Goal: Task Accomplishment & Management: Manage account settings

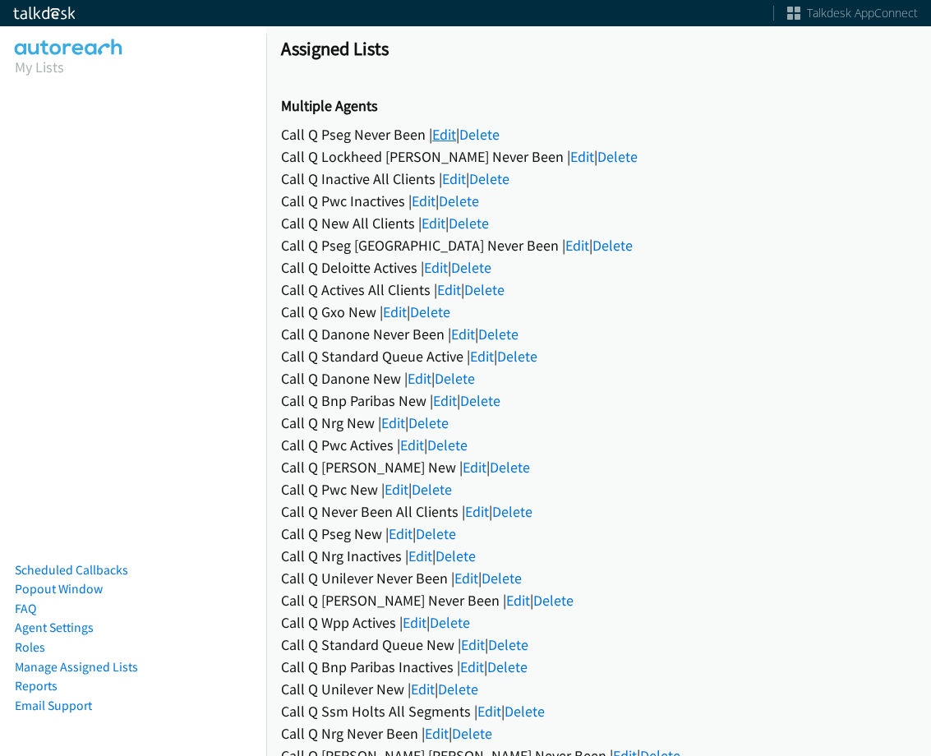
click at [442, 131] on link "Edit" at bounding box center [444, 134] width 24 height 19
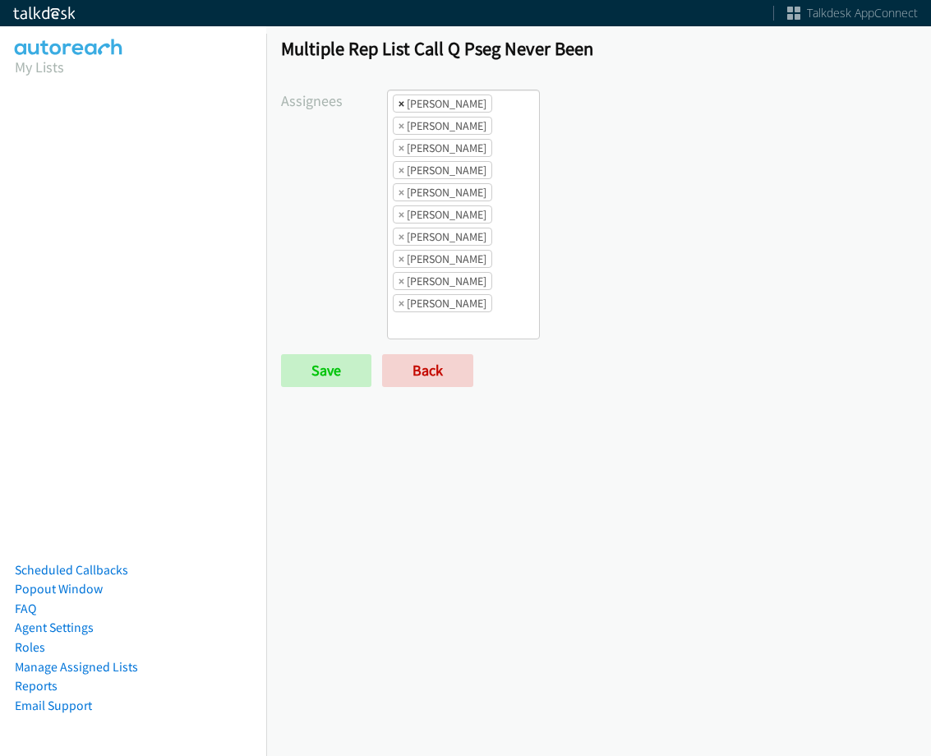
click at [402, 99] on li "× [PERSON_NAME]" at bounding box center [442, 103] width 99 height 18
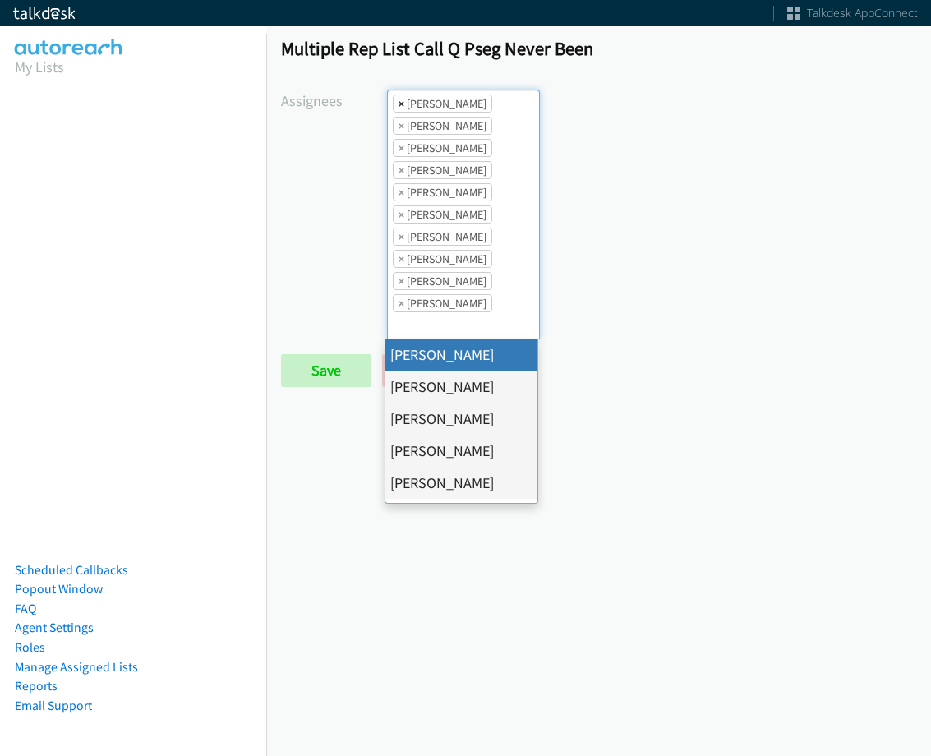
click at [399, 101] on span "×" at bounding box center [402, 103] width 6 height 16
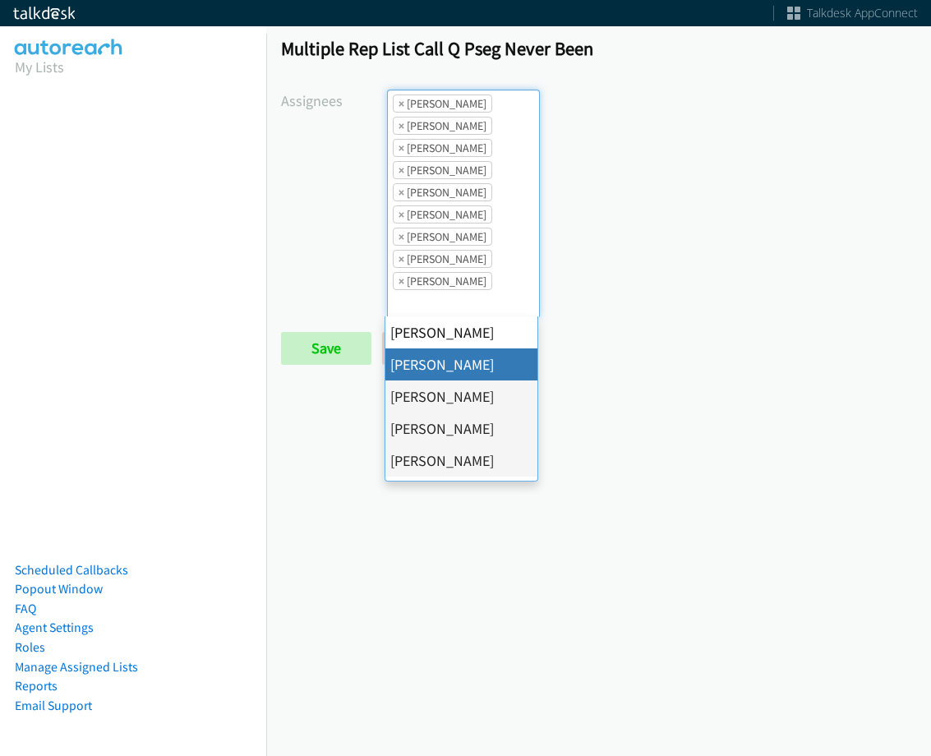
click at [399, 101] on span "×" at bounding box center [402, 103] width 6 height 16
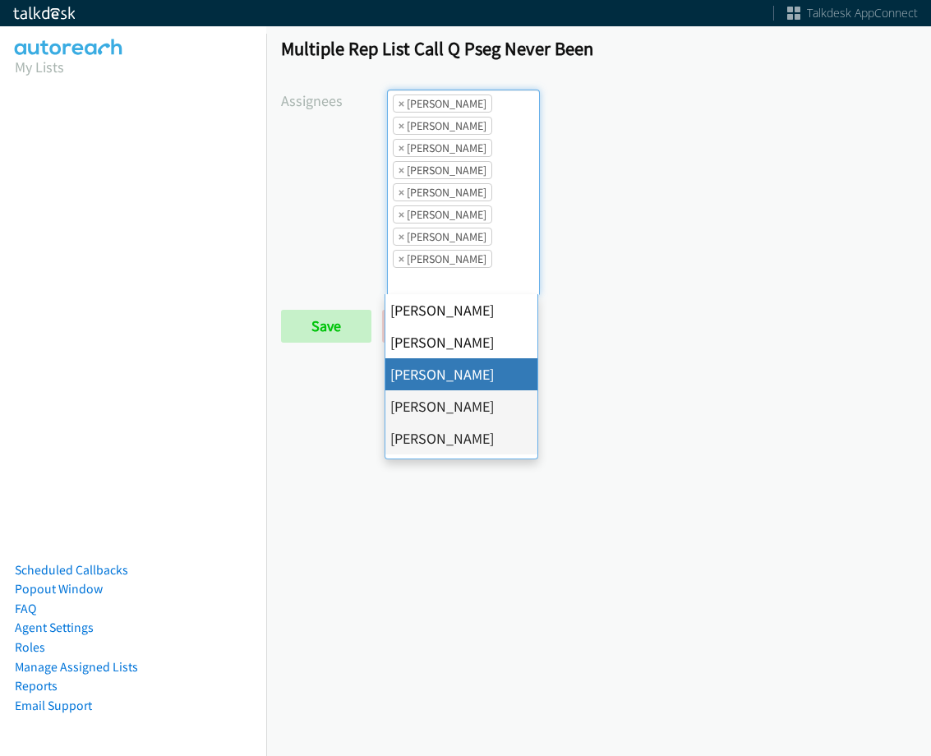
click at [399, 101] on span "×" at bounding box center [402, 103] width 6 height 16
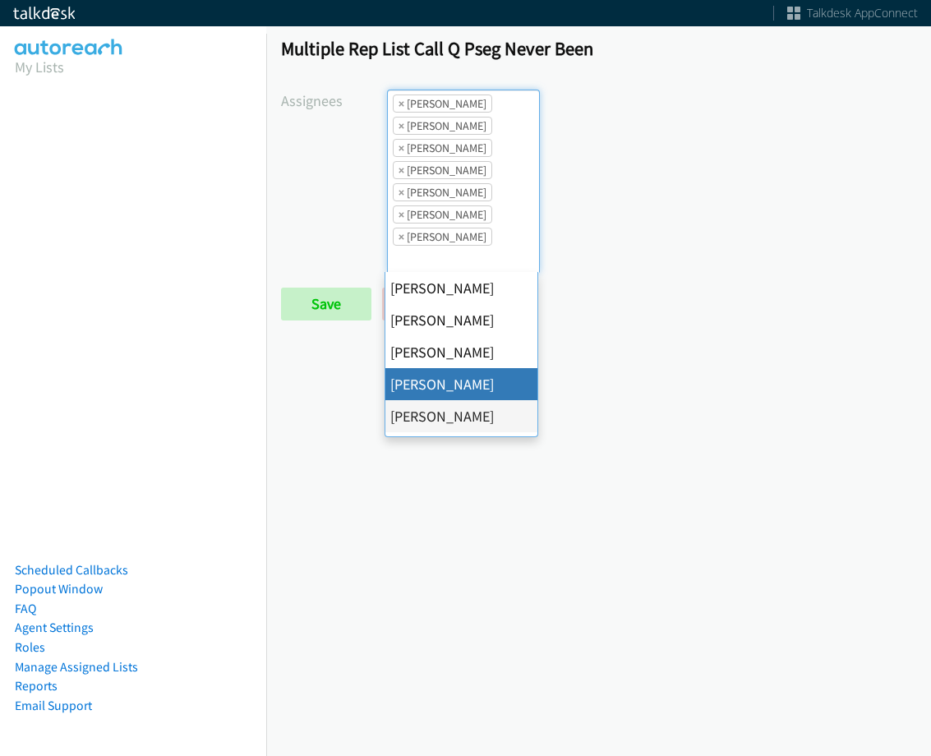
click at [399, 101] on span "×" at bounding box center [402, 103] width 6 height 16
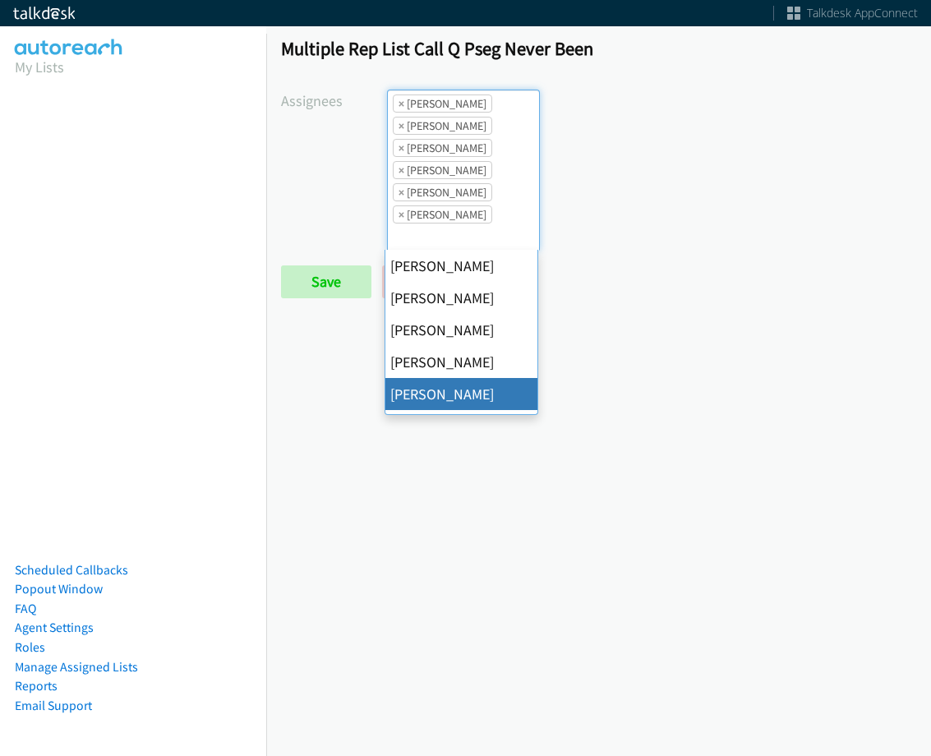
click at [399, 101] on span "×" at bounding box center [402, 103] width 6 height 16
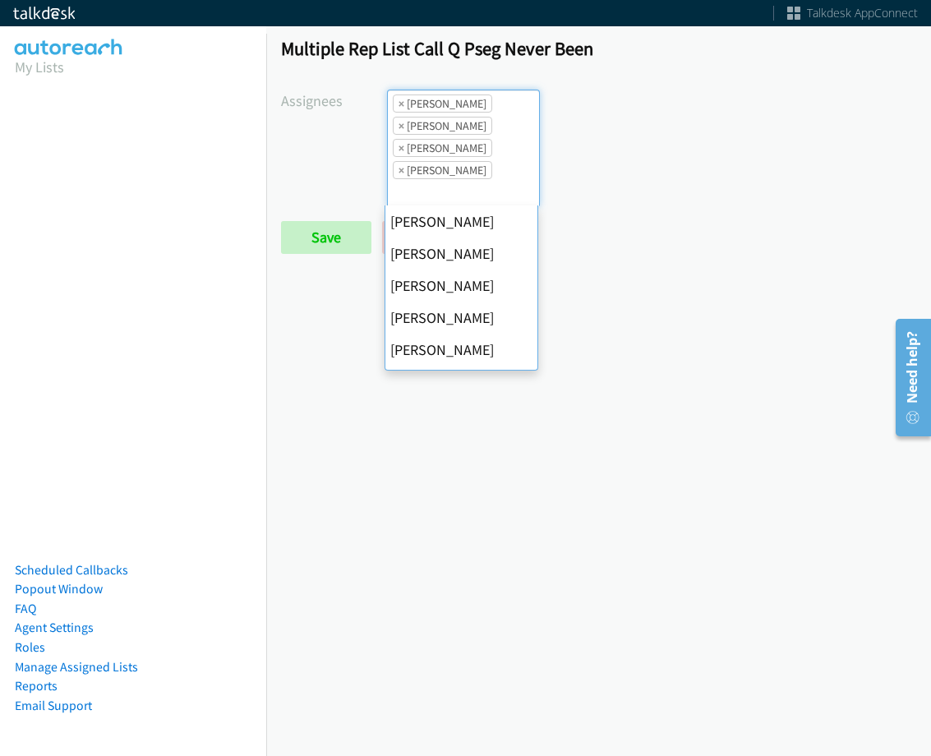
scroll to position [256, 0]
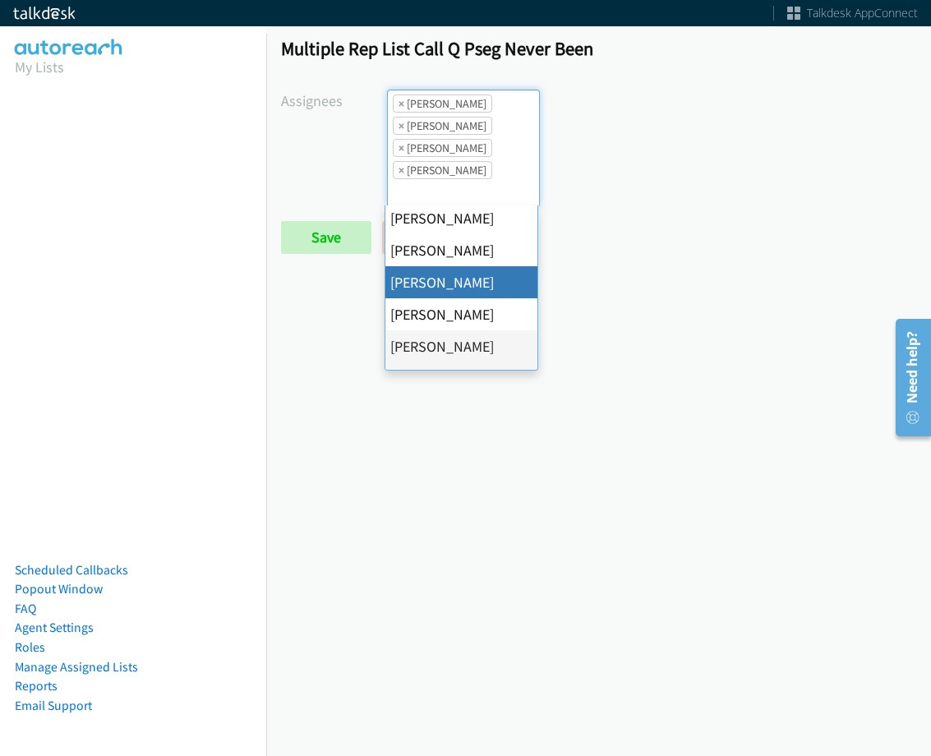
click at [399, 101] on span "×" at bounding box center [402, 103] width 6 height 16
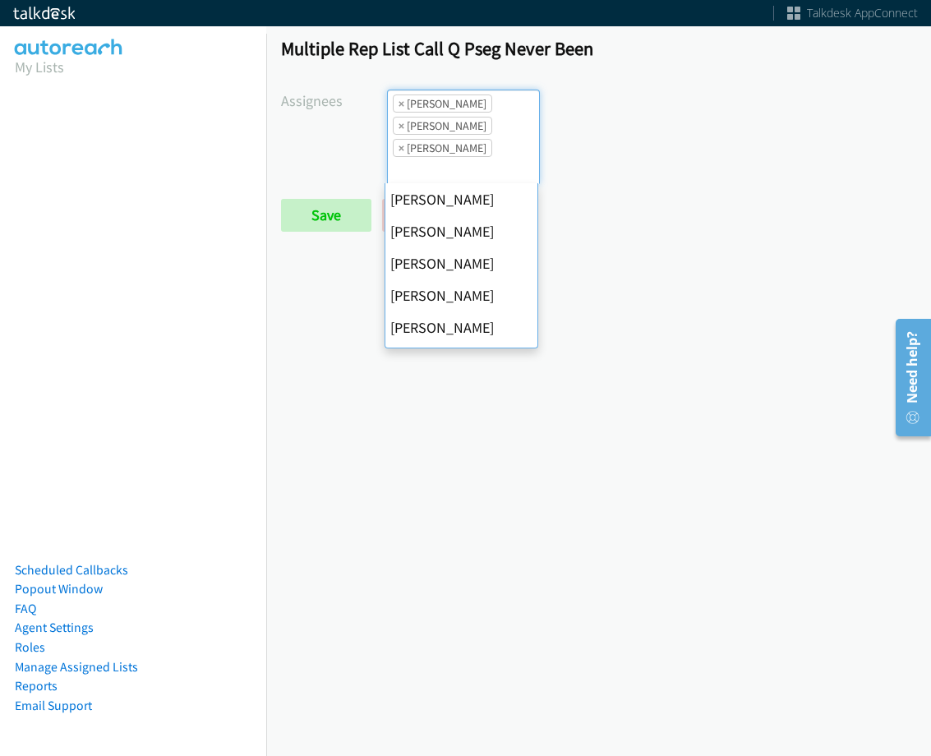
click at [399, 101] on span "×" at bounding box center [402, 103] width 6 height 16
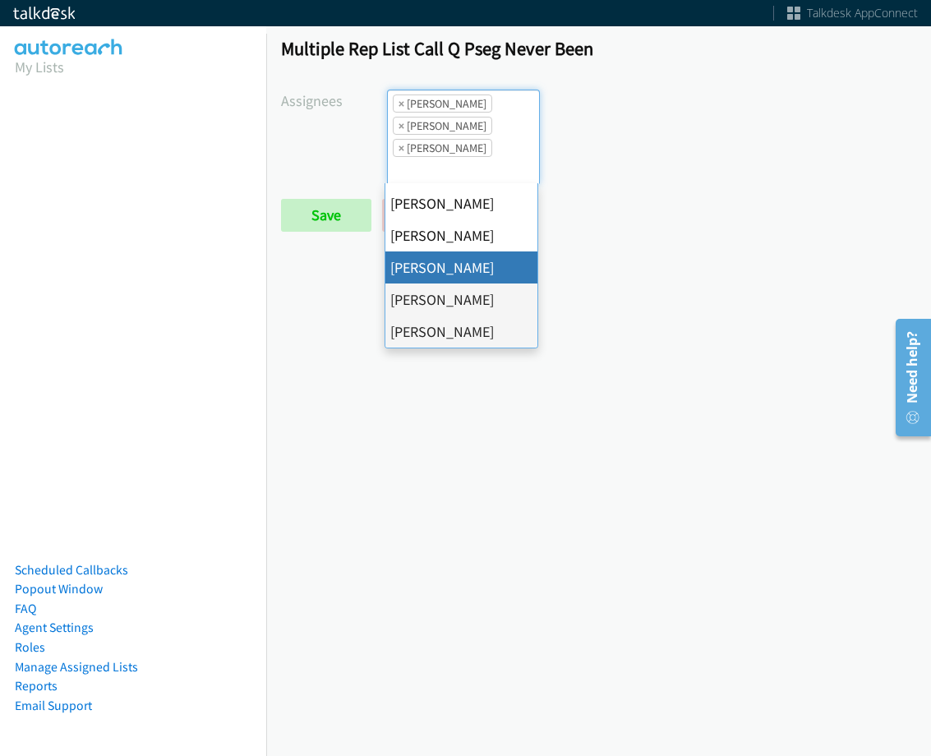
select select "fd8c5d46-30db-44cb-8f0d-00da318b790a"
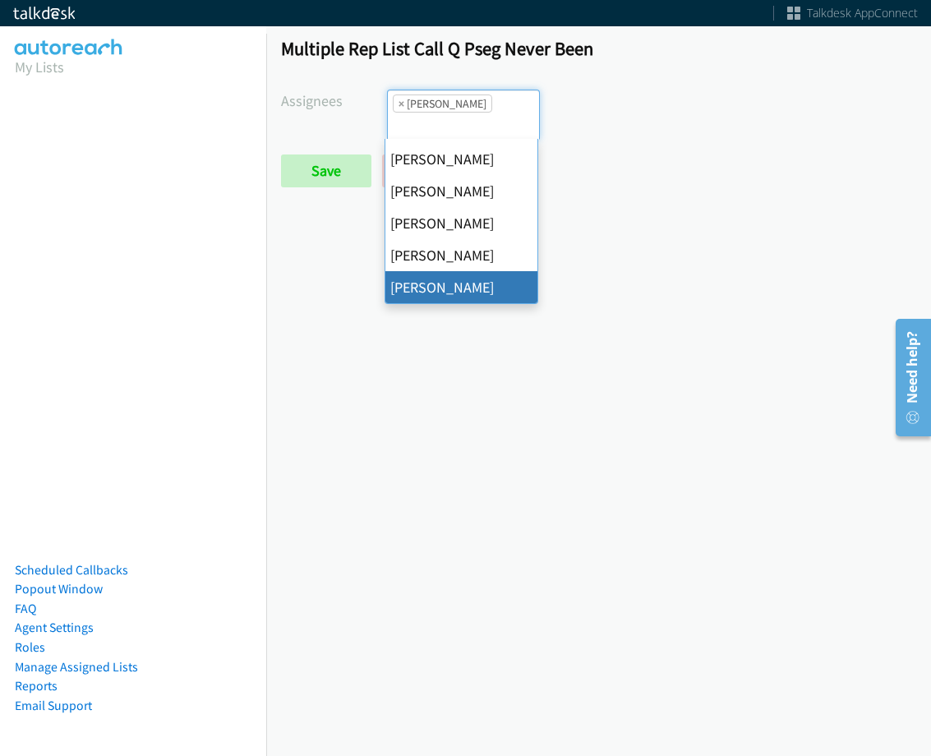
click at [399, 101] on span "×" at bounding box center [402, 103] width 6 height 16
select select
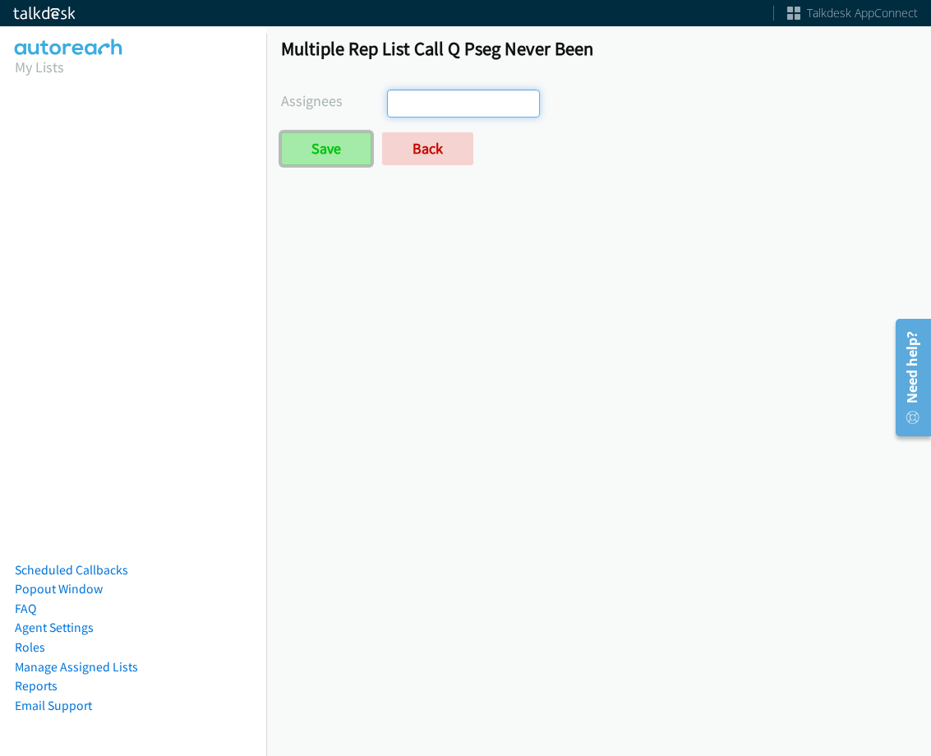
click at [286, 151] on input "Save" at bounding box center [326, 148] width 90 height 33
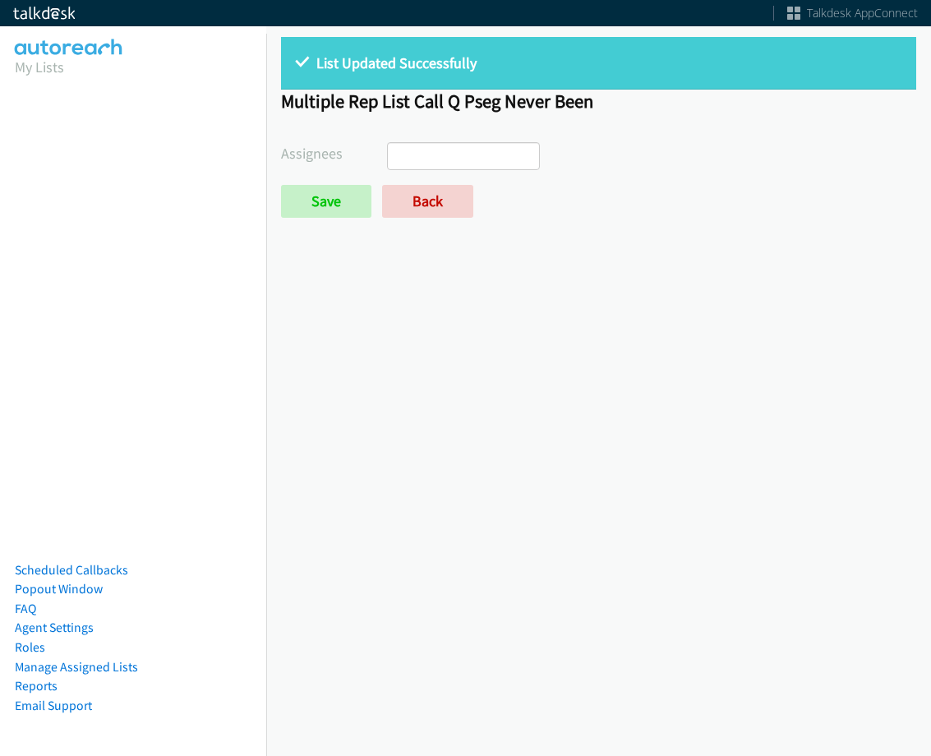
select select
click at [407, 211] on link "Back" at bounding box center [427, 201] width 91 height 33
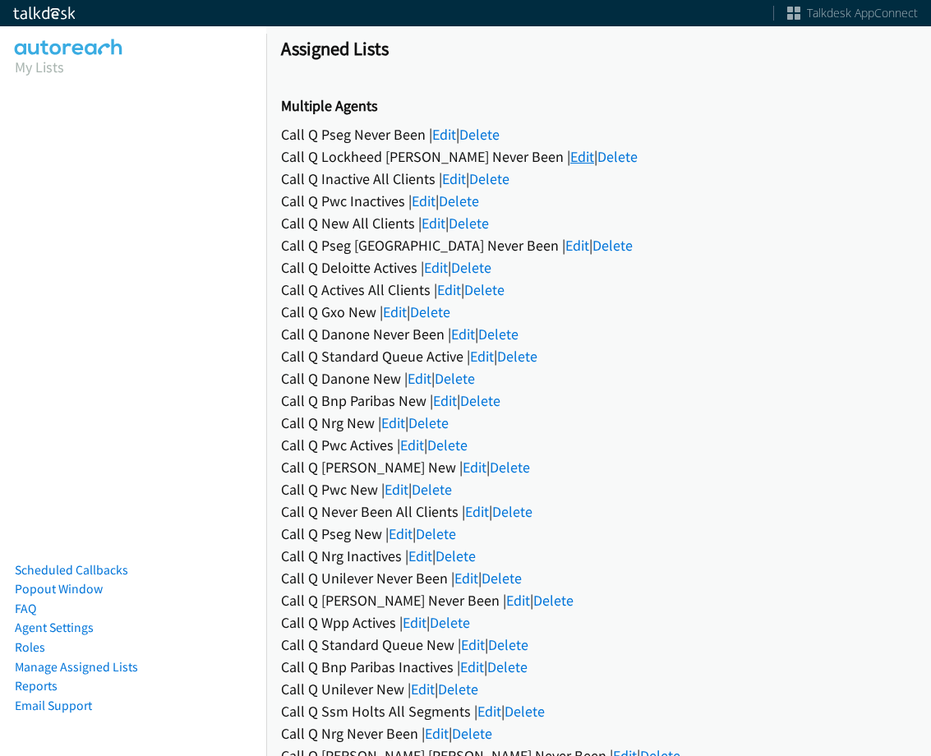
click at [570, 154] on link "Edit" at bounding box center [582, 156] width 24 height 19
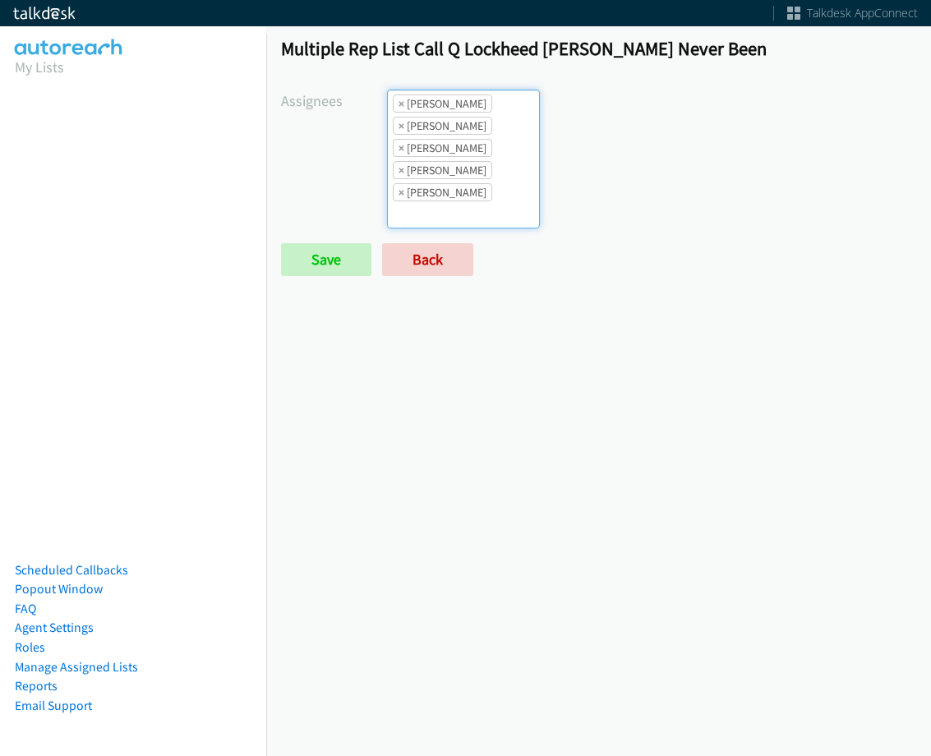
click at [407, 101] on li "× Alana Ruiz" at bounding box center [442, 103] width 99 height 18
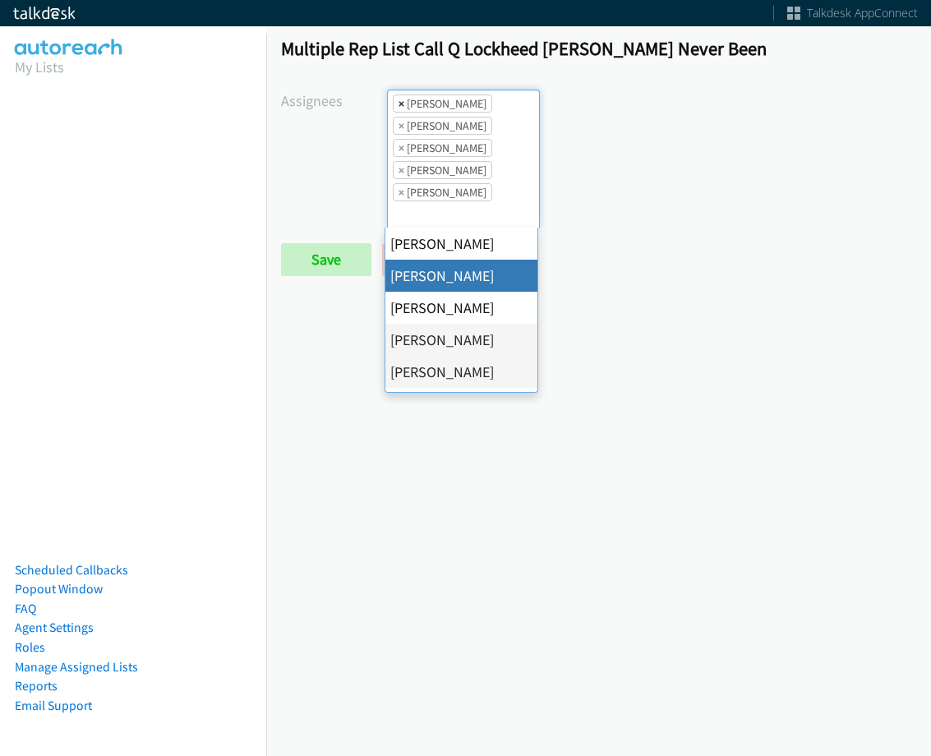
click at [399, 102] on span "×" at bounding box center [402, 103] width 6 height 16
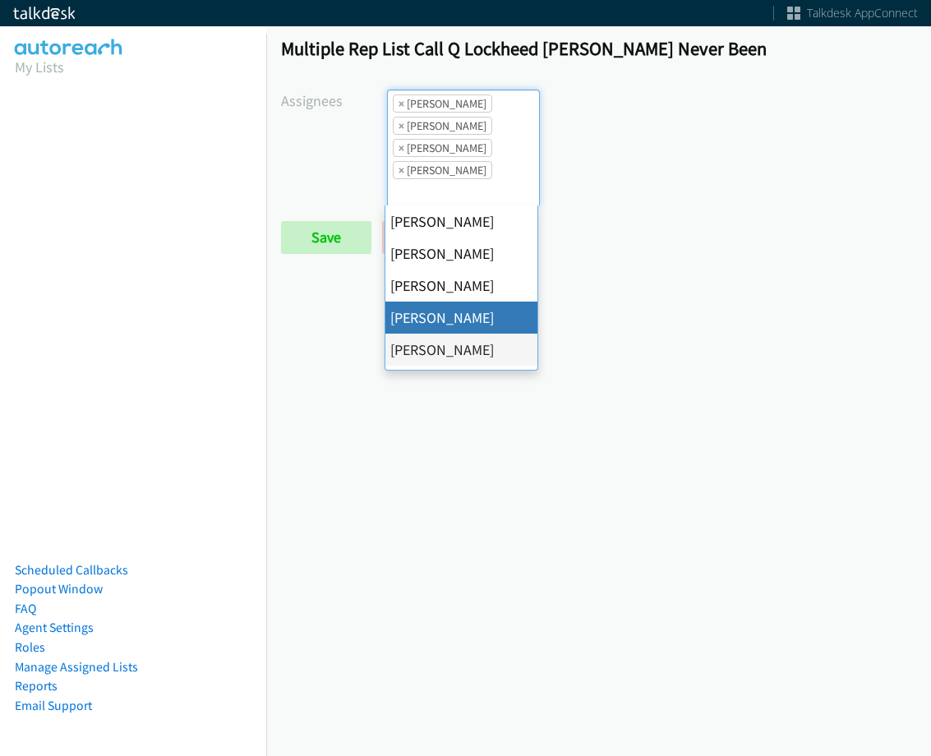
click at [399, 102] on span "×" at bounding box center [402, 103] width 6 height 16
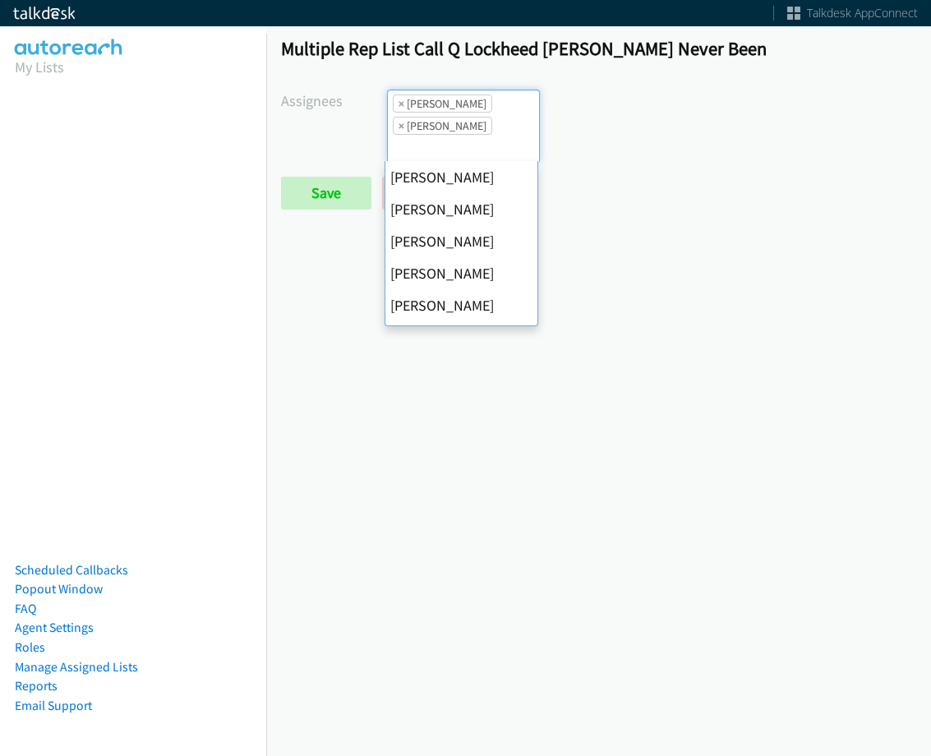
scroll to position [224, 0]
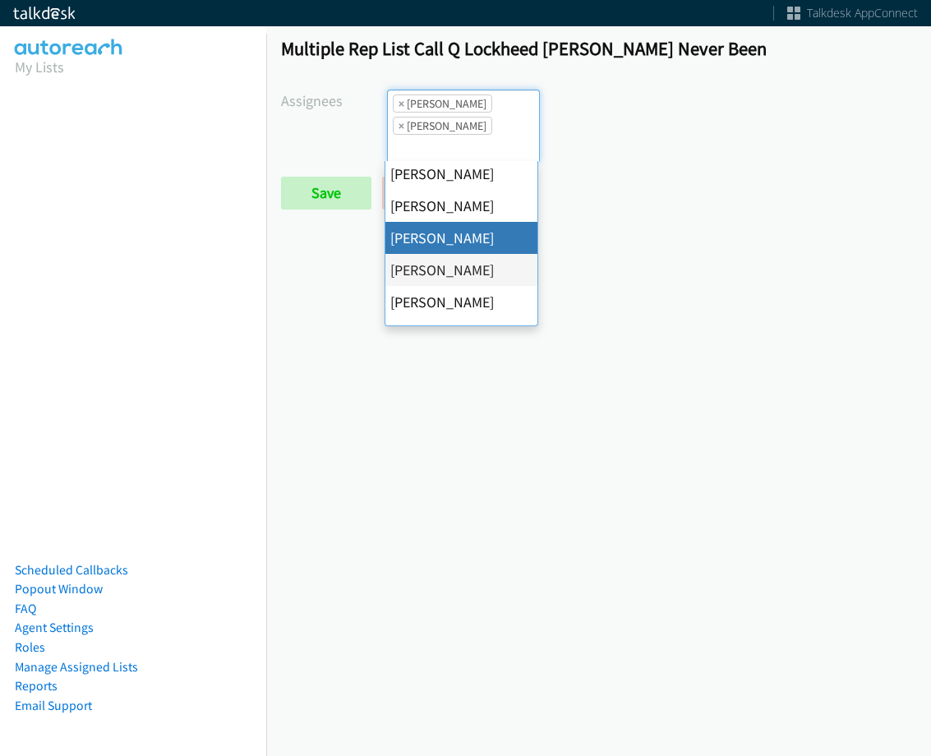
click at [399, 102] on span "×" at bounding box center [402, 103] width 6 height 16
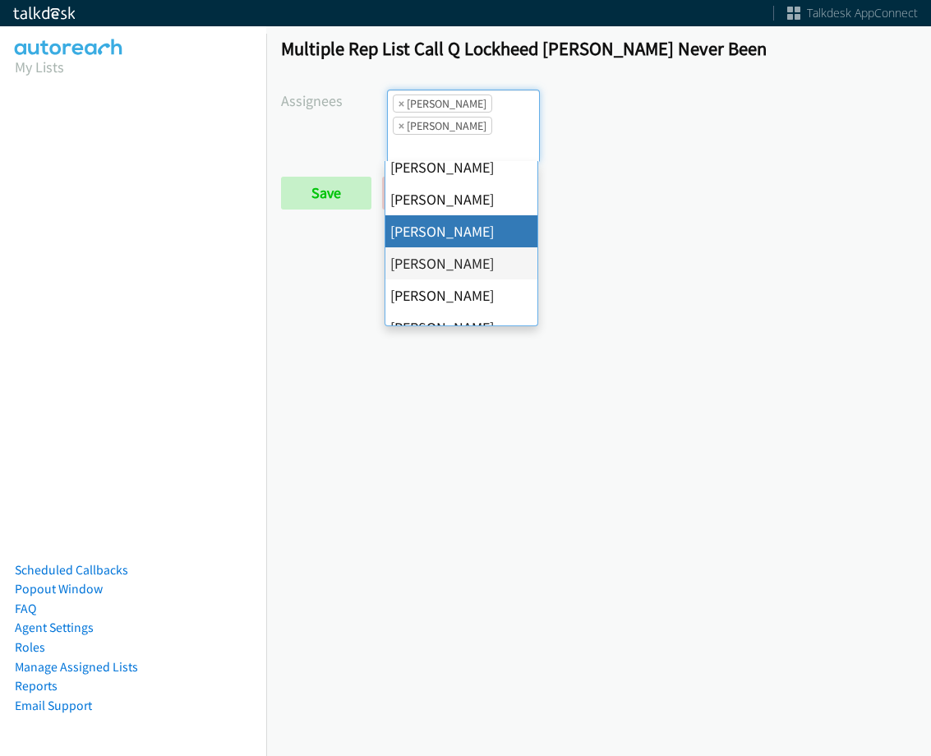
select select "74240000-76d9-4cf3-9953-4c2484ee5015"
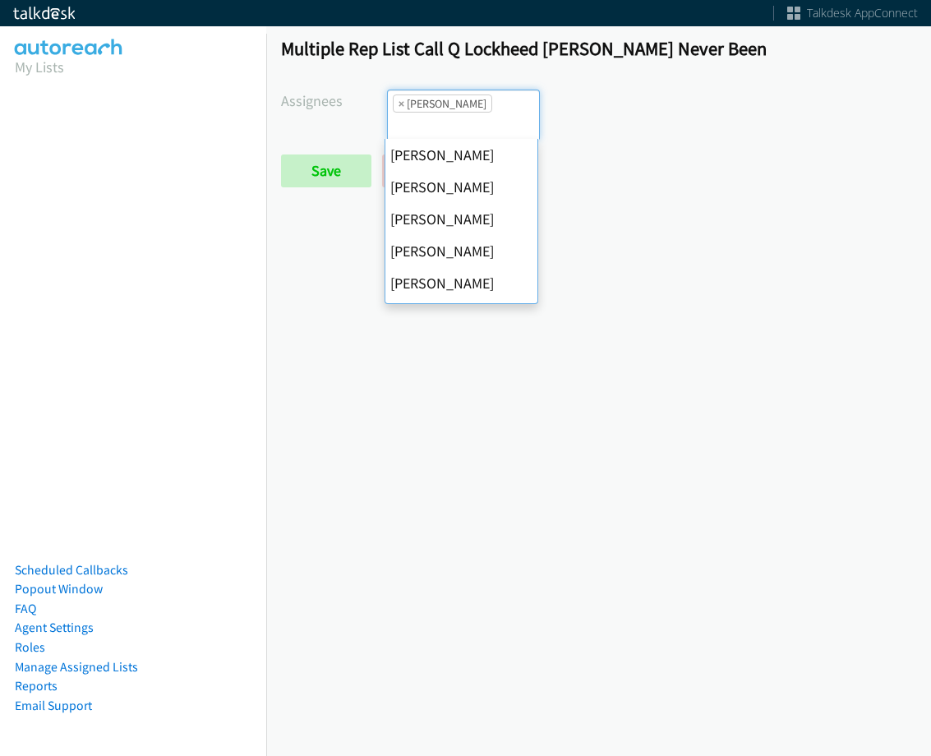
click at [399, 102] on span "×" at bounding box center [402, 103] width 6 height 16
select select
click at [396, 113] on input "search" at bounding box center [417, 126] width 58 height 26
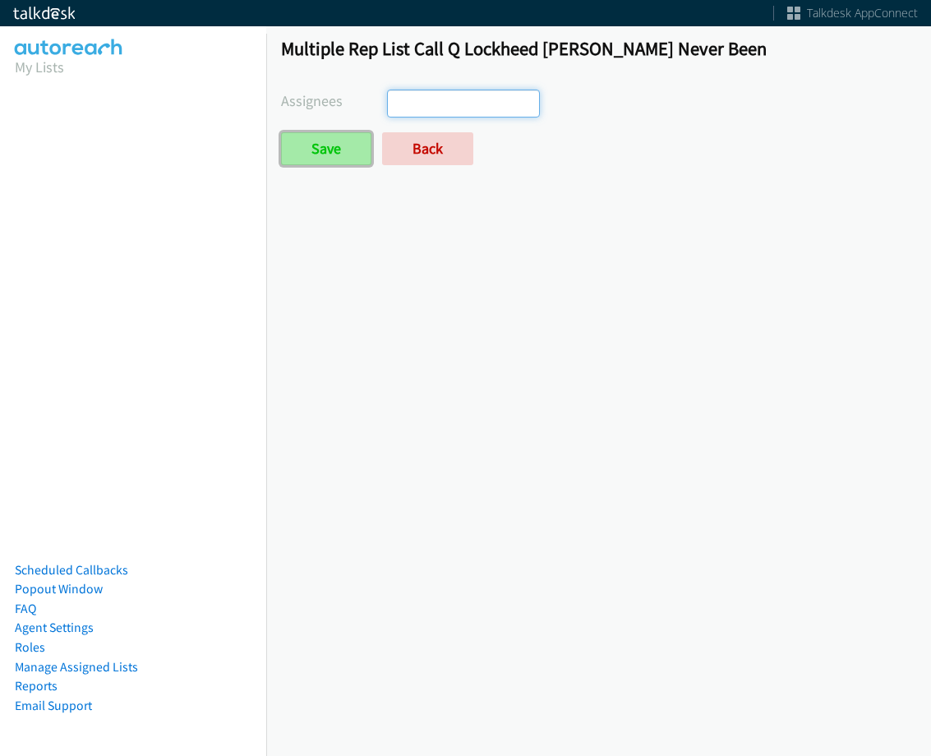
click at [327, 138] on input "Save" at bounding box center [326, 148] width 90 height 33
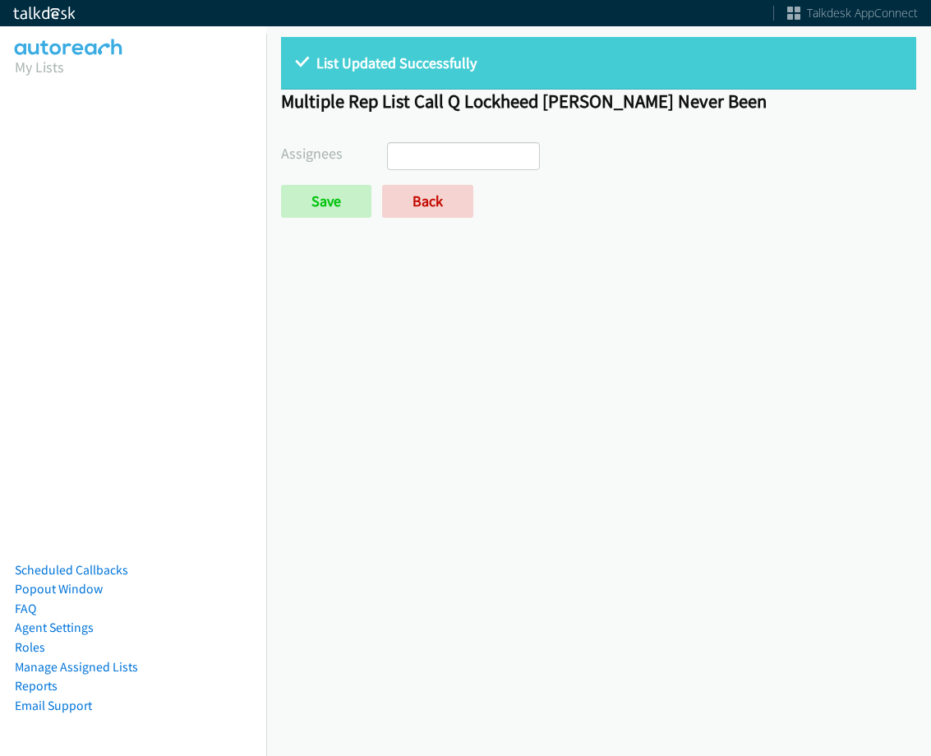
select select
click at [454, 221] on div "List Updated Successfully Multiple Rep List Call Q Lockheed [PERSON_NAME] Never…" at bounding box center [598, 134] width 665 height 225
click at [440, 191] on link "Back" at bounding box center [427, 201] width 91 height 33
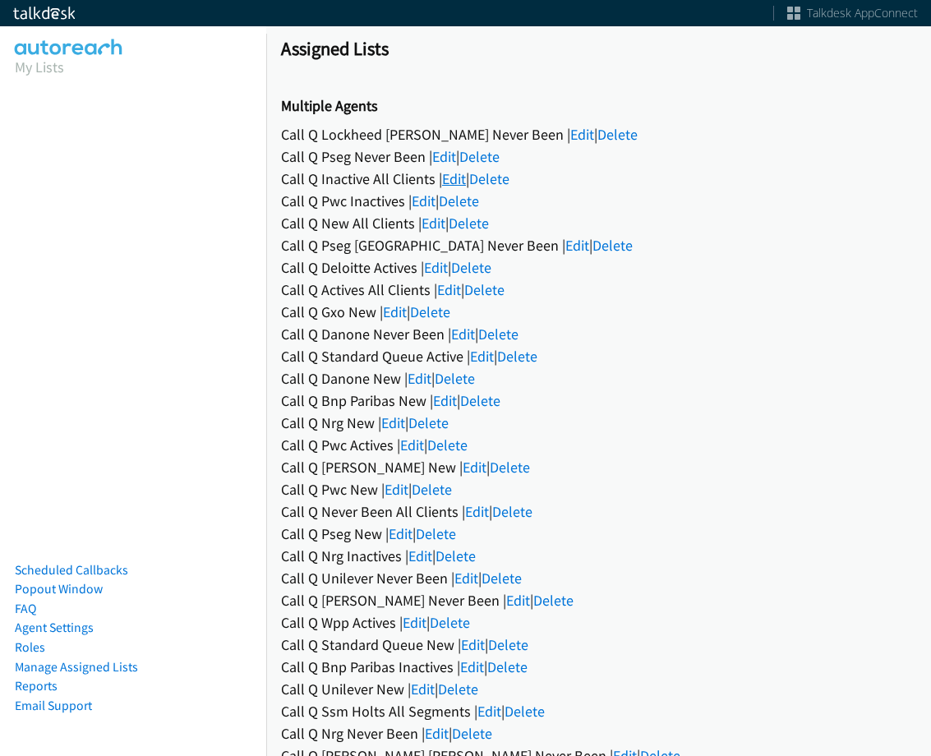
click at [449, 174] on link "Edit" at bounding box center [454, 178] width 24 height 19
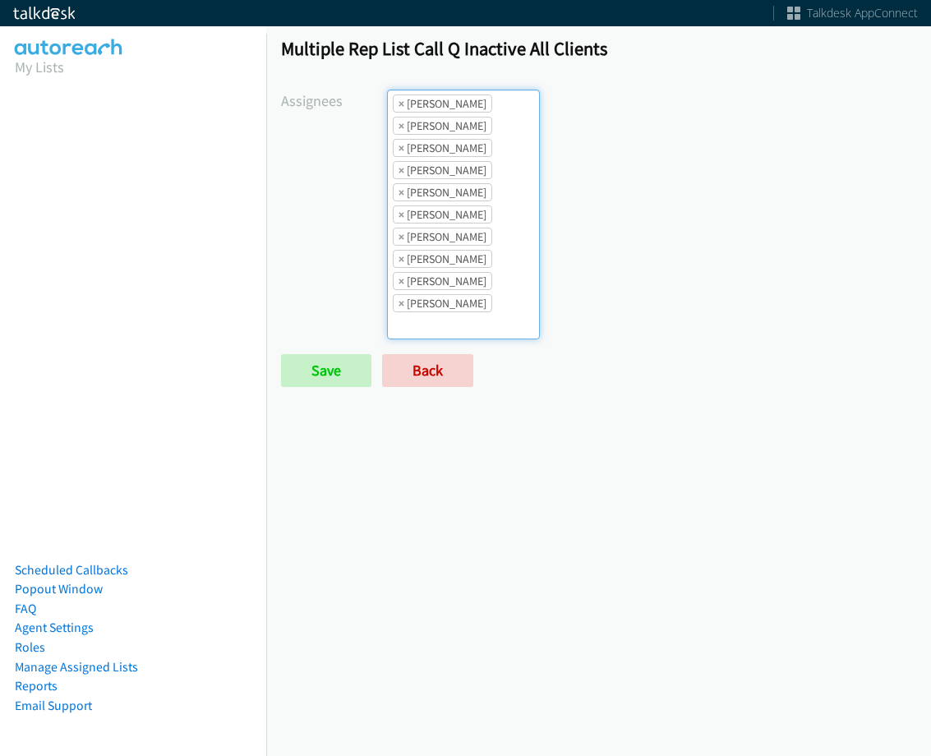
click at [393, 99] on li "× [PERSON_NAME]" at bounding box center [442, 103] width 99 height 18
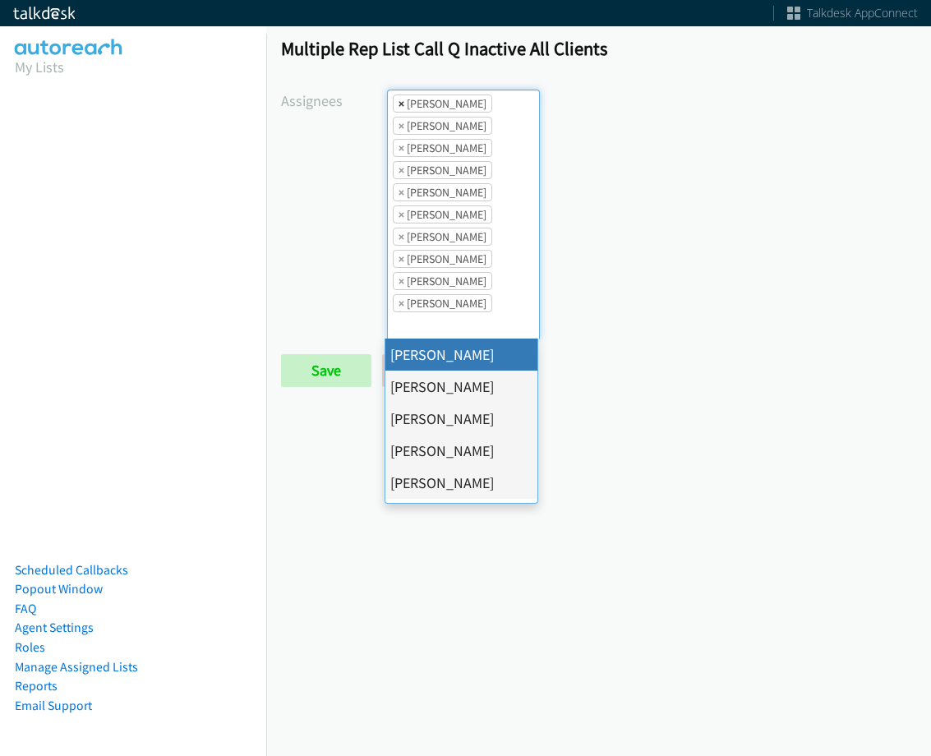
click at [399, 112] on span "×" at bounding box center [402, 103] width 6 height 16
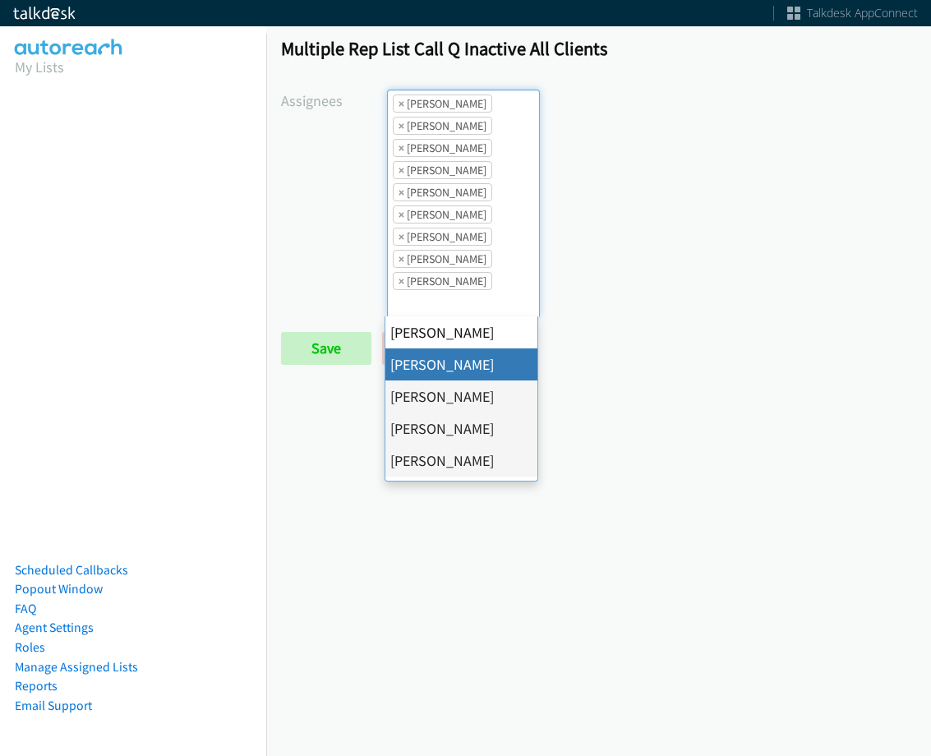
click at [399, 109] on span "×" at bounding box center [402, 103] width 6 height 16
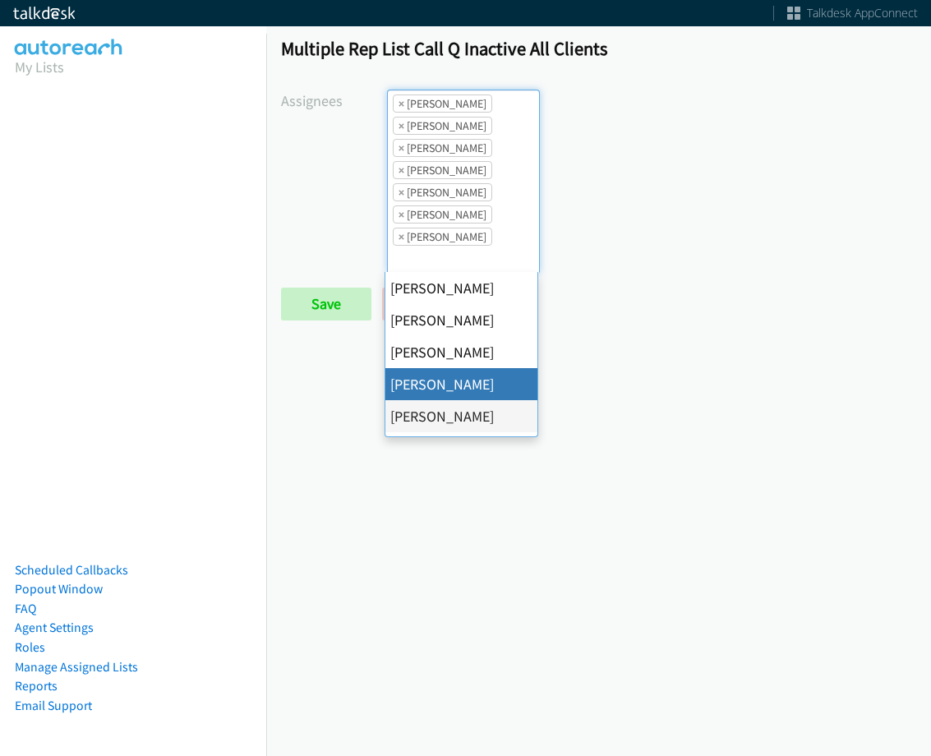
click at [399, 109] on span "×" at bounding box center [402, 103] width 6 height 16
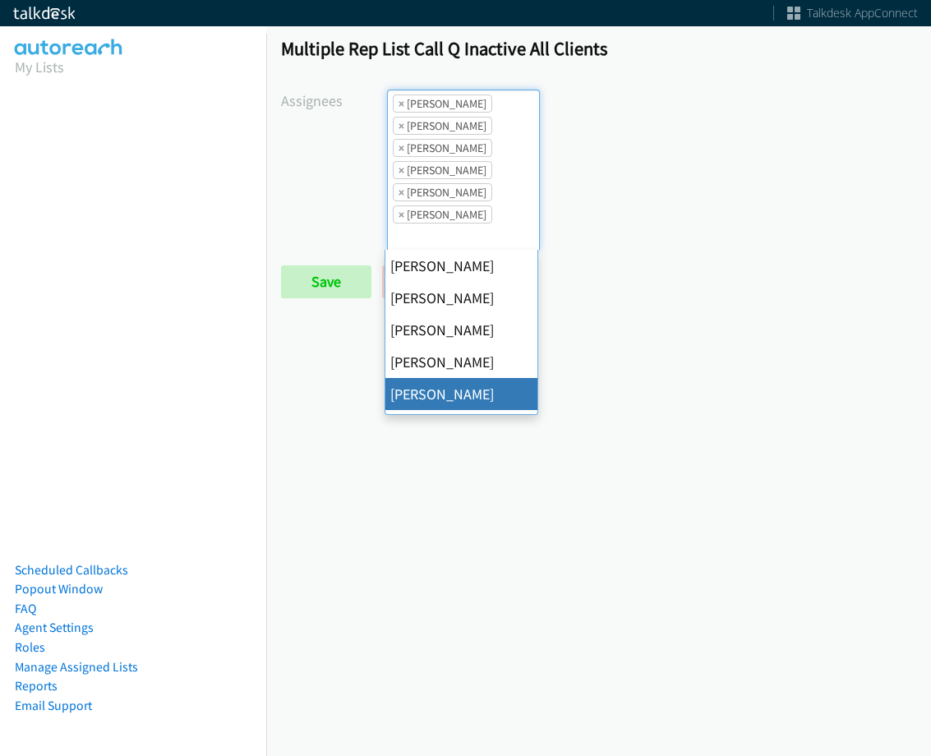
click at [399, 109] on span "×" at bounding box center [402, 103] width 6 height 16
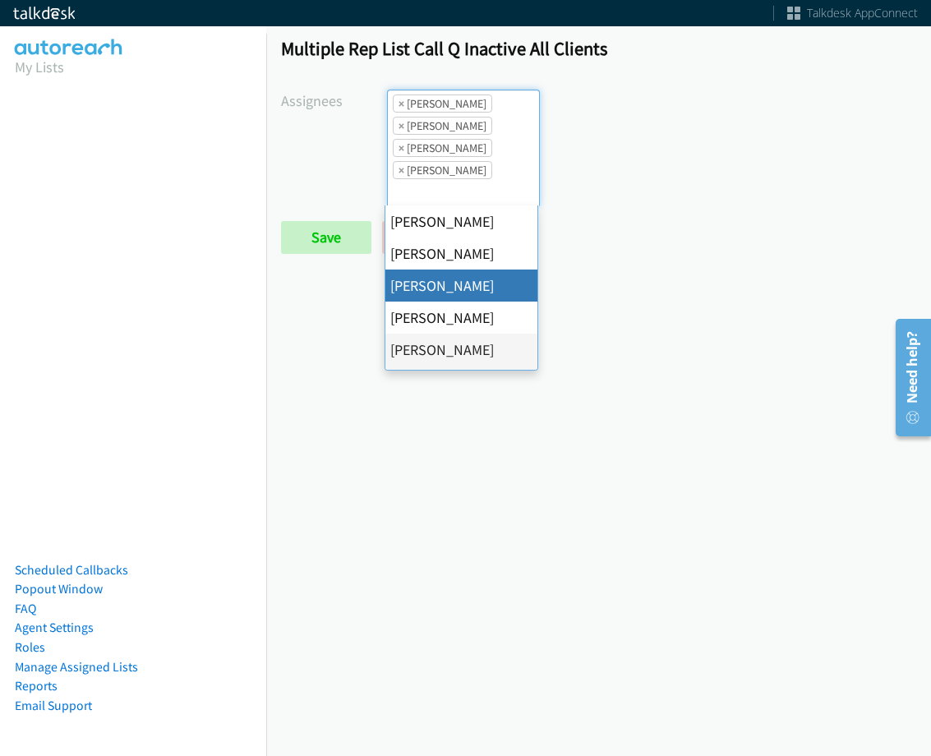
click at [399, 109] on span "×" at bounding box center [402, 103] width 6 height 16
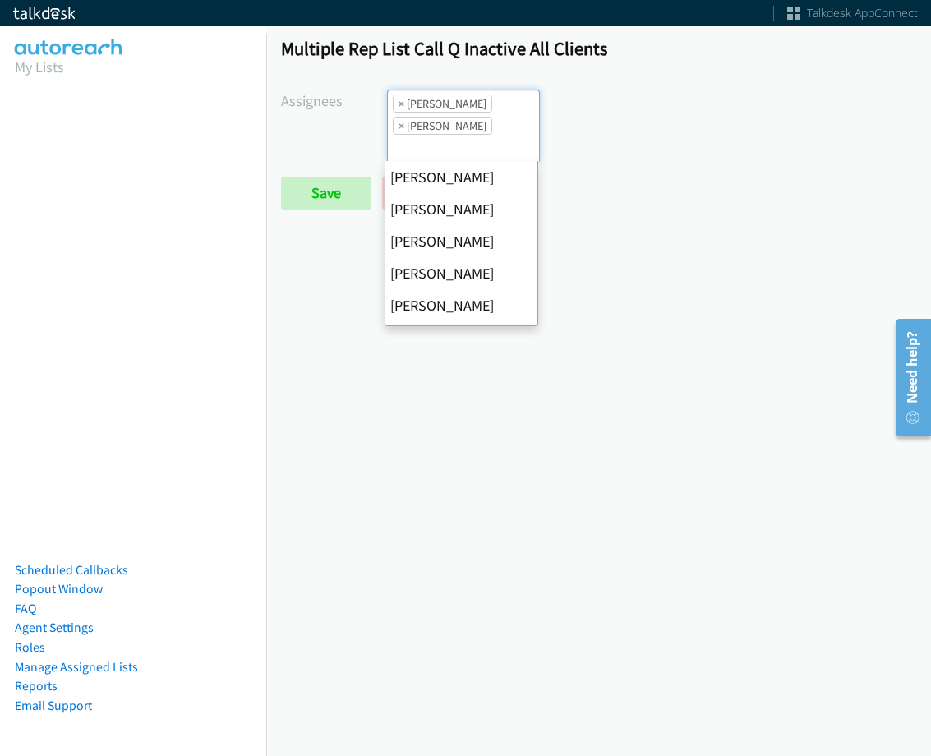
scroll to position [284, 0]
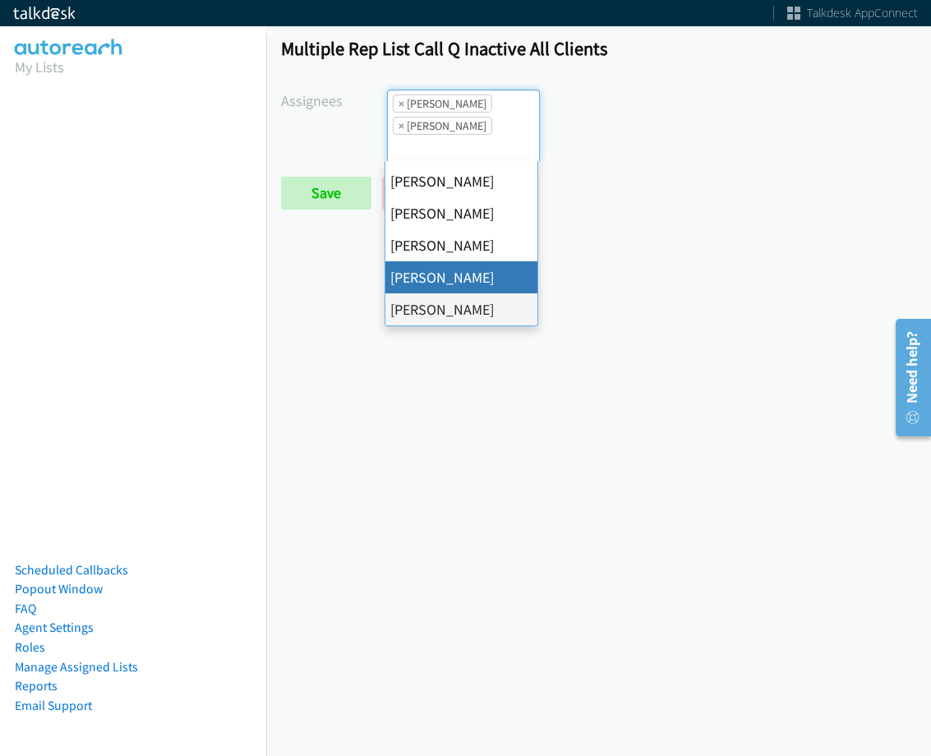
click at [399, 109] on span "×" at bounding box center [402, 103] width 6 height 16
select select "fd8c5d46-30db-44cb-8f0d-00da318b790a"
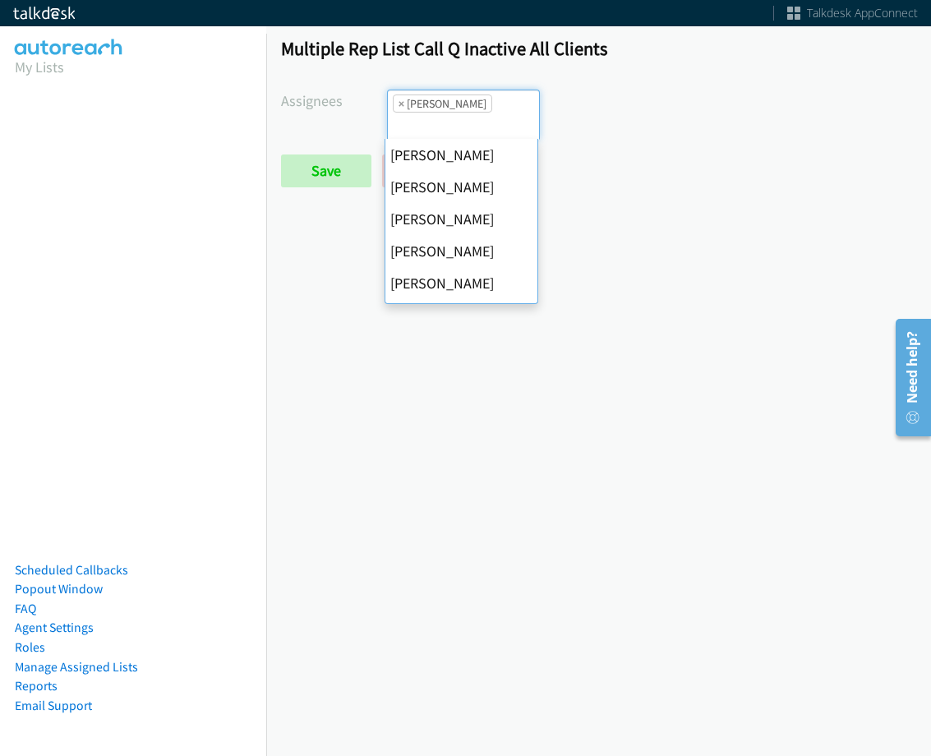
click at [399, 109] on span "×" at bounding box center [402, 103] width 6 height 16
select select
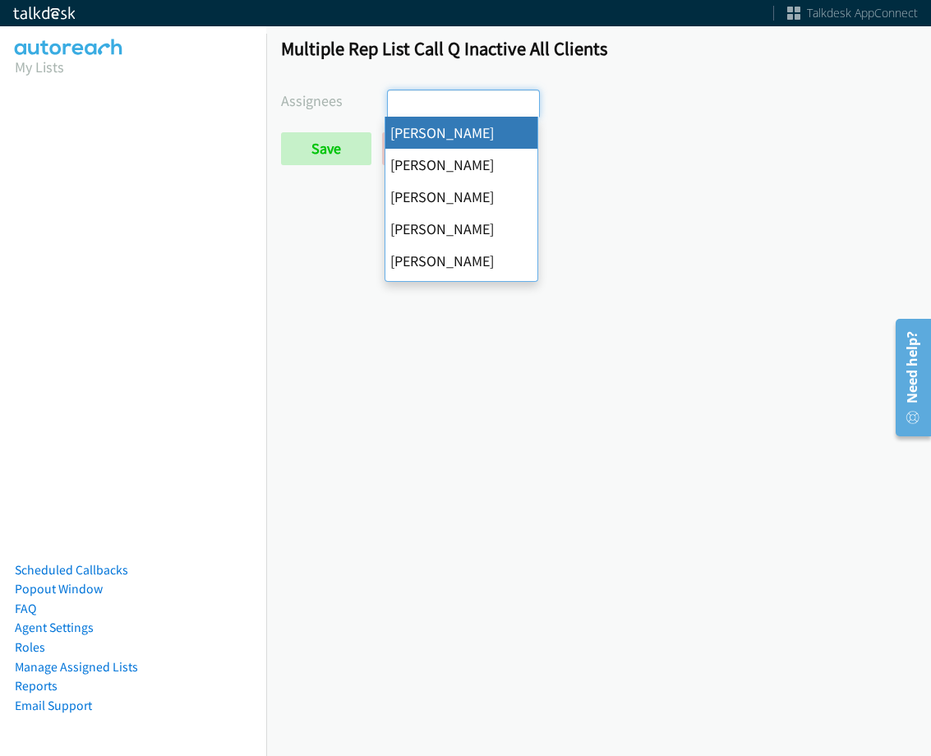
click at [399, 109] on input "search" at bounding box center [417, 103] width 58 height 26
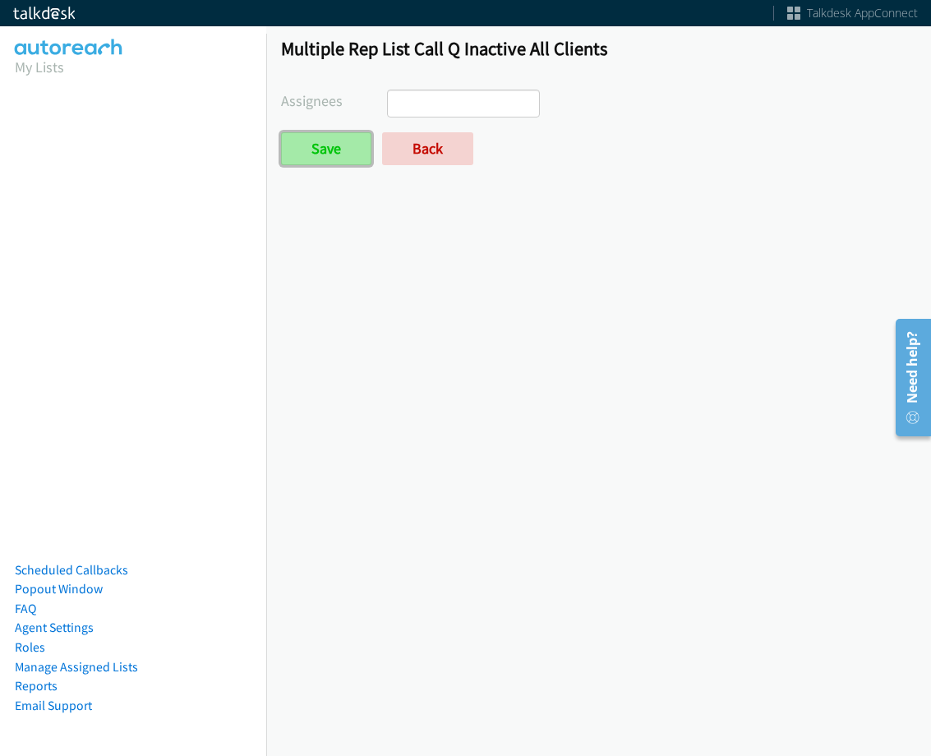
click at [337, 150] on input "Save" at bounding box center [326, 148] width 90 height 33
click at [428, 168] on div "Multiple Rep List Call Q Inactive All Clients Assignees Abigail Odhiambo Alana …" at bounding box center [598, 108] width 665 height 173
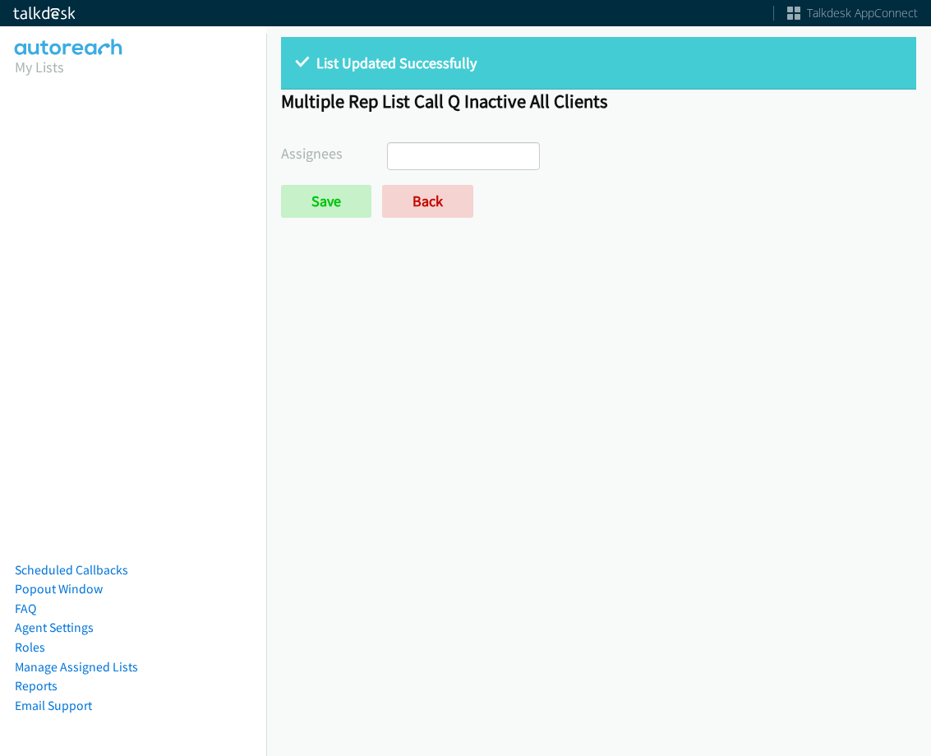
select select
click at [444, 185] on link "Back" at bounding box center [427, 201] width 91 height 33
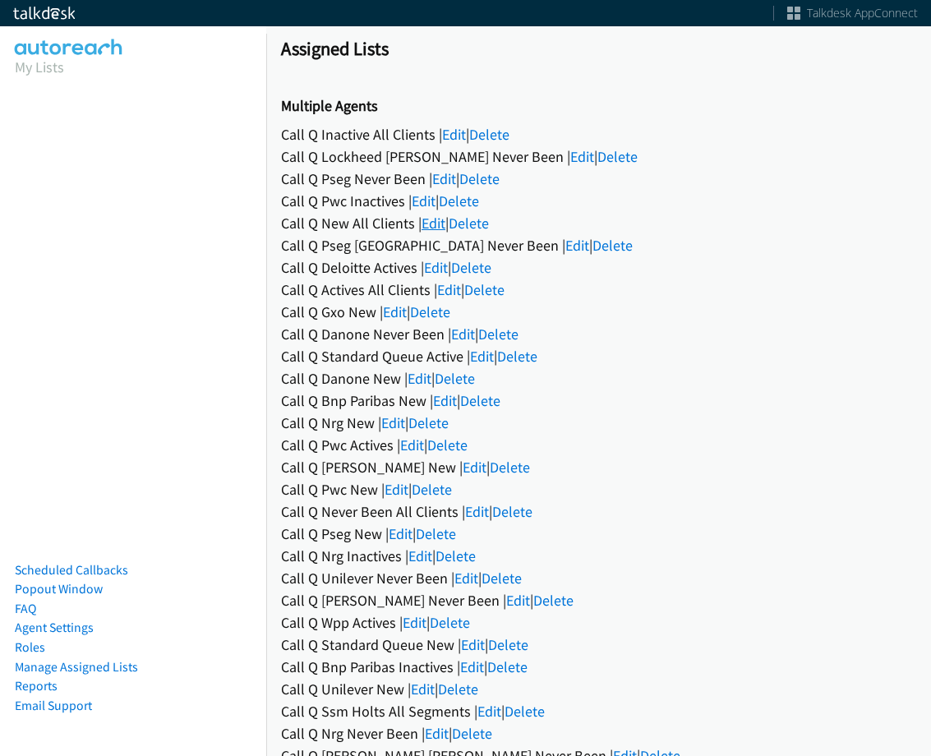
click at [431, 218] on link "Edit" at bounding box center [434, 223] width 24 height 19
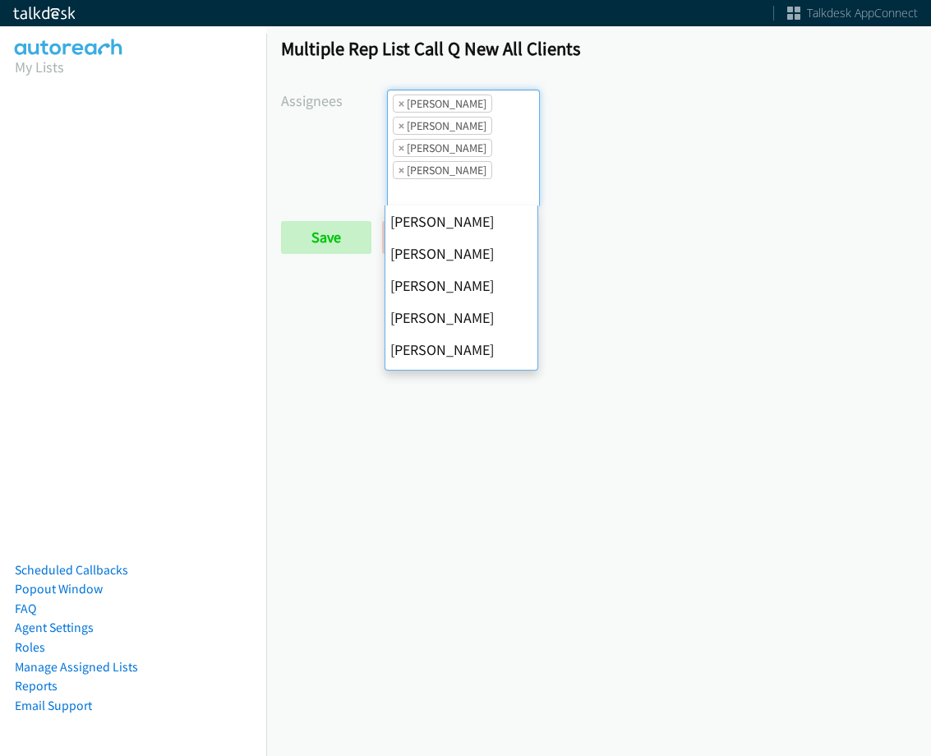
click at [399, 100] on span "×" at bounding box center [402, 103] width 6 height 16
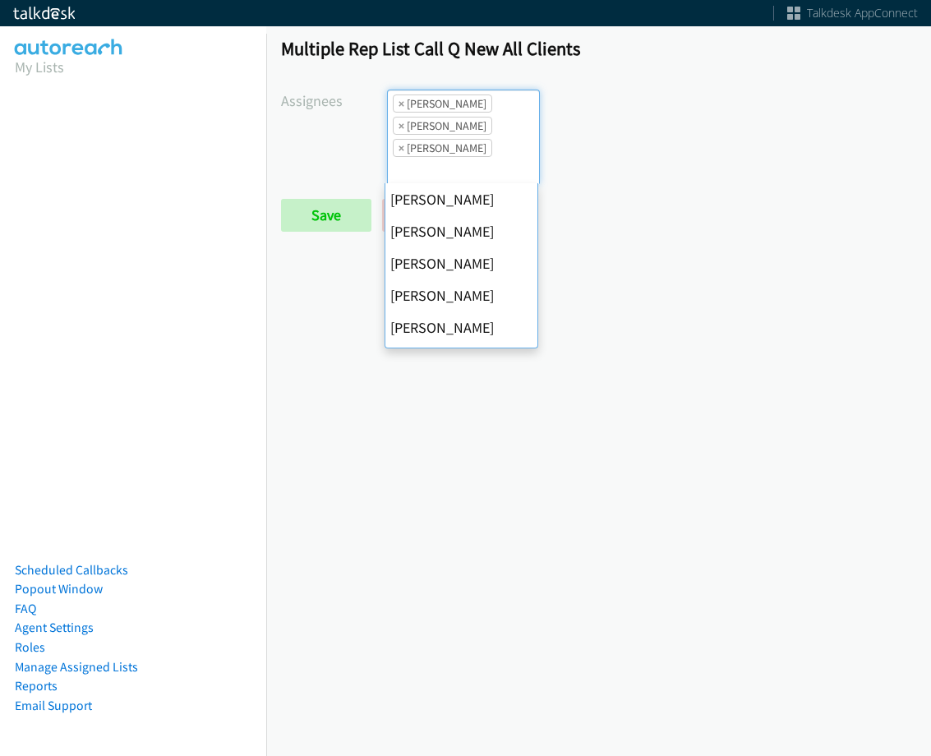
click at [399, 100] on span "×" at bounding box center [402, 103] width 6 height 16
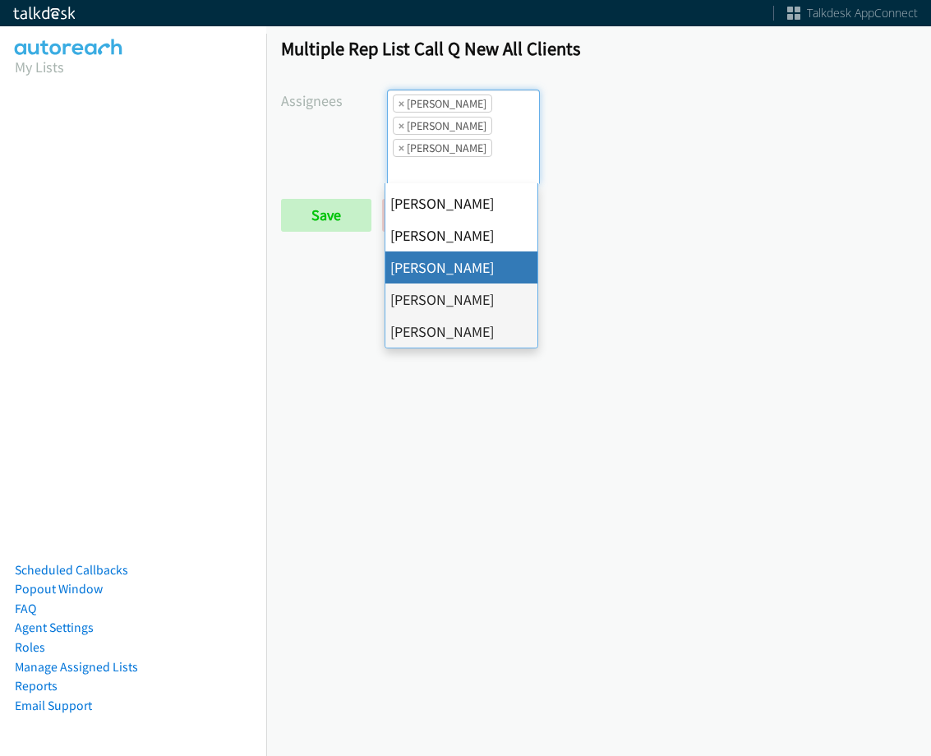
select select "fd8c5d46-30db-44cb-8f0d-00da318b790a"
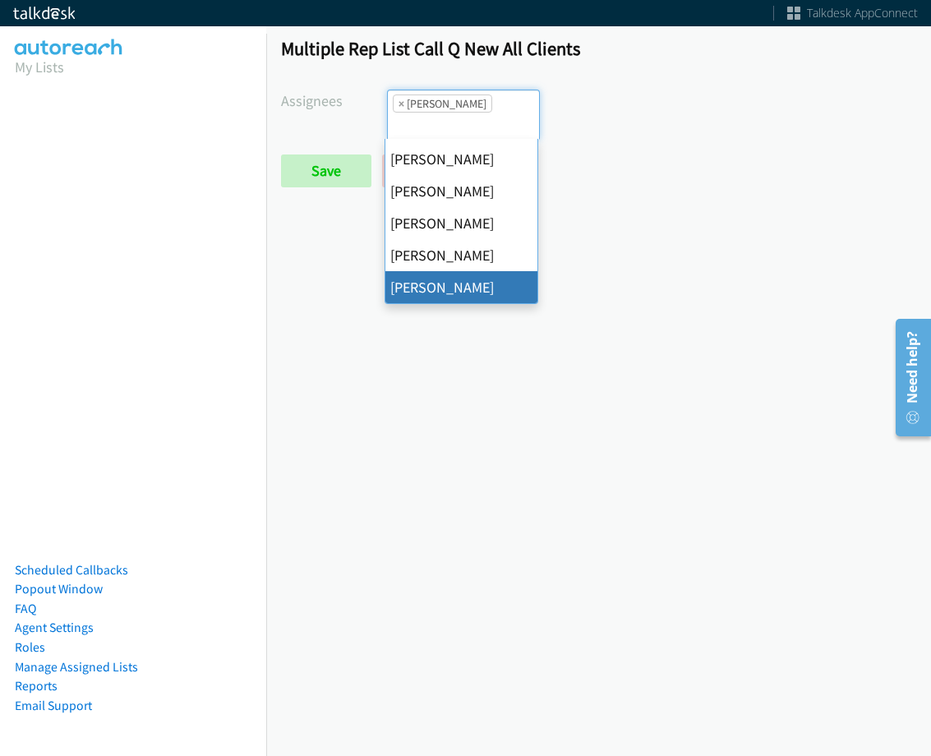
click at [399, 100] on span "×" at bounding box center [402, 103] width 6 height 16
select select
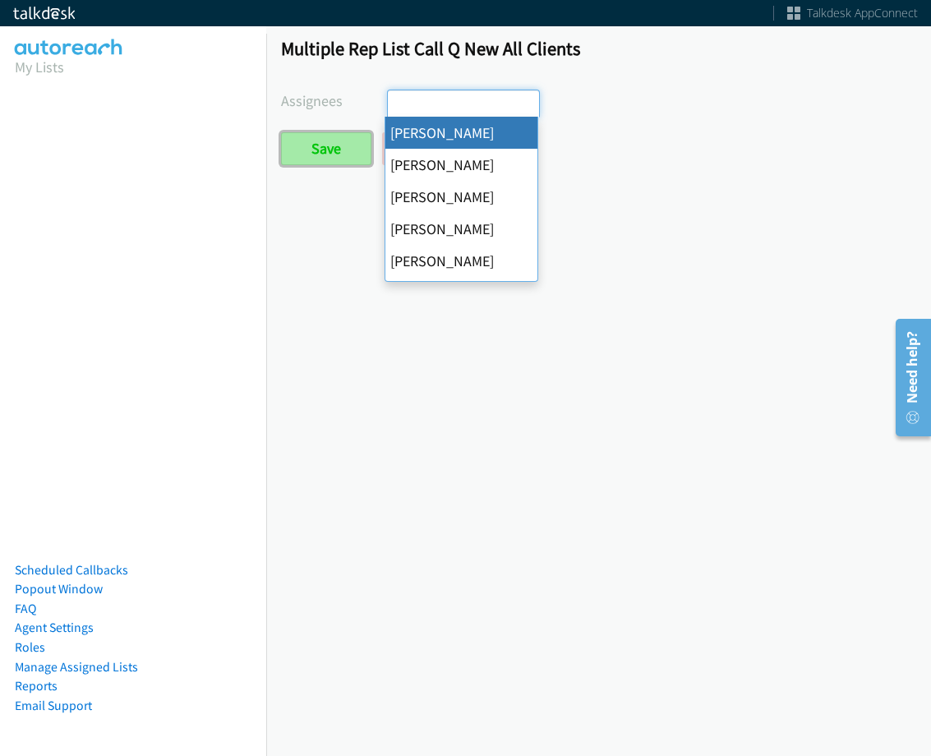
click at [357, 141] on input "Save" at bounding box center [326, 148] width 90 height 33
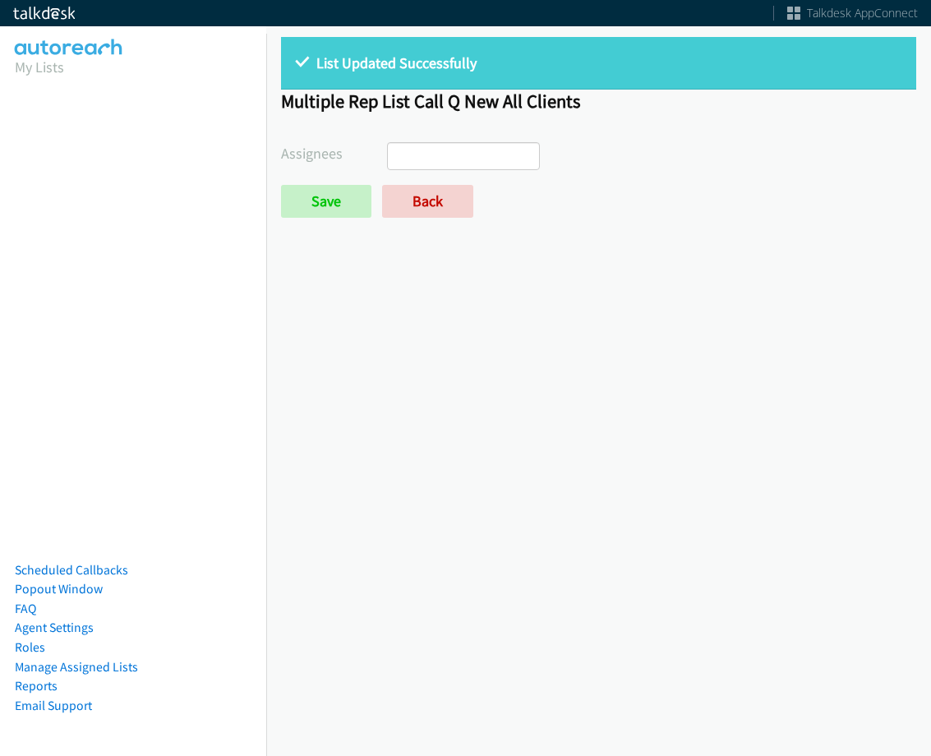
select select
click at [440, 200] on link "Back" at bounding box center [427, 201] width 91 height 33
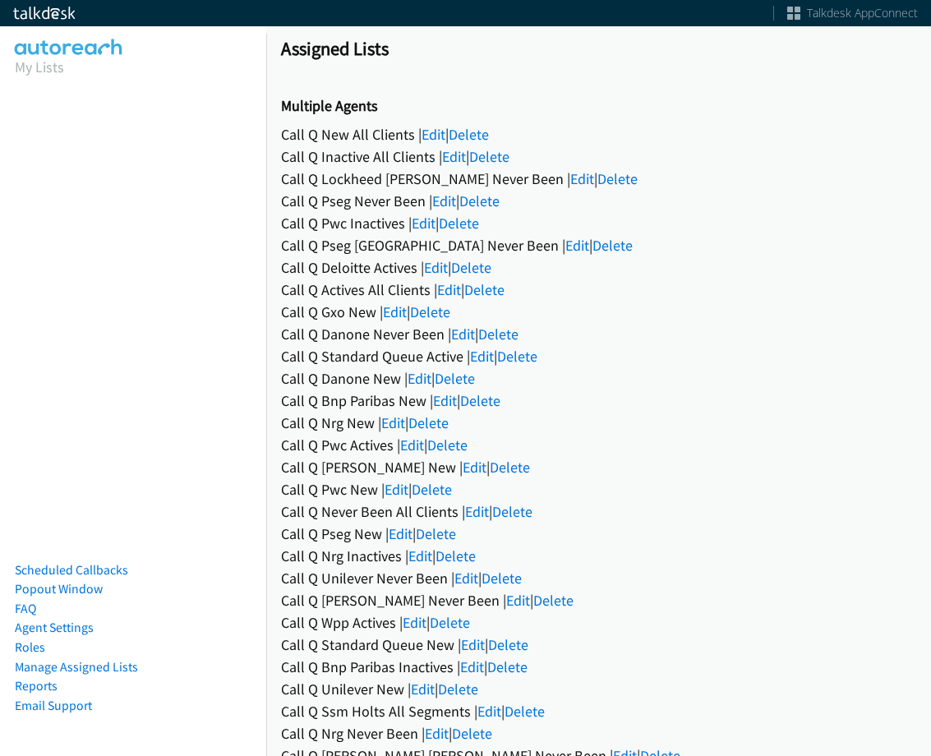
click at [504, 252] on div "Call Q Pseg Long Island Never Been | Edit | Delete" at bounding box center [598, 245] width 635 height 22
click at [565, 247] on link "Edit" at bounding box center [577, 245] width 24 height 19
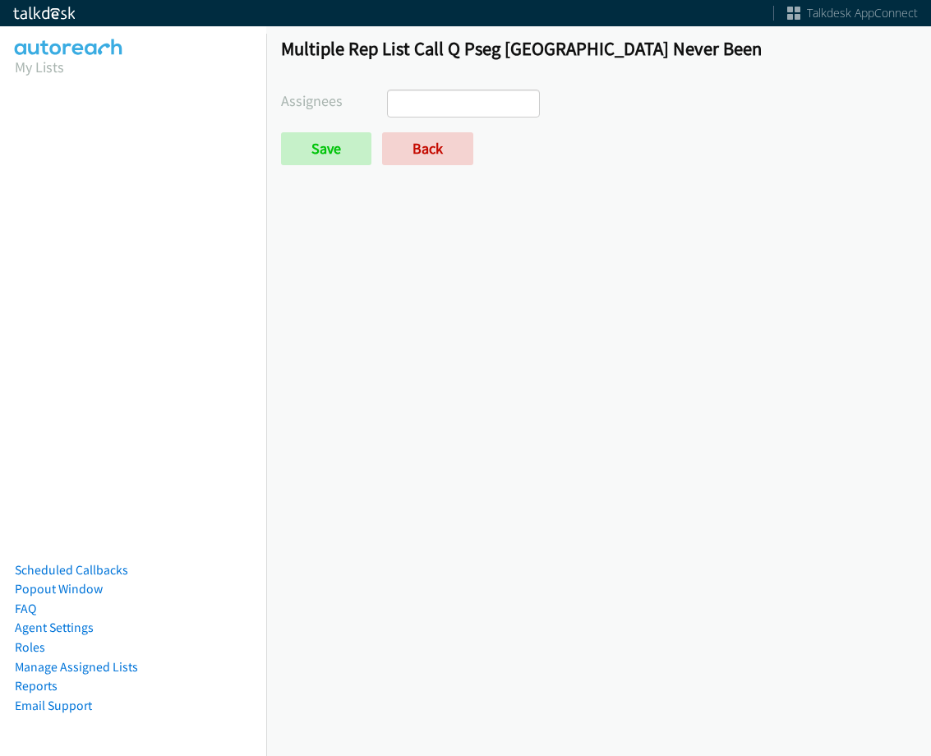
select select
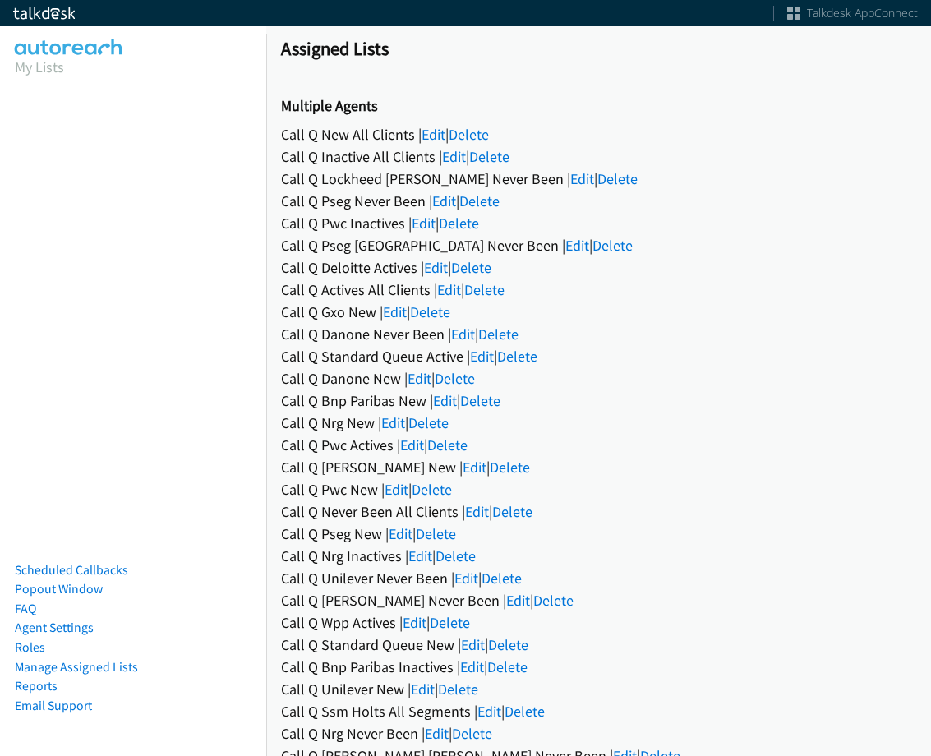
click at [448, 256] on div "Call Q Deloitte Actives | Edit | Delete" at bounding box center [598, 267] width 635 height 22
click at [431, 270] on link "Edit" at bounding box center [436, 267] width 24 height 19
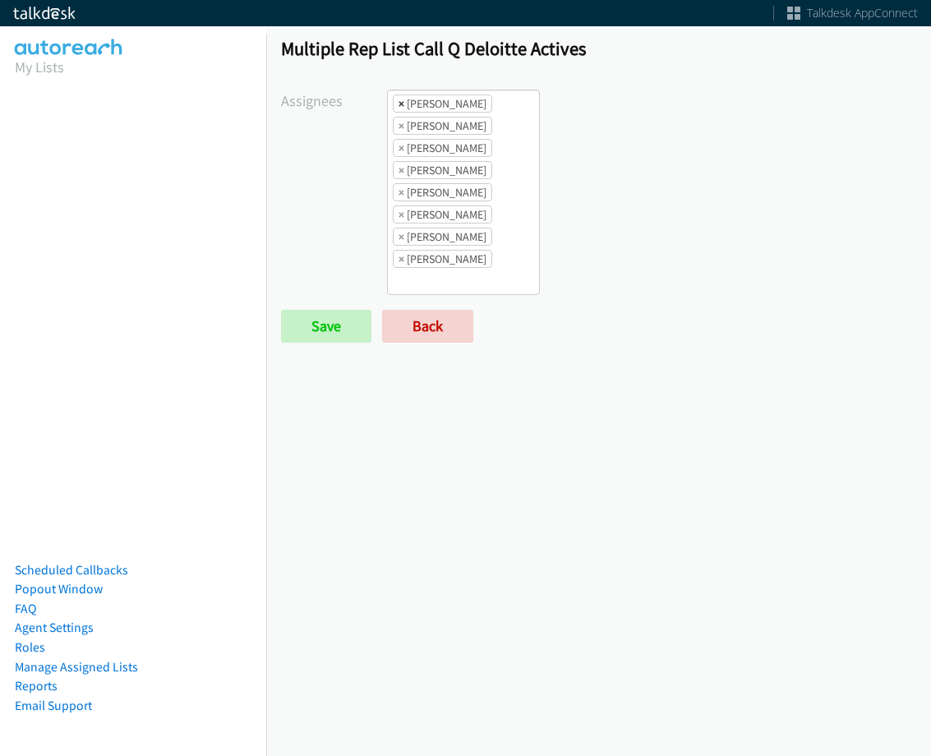
click at [399, 107] on span "×" at bounding box center [402, 103] width 6 height 16
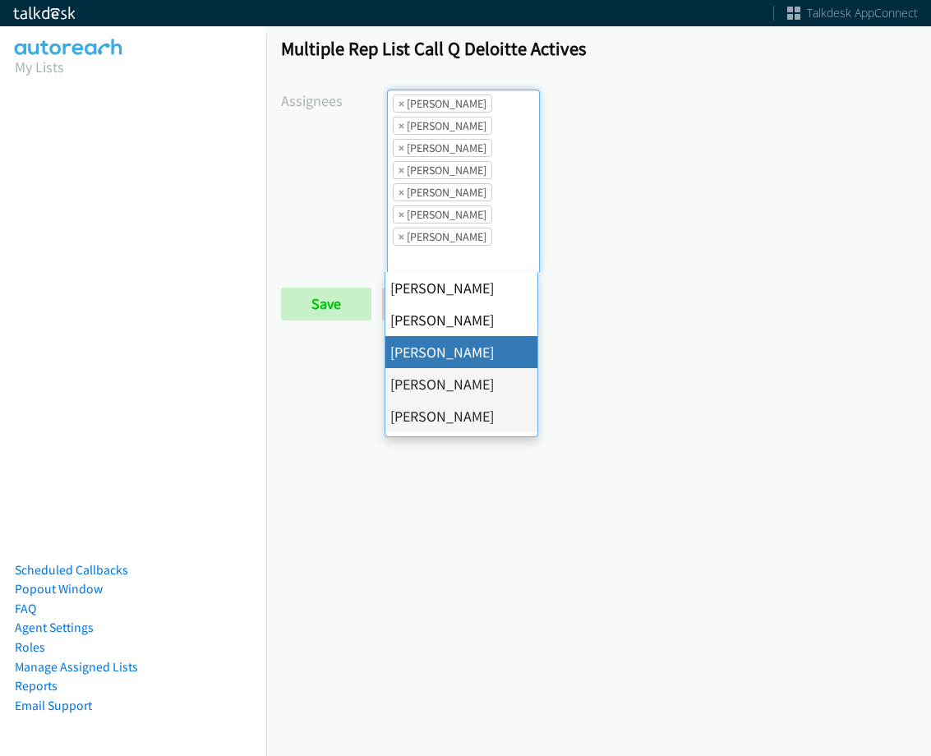
click at [399, 107] on span "×" at bounding box center [402, 103] width 6 height 16
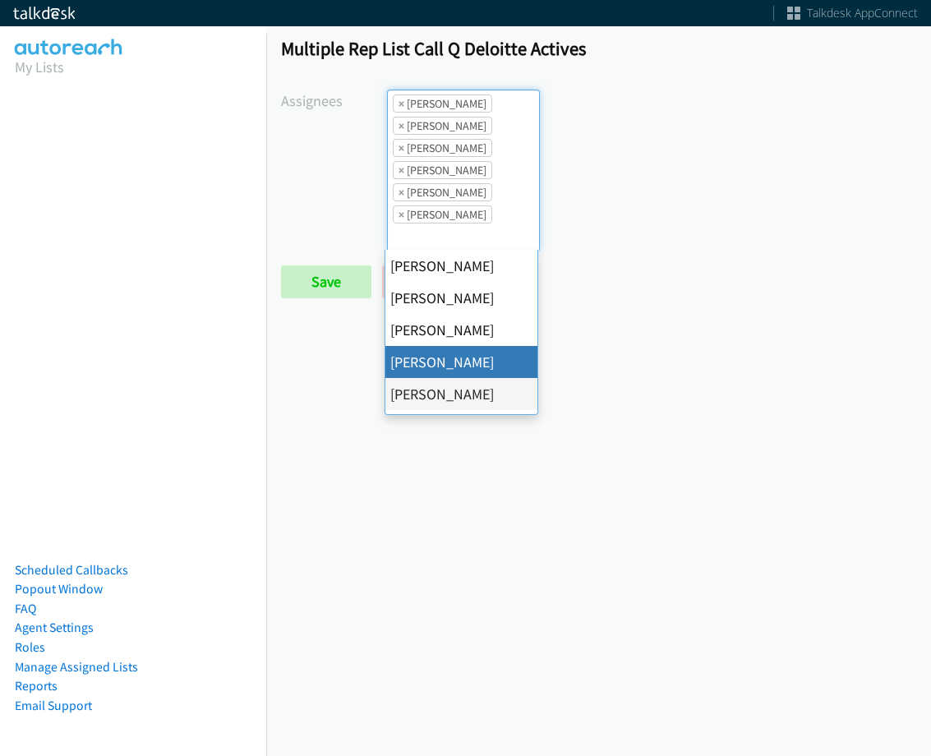
click at [399, 107] on span "×" at bounding box center [402, 103] width 6 height 16
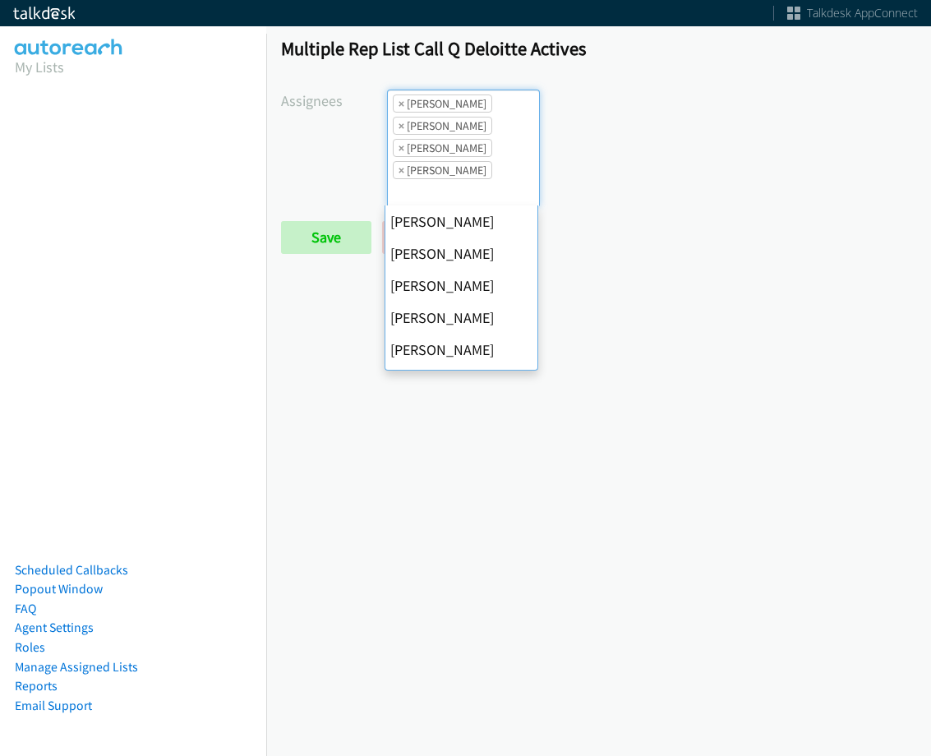
scroll to position [224, 0]
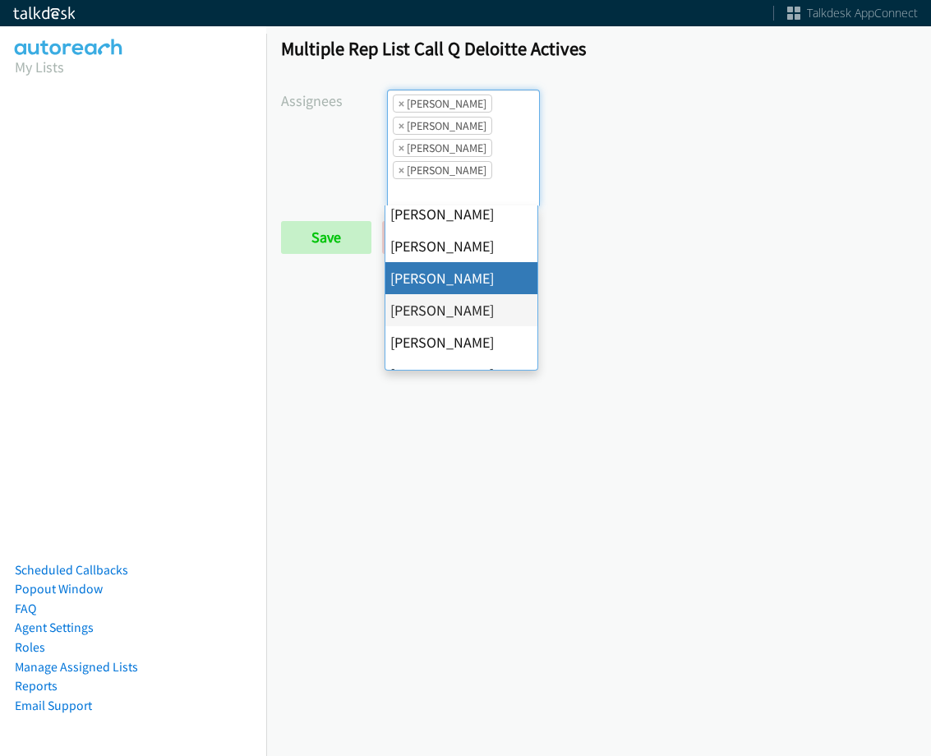
click at [399, 107] on span "×" at bounding box center [402, 103] width 6 height 16
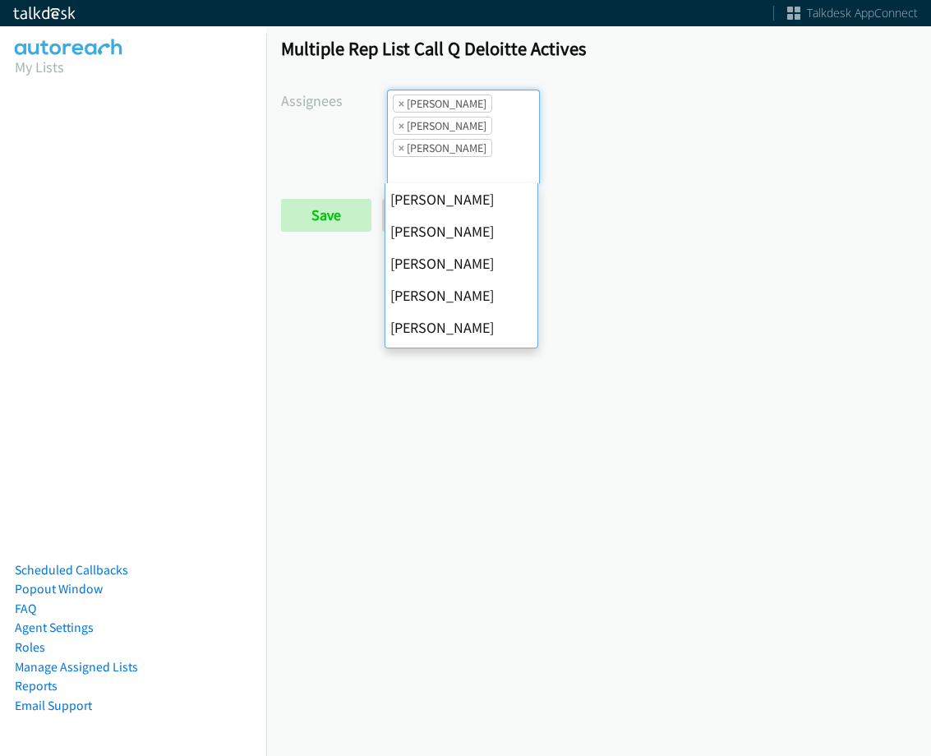
click at [399, 107] on span "×" at bounding box center [402, 103] width 6 height 16
select select "fd8c5d46-30db-44cb-8f0d-00da318b790a"
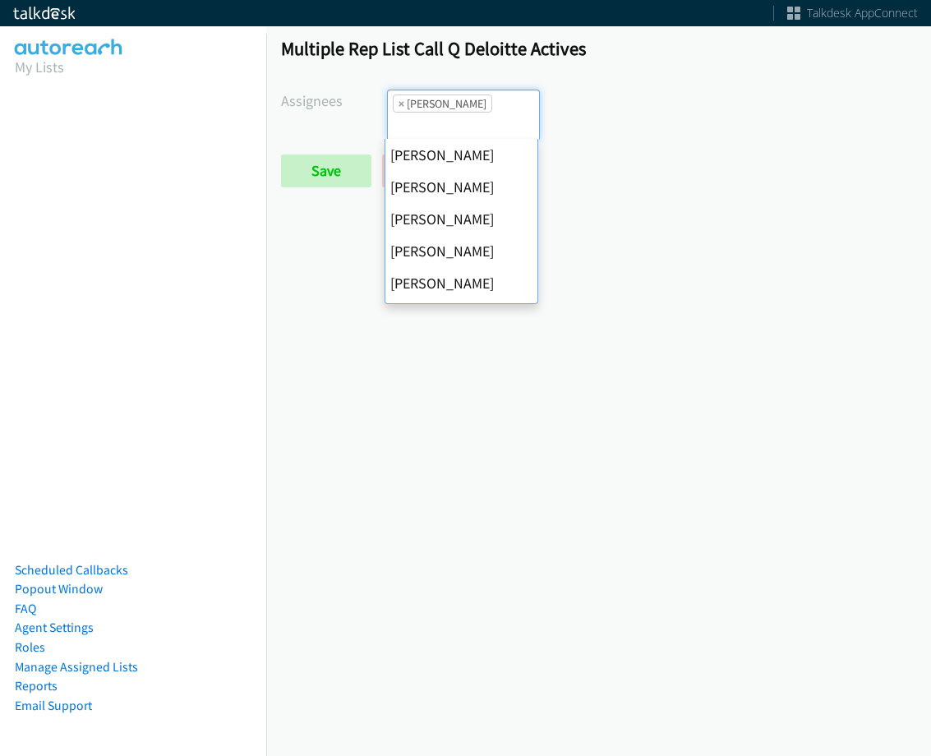
click at [399, 107] on span "×" at bounding box center [402, 103] width 6 height 16
select select
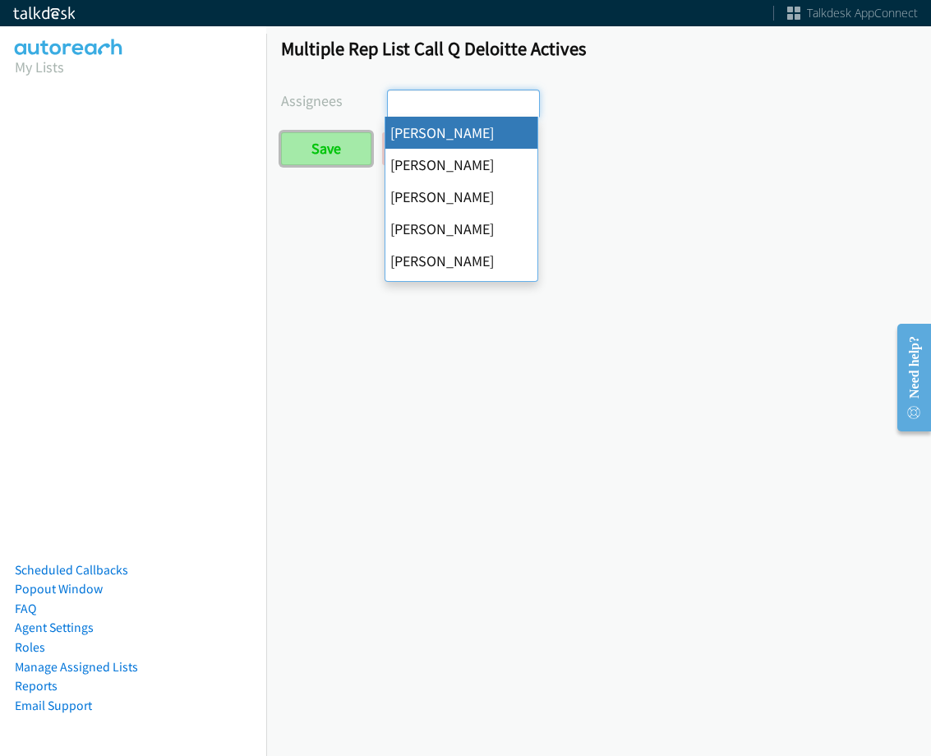
click at [338, 143] on input "Save" at bounding box center [326, 148] width 90 height 33
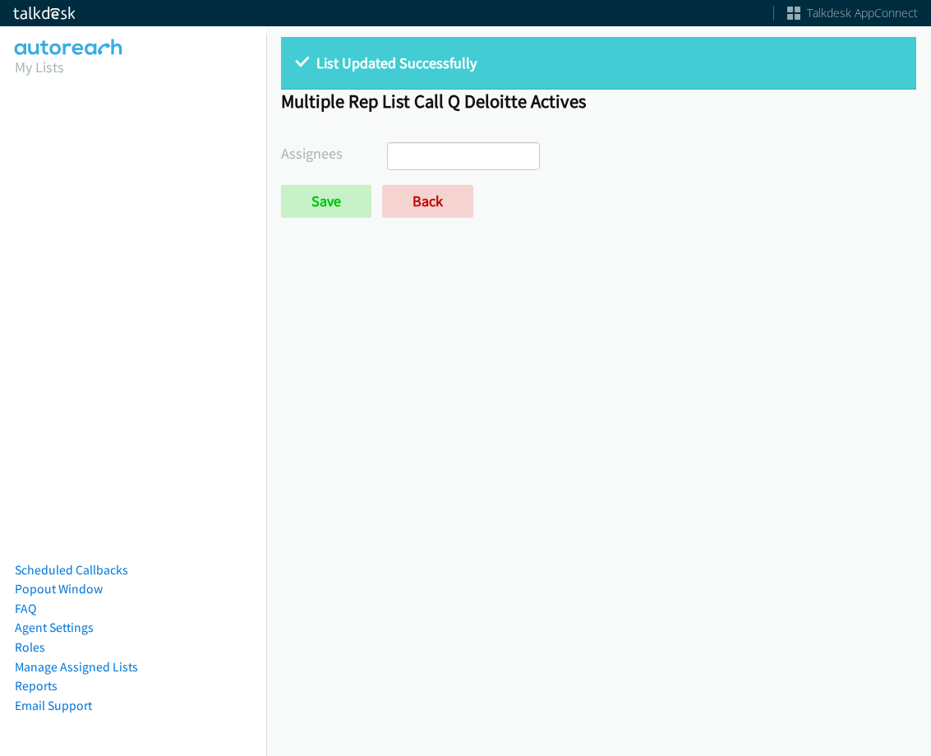
select select
click at [420, 219] on div "List Updated Successfully Multiple Rep List Call Q Deloitte Actives Assignees […" at bounding box center [598, 134] width 665 height 225
click at [424, 203] on link "Back" at bounding box center [427, 201] width 91 height 33
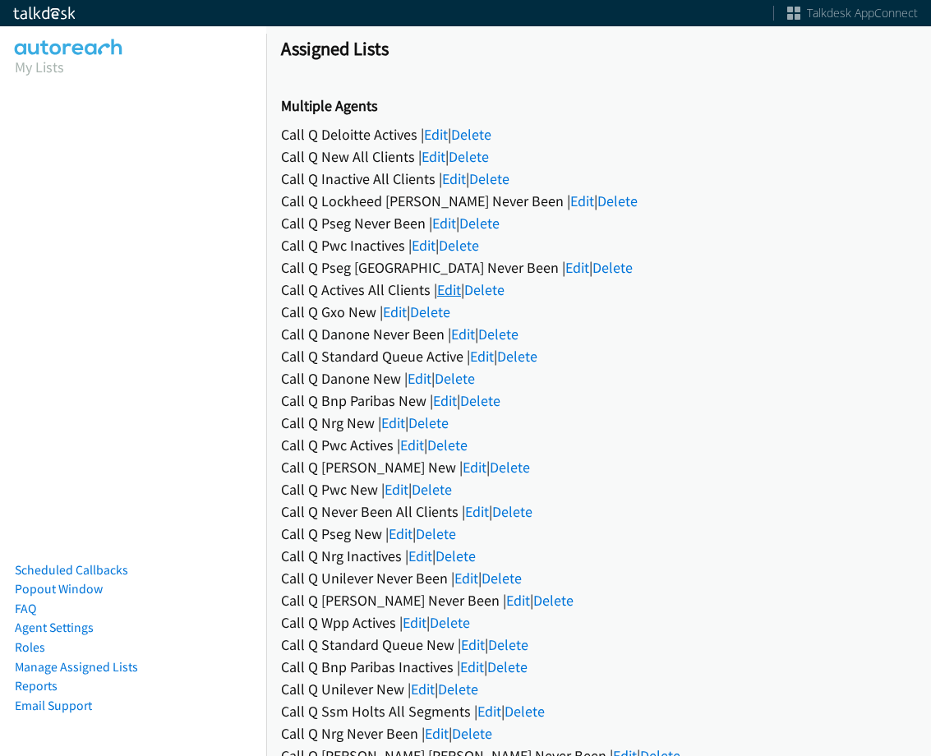
click at [453, 285] on link "Edit" at bounding box center [449, 289] width 24 height 19
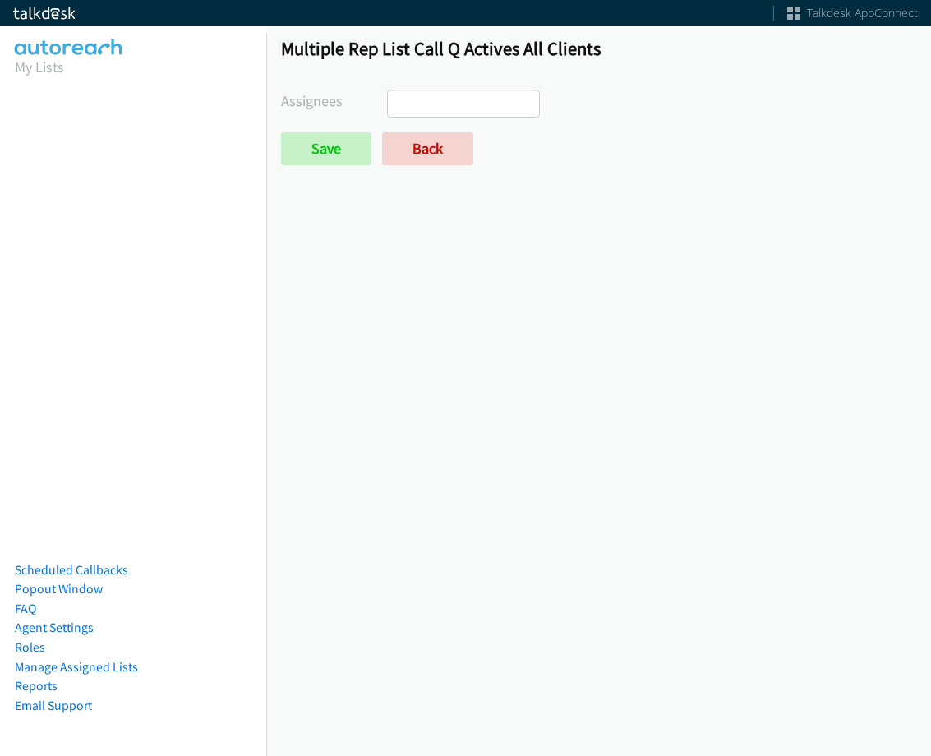
select select
click at [436, 153] on link "Back" at bounding box center [427, 148] width 91 height 33
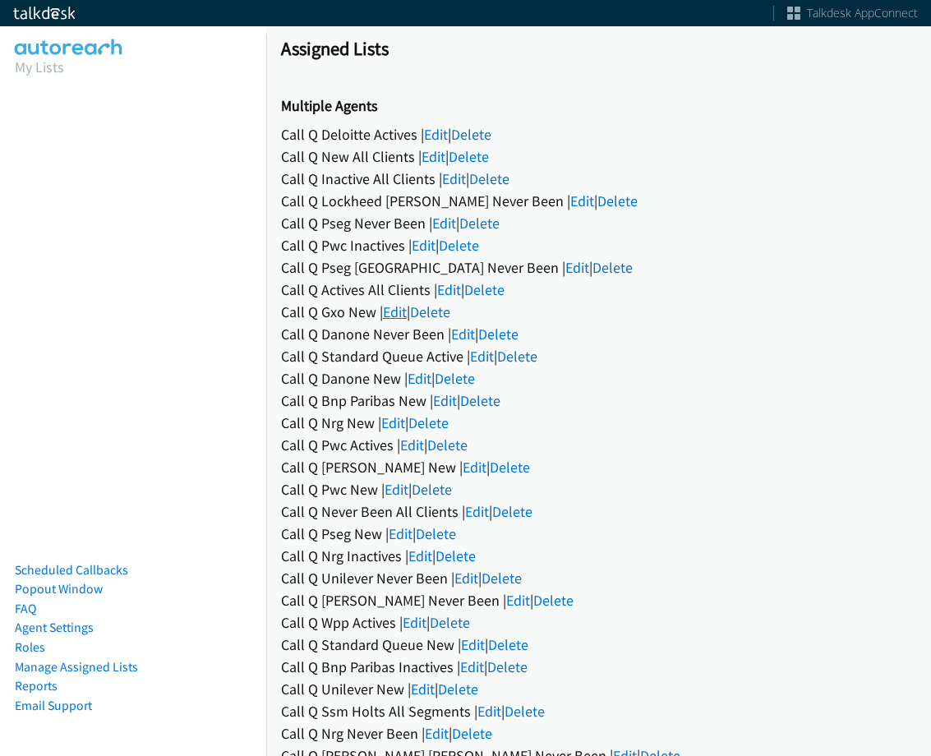
click at [403, 316] on link "Edit" at bounding box center [395, 311] width 24 height 19
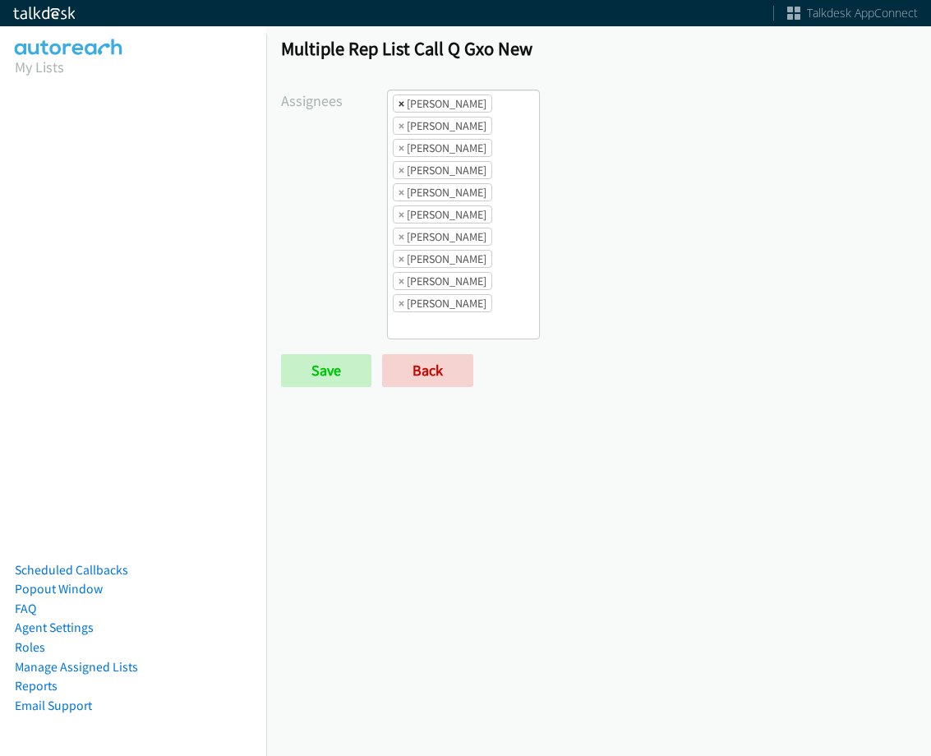
click at [399, 100] on span "×" at bounding box center [402, 103] width 6 height 16
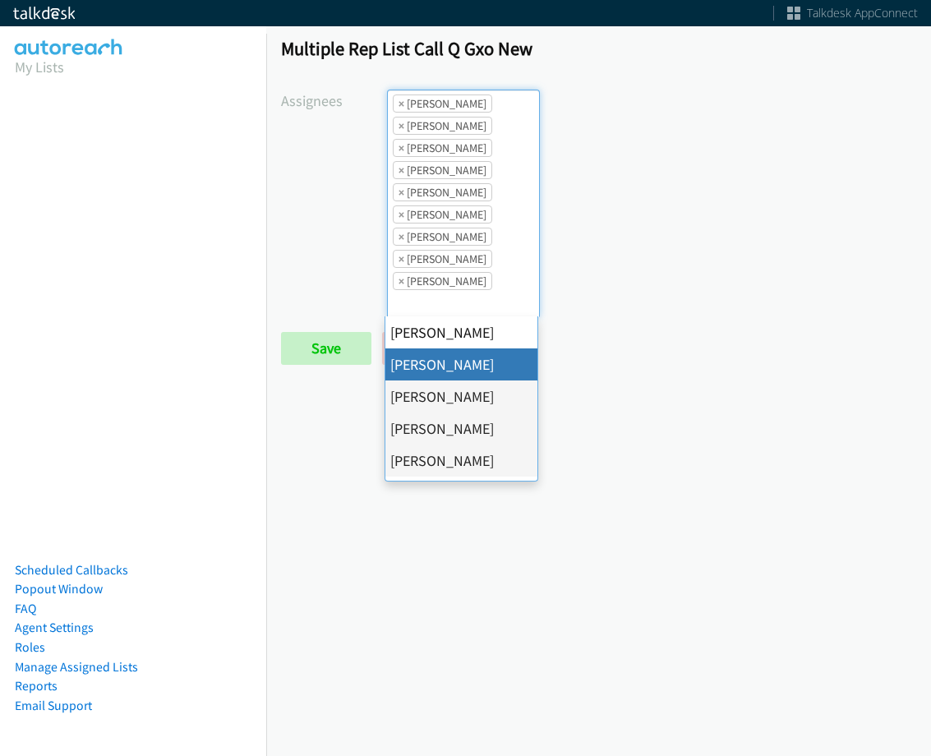
click at [399, 100] on span "×" at bounding box center [402, 103] width 6 height 16
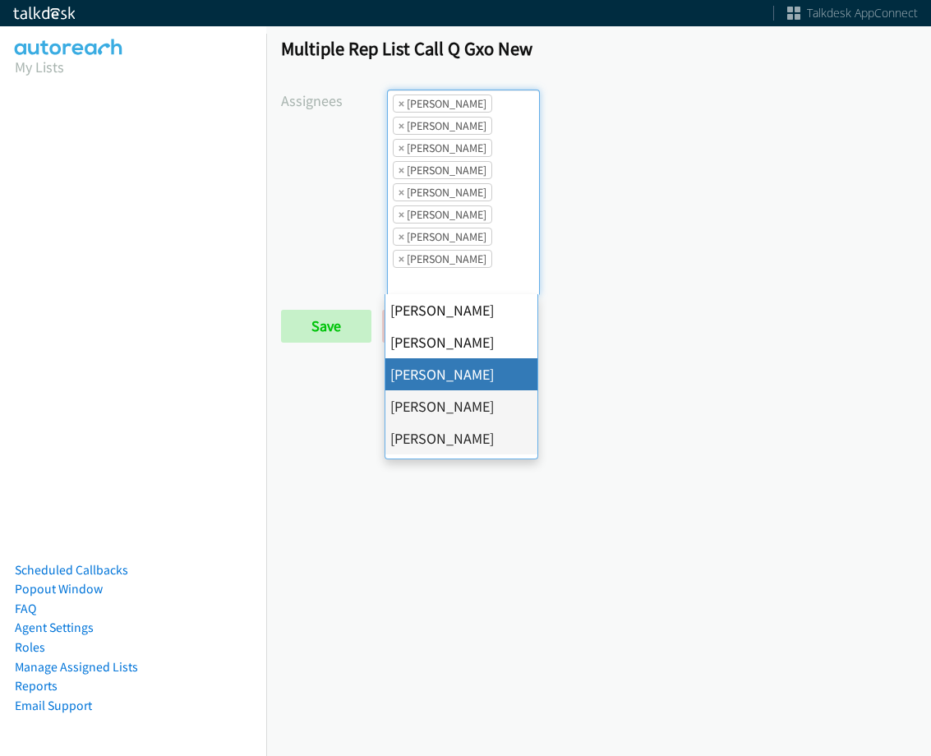
click at [399, 100] on span "×" at bounding box center [402, 103] width 6 height 16
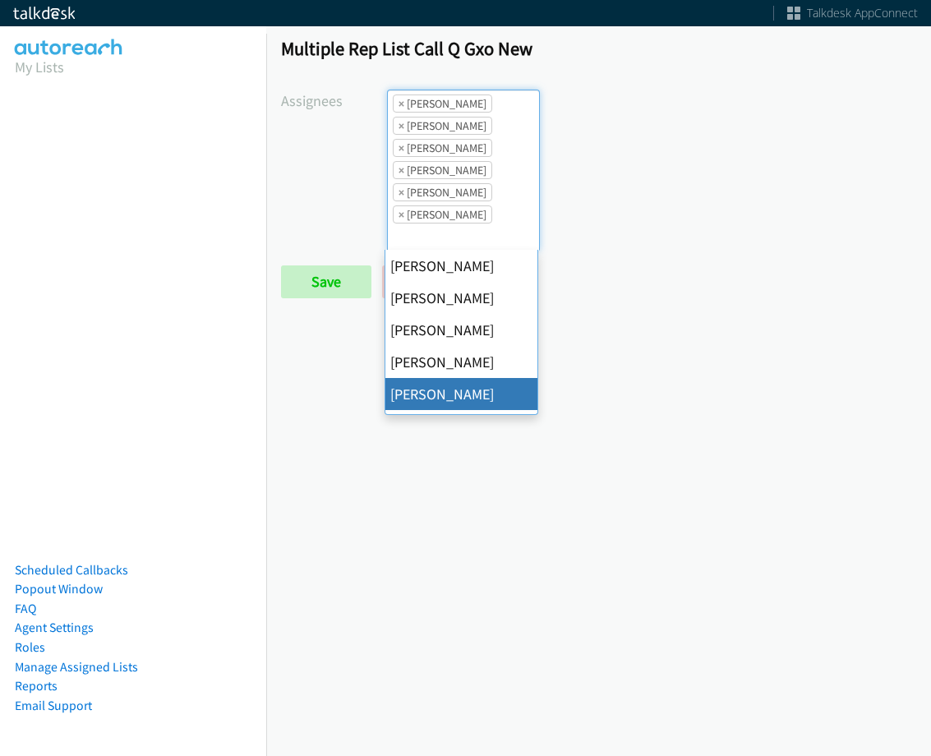
click at [399, 100] on span "×" at bounding box center [402, 103] width 6 height 16
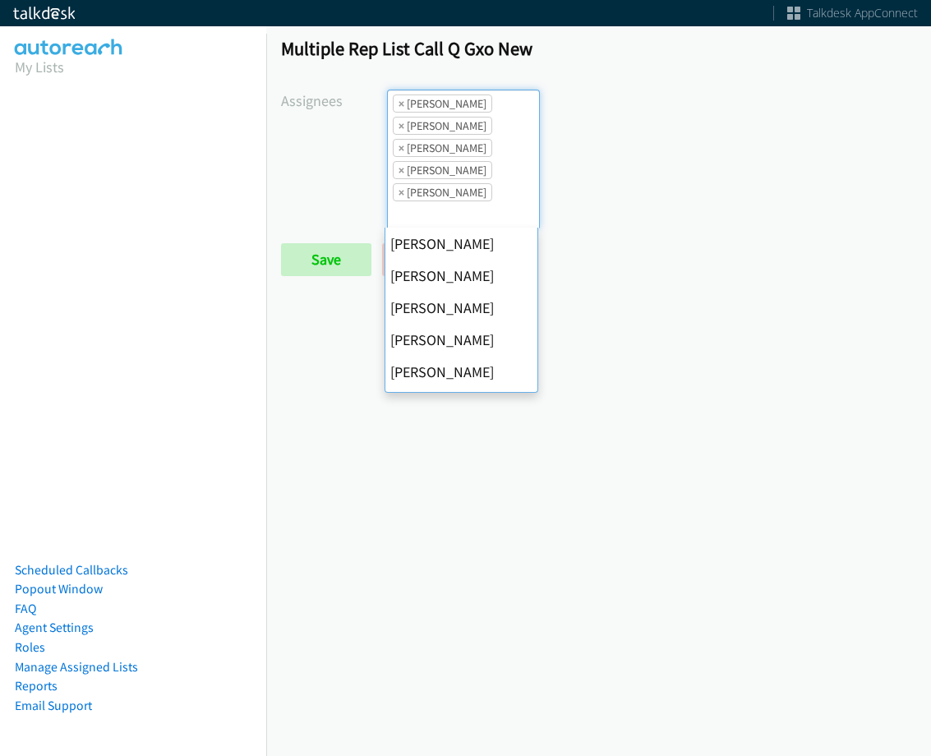
click at [399, 100] on span "×" at bounding box center [402, 103] width 6 height 16
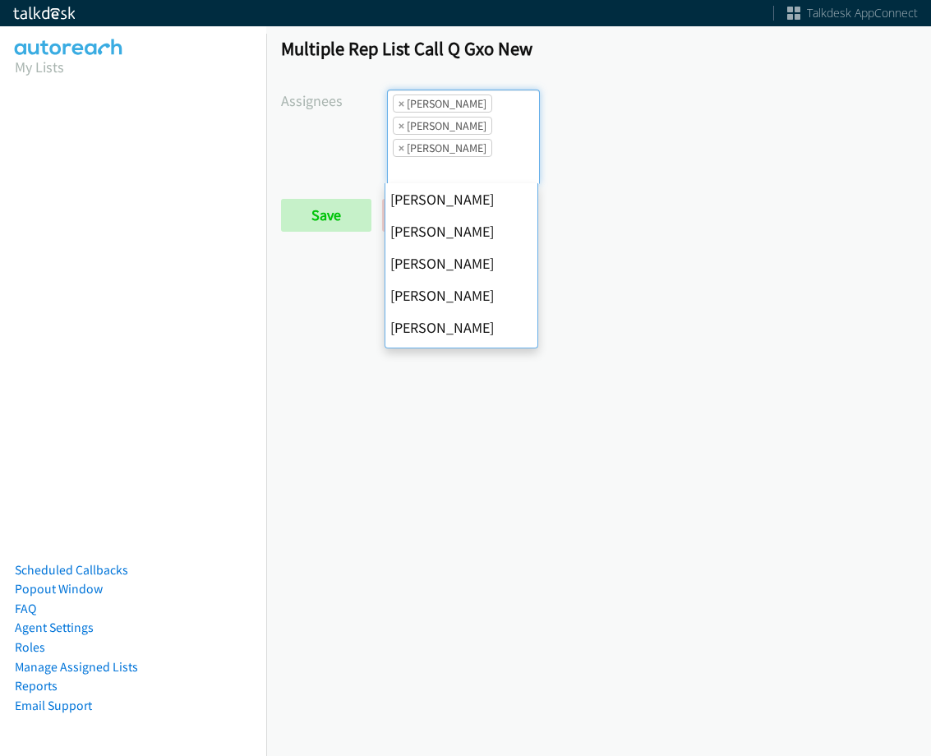
scroll to position [284, 0]
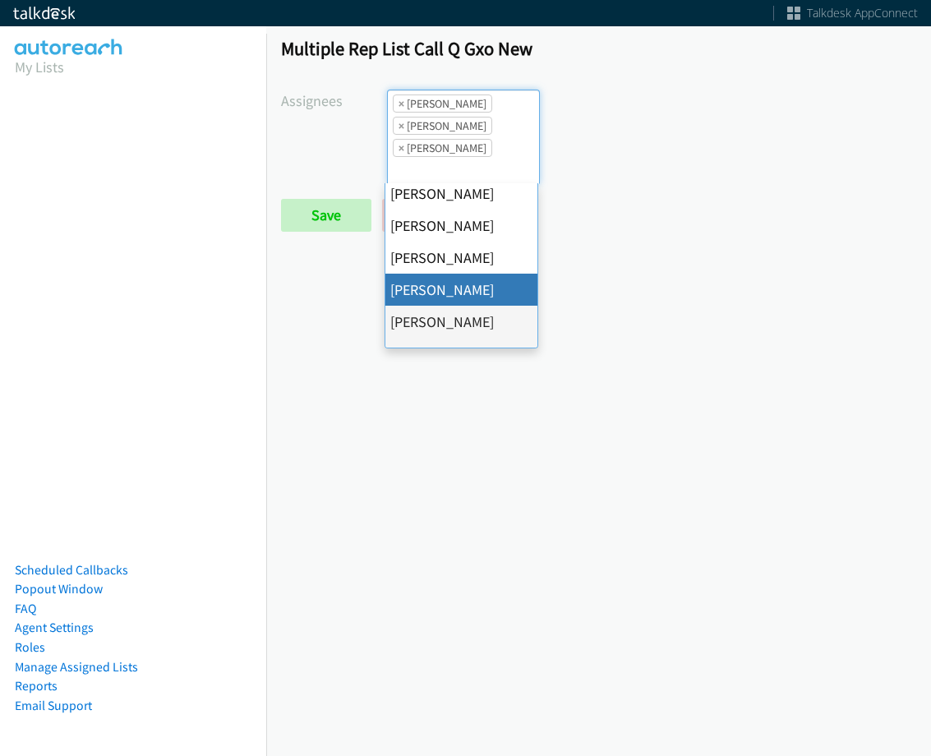
click at [399, 100] on span "×" at bounding box center [402, 103] width 6 height 16
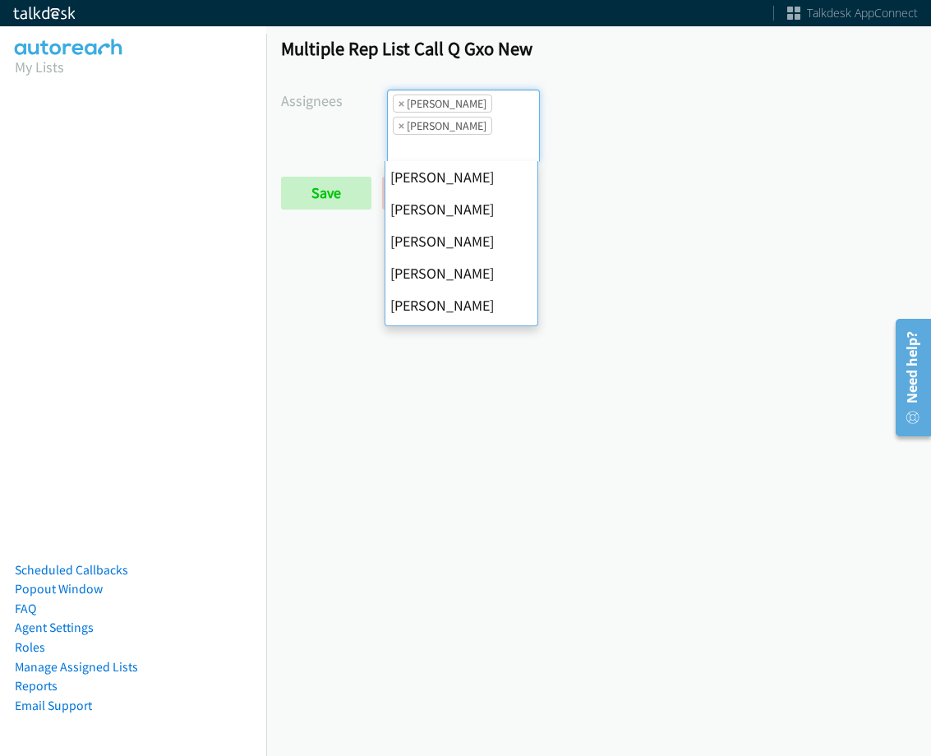
click at [399, 100] on span "×" at bounding box center [402, 103] width 6 height 16
select select "fd8c5d46-30db-44cb-8f0d-00da318b790a"
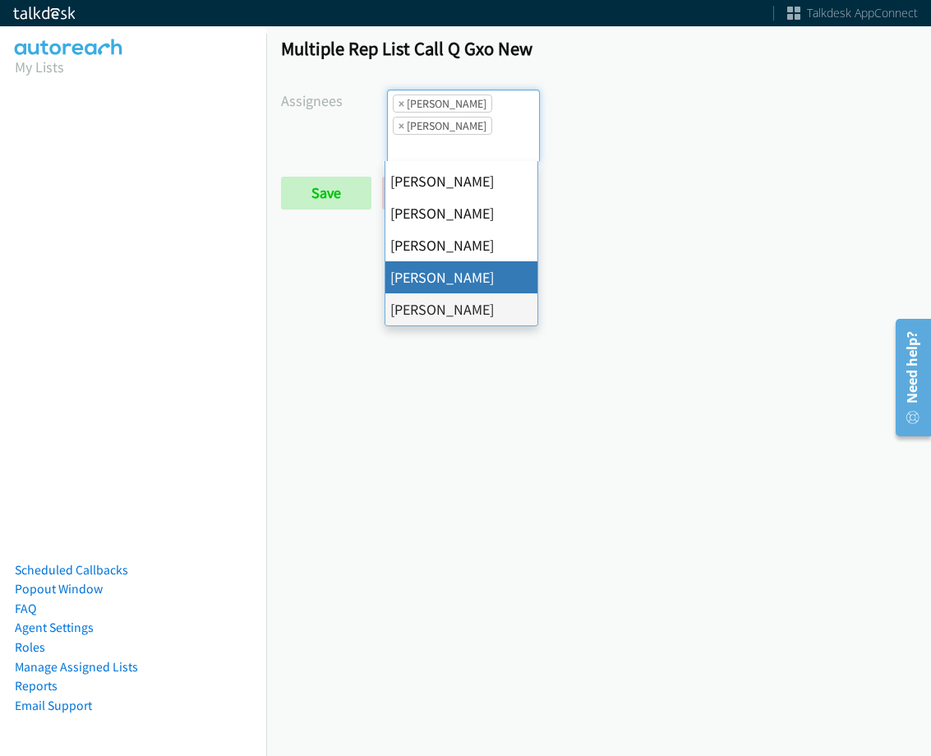
select select
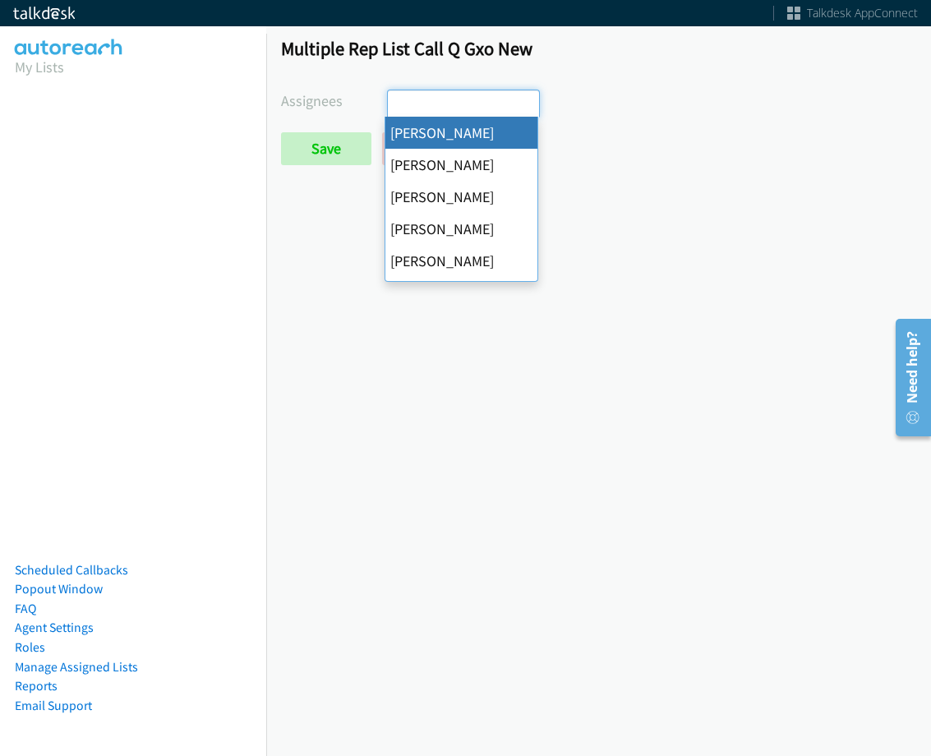
drag, startPoint x: 399, startPoint y: 100, endPoint x: 332, endPoint y: 154, distance: 86.5
click at [399, 100] on input "search" at bounding box center [417, 103] width 58 height 26
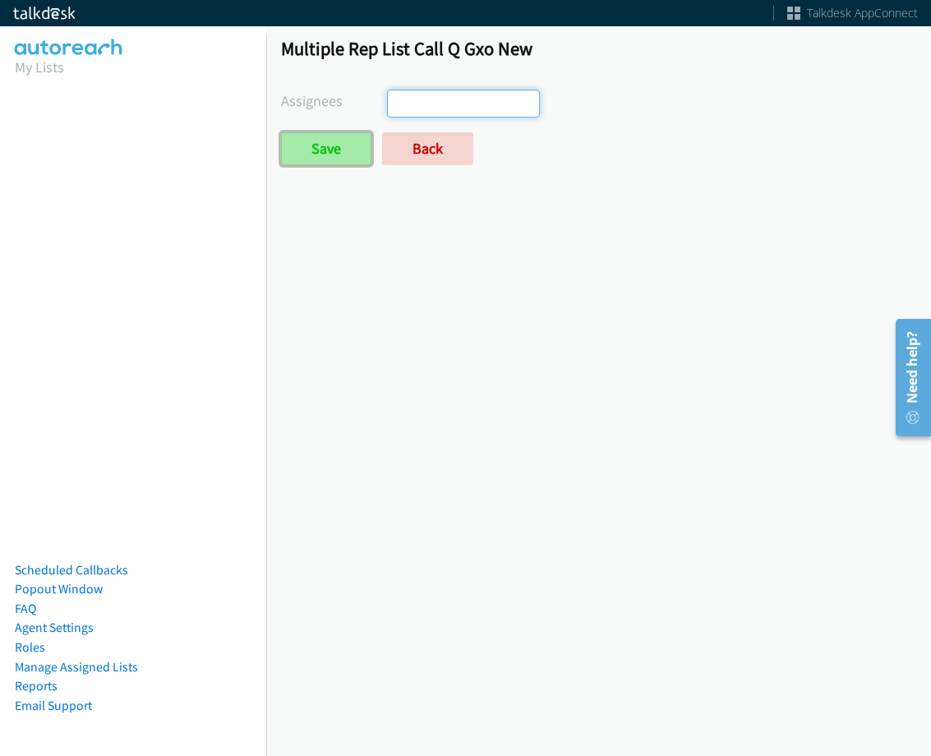
click at [329, 155] on input "Save" at bounding box center [326, 148] width 90 height 33
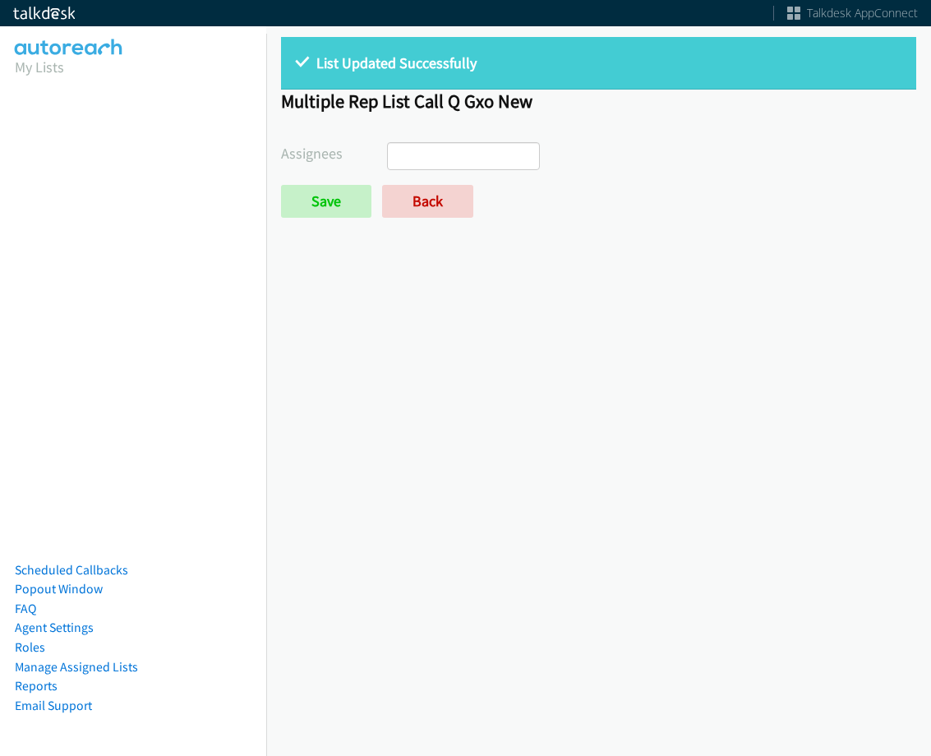
select select
click at [431, 205] on link "Back" at bounding box center [427, 201] width 91 height 33
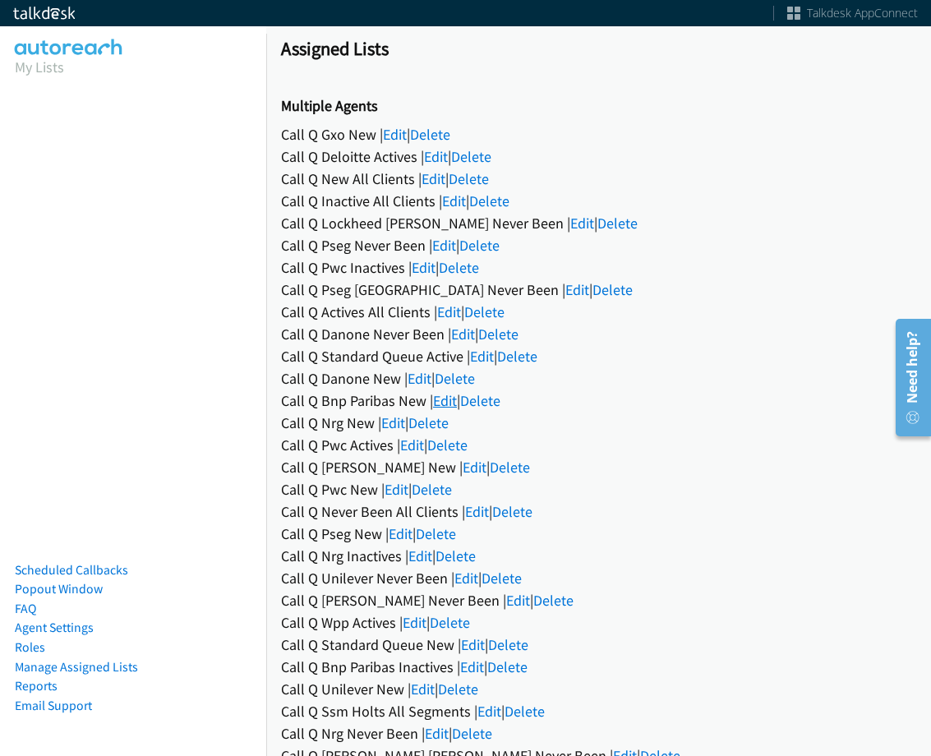
click at [437, 398] on link "Edit" at bounding box center [445, 400] width 24 height 19
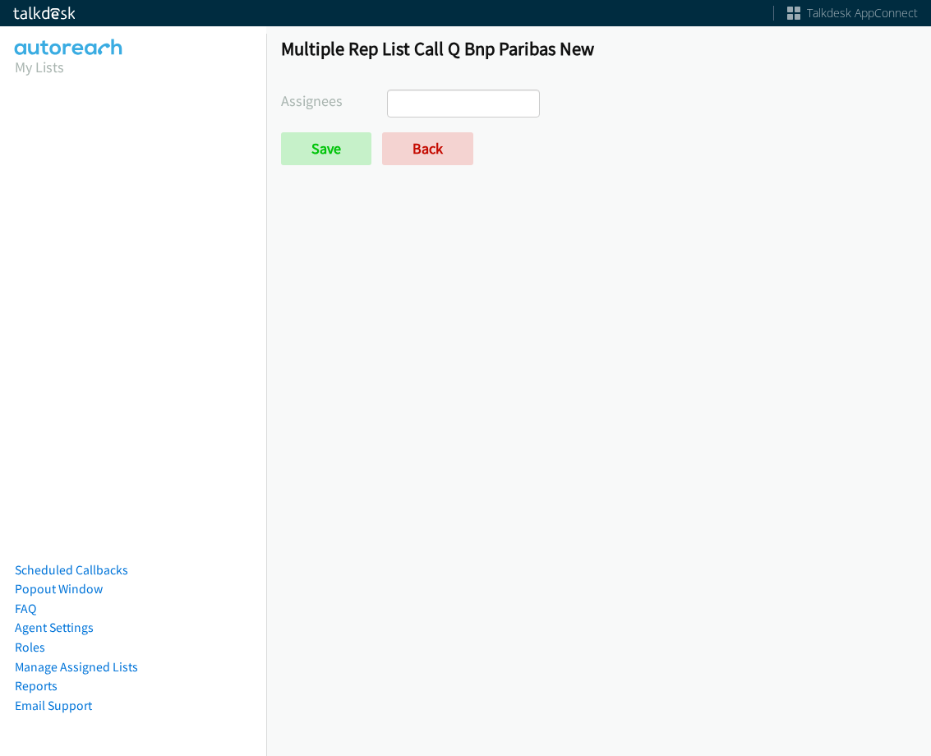
select select
click at [457, 159] on link "Back" at bounding box center [427, 148] width 91 height 33
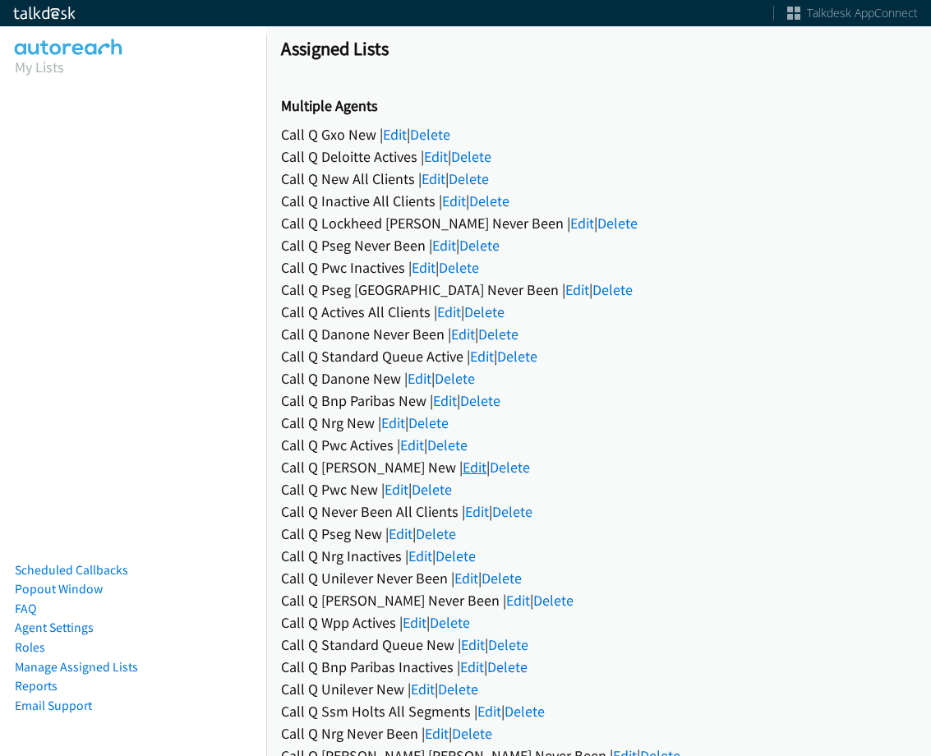
click at [463, 467] on link "Edit" at bounding box center [475, 467] width 24 height 19
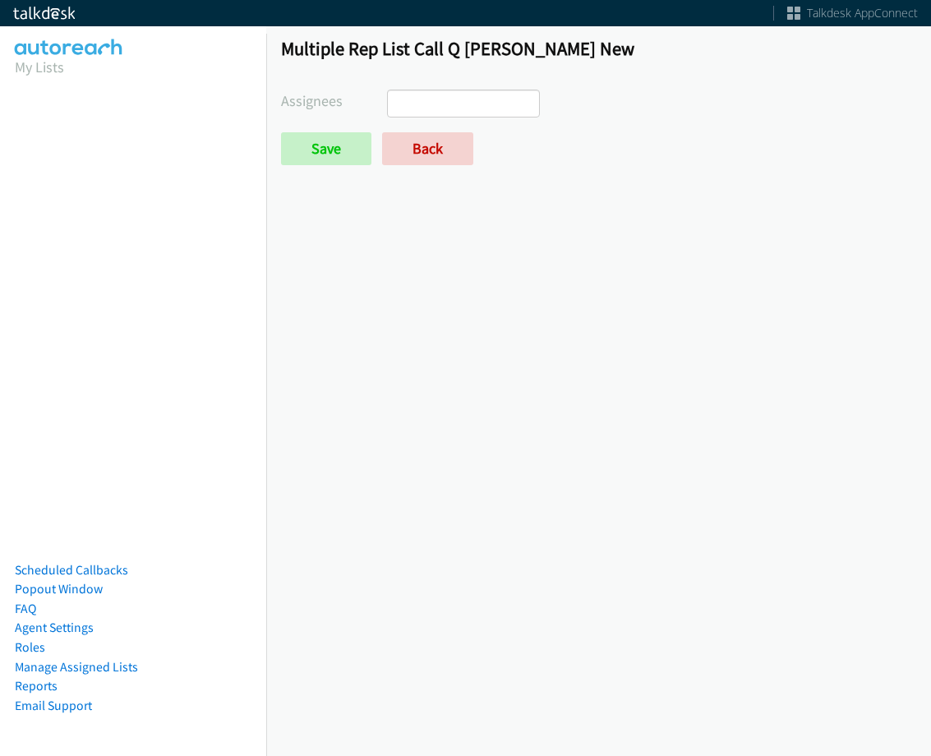
select select
click at [436, 137] on link "Back" at bounding box center [427, 148] width 91 height 33
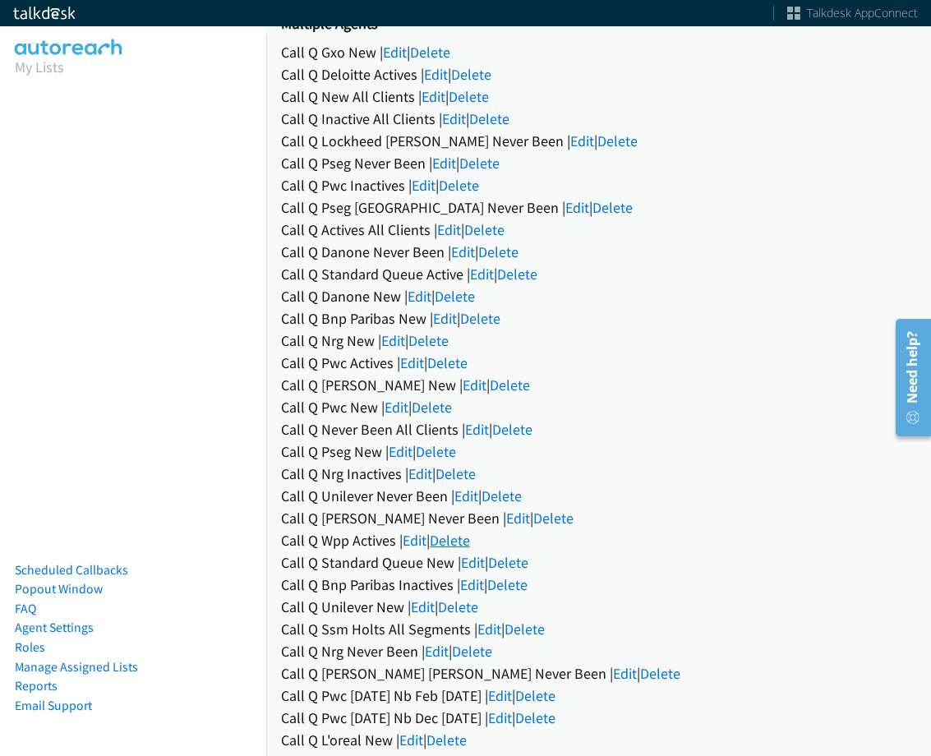
scroll to position [164, 0]
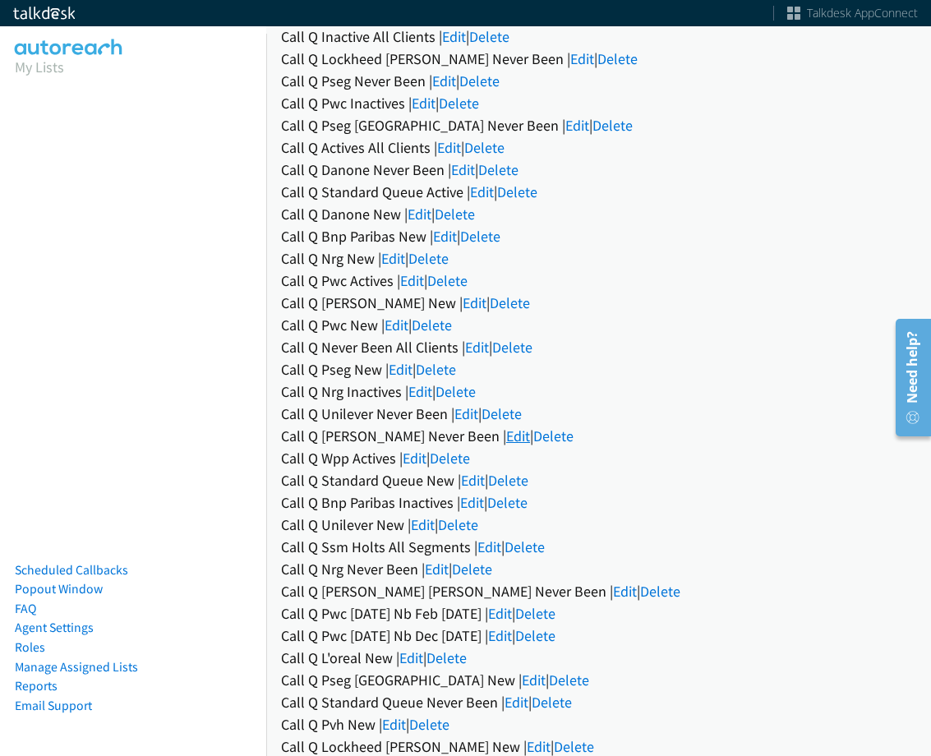
click at [506, 432] on link "Edit" at bounding box center [518, 435] width 24 height 19
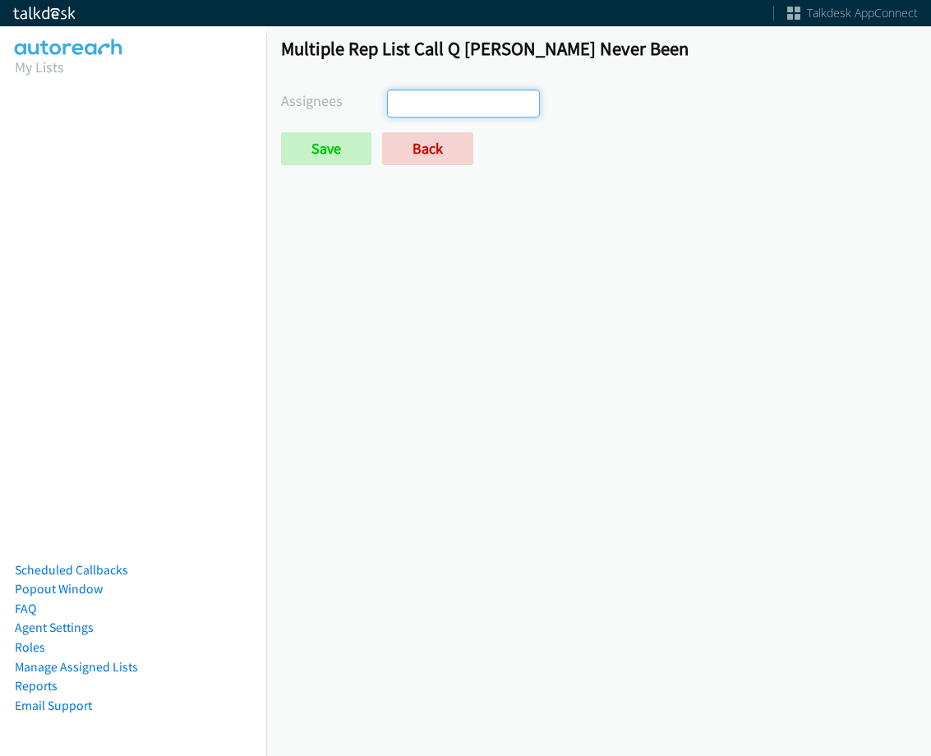
click at [476, 102] on ul at bounding box center [463, 103] width 151 height 26
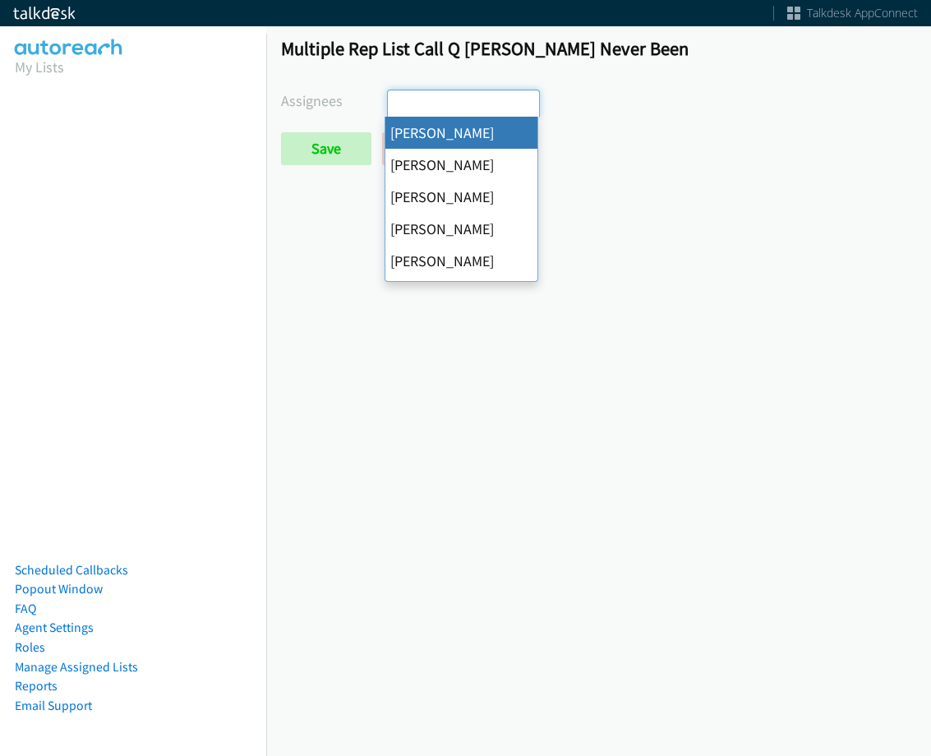
select select "cb11e729-9a1d-44de-9b38-0f5a50c7e01c"
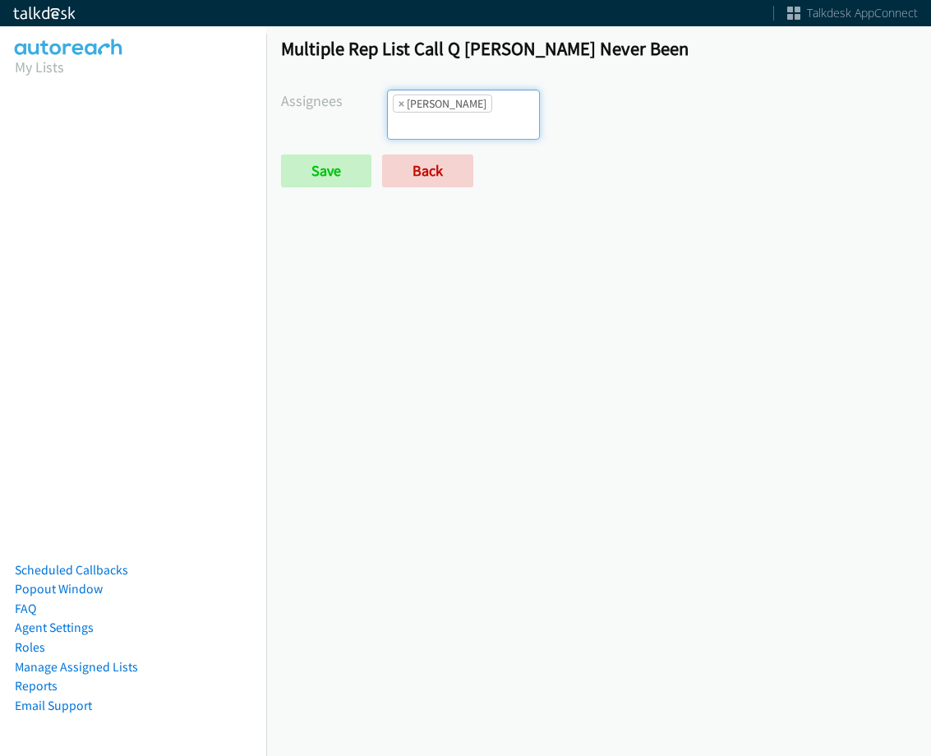
click at [492, 106] on li "× Abigail Odhiambo" at bounding box center [442, 103] width 99 height 18
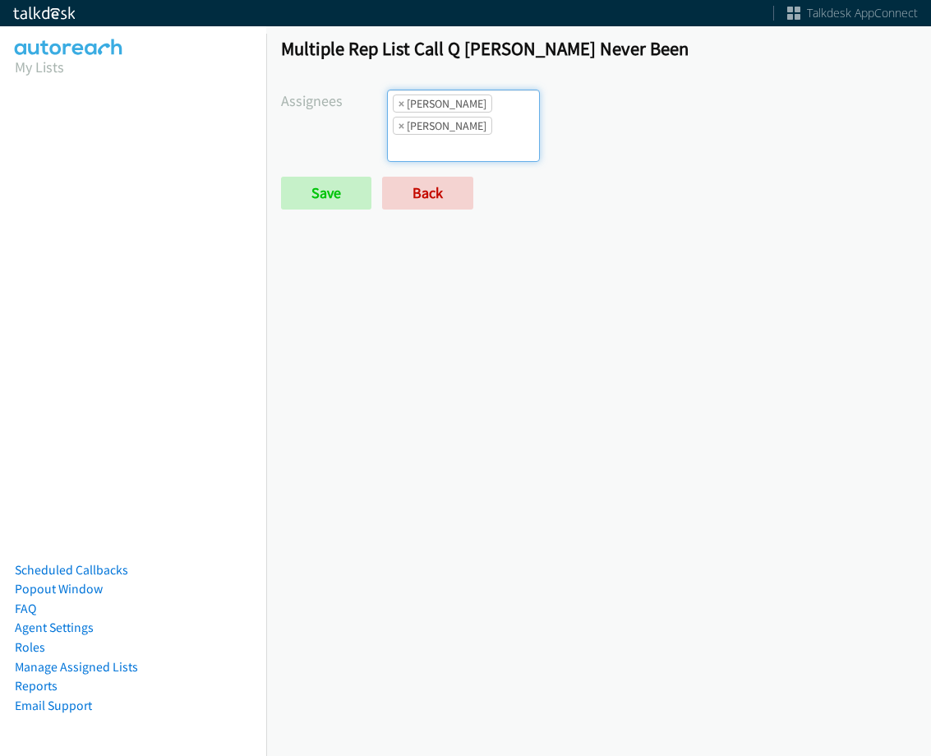
click at [445, 135] on input "search" at bounding box center [417, 148] width 58 height 26
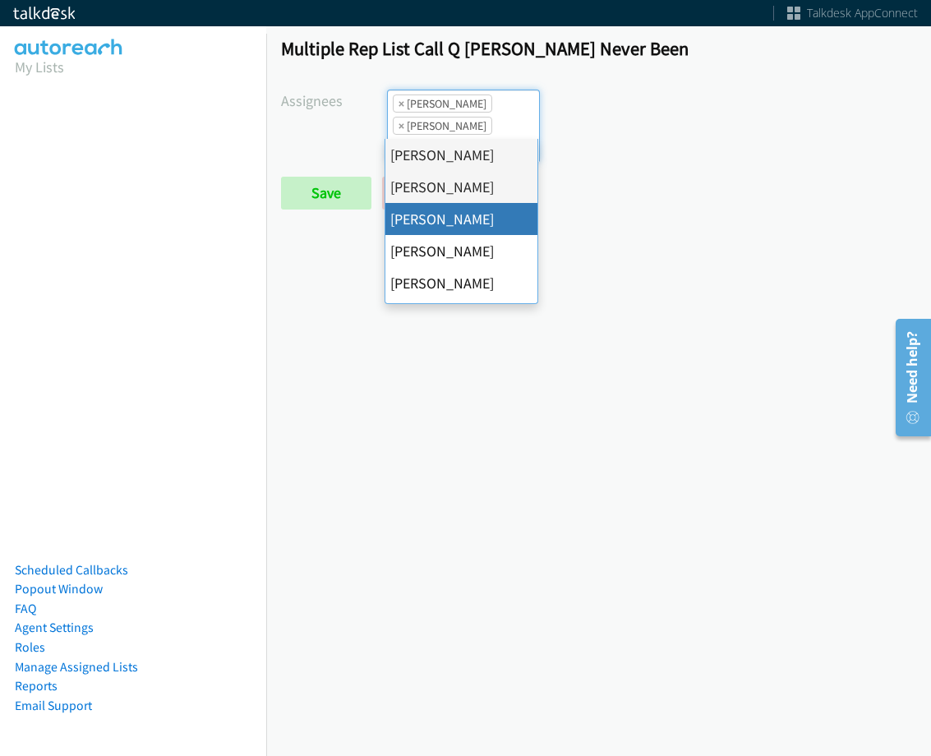
drag, startPoint x: 466, startPoint y: 228, endPoint x: 489, endPoint y: 150, distance: 81.4
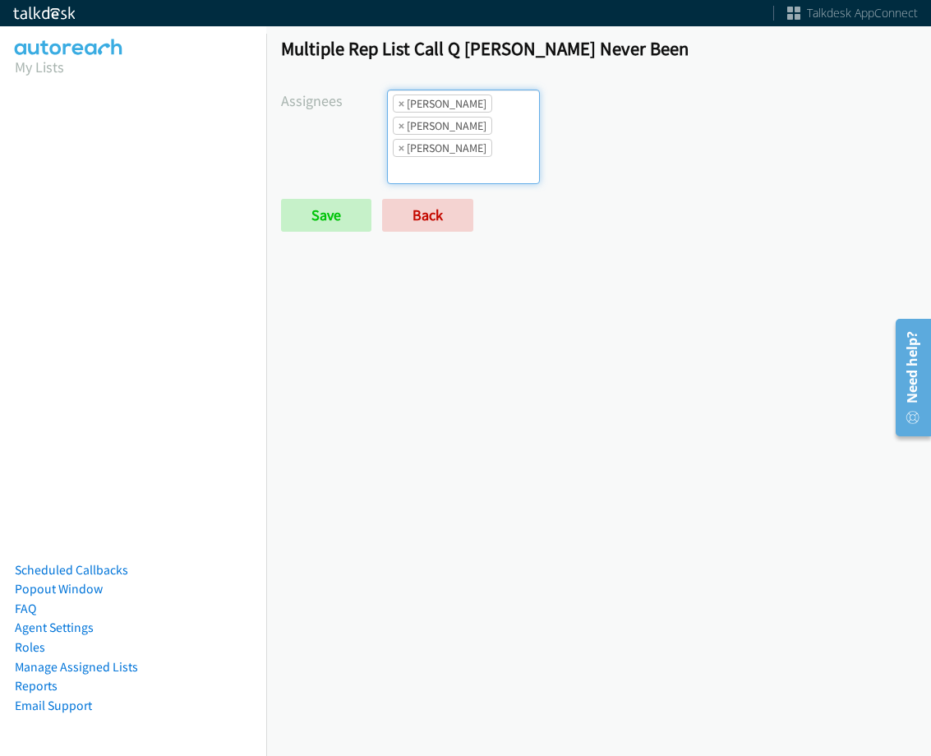
click at [445, 157] on input "search" at bounding box center [417, 170] width 58 height 26
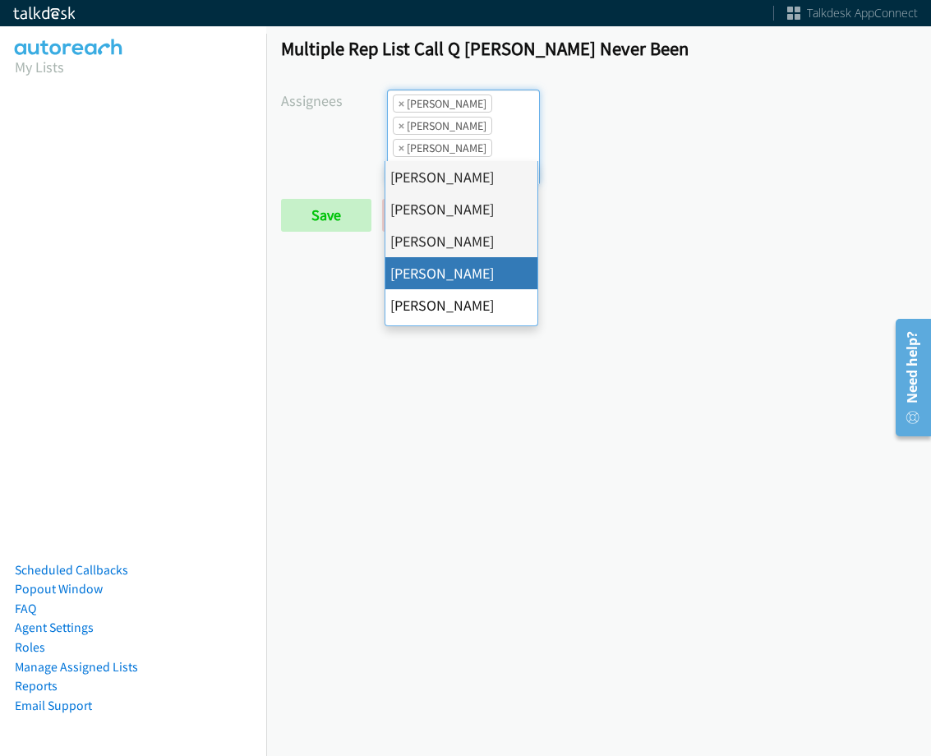
drag, startPoint x: 475, startPoint y: 273, endPoint x: 480, endPoint y: 166, distance: 106.9
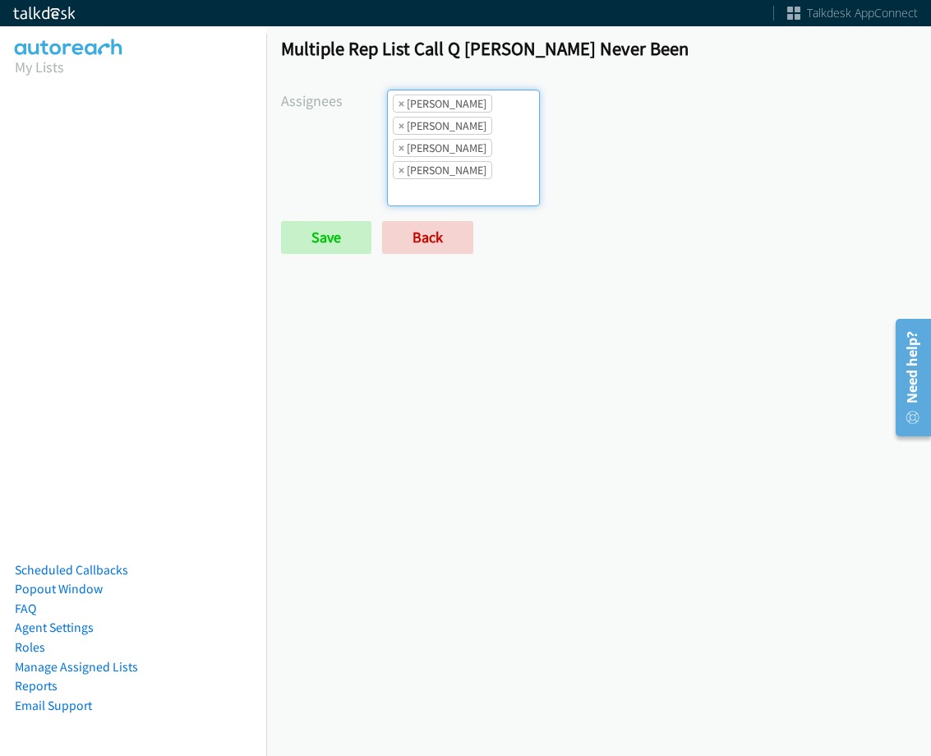
click at [445, 179] on input "search" at bounding box center [417, 192] width 58 height 26
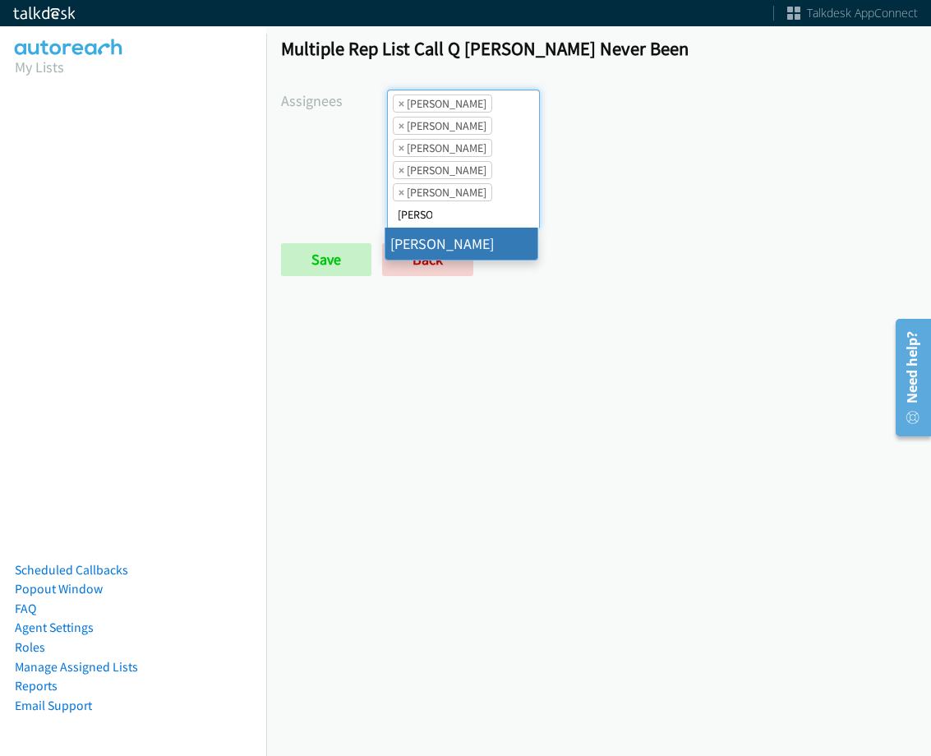
type input "jas"
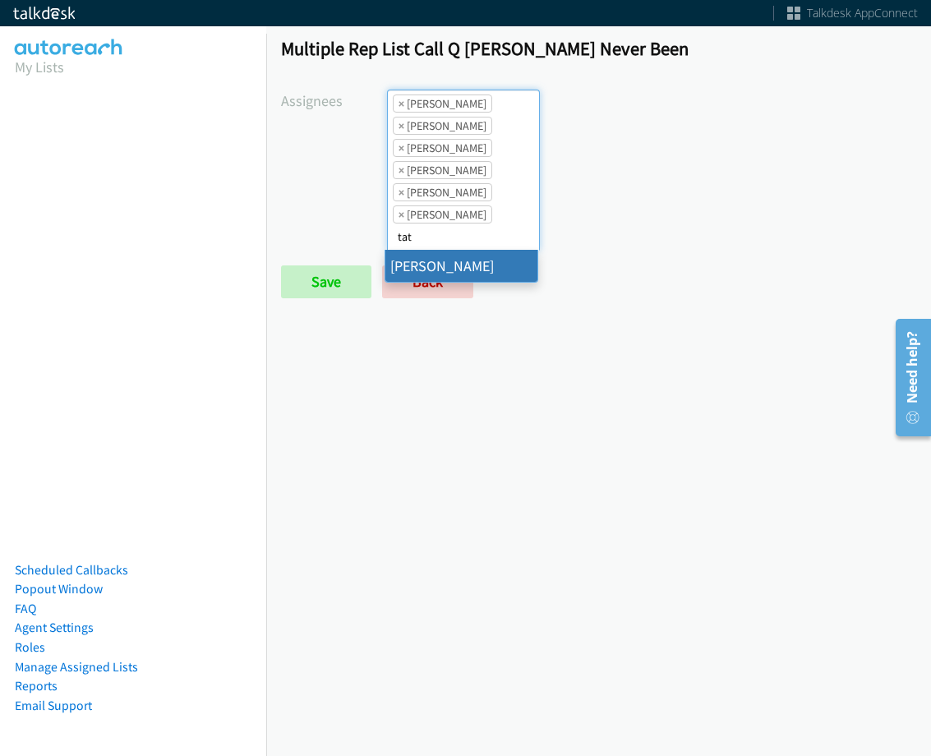
type input "tat"
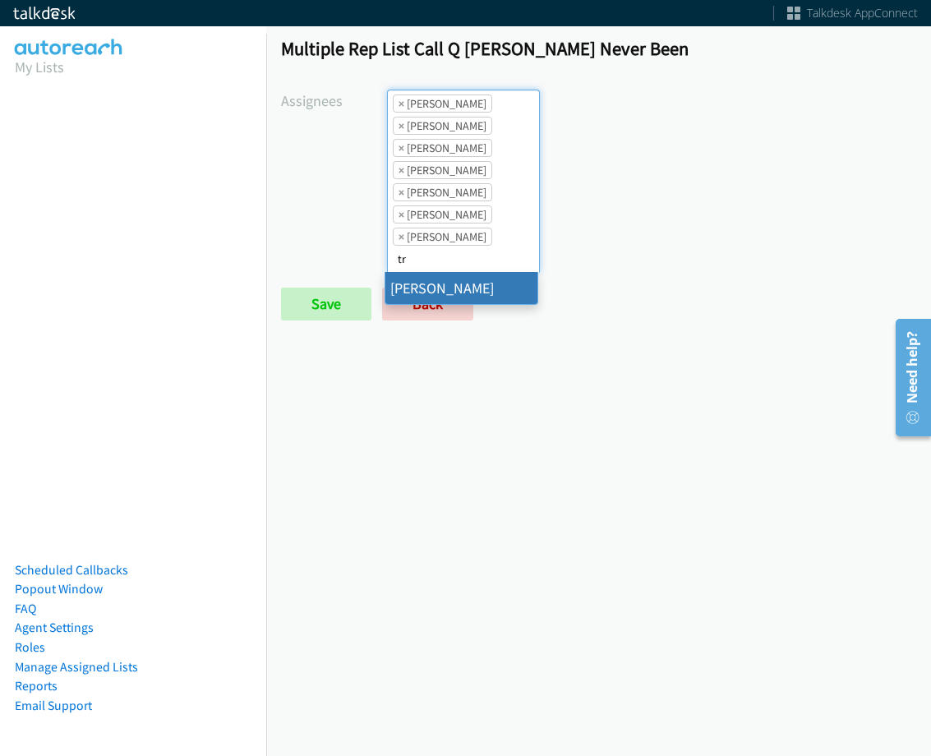
type input "tr"
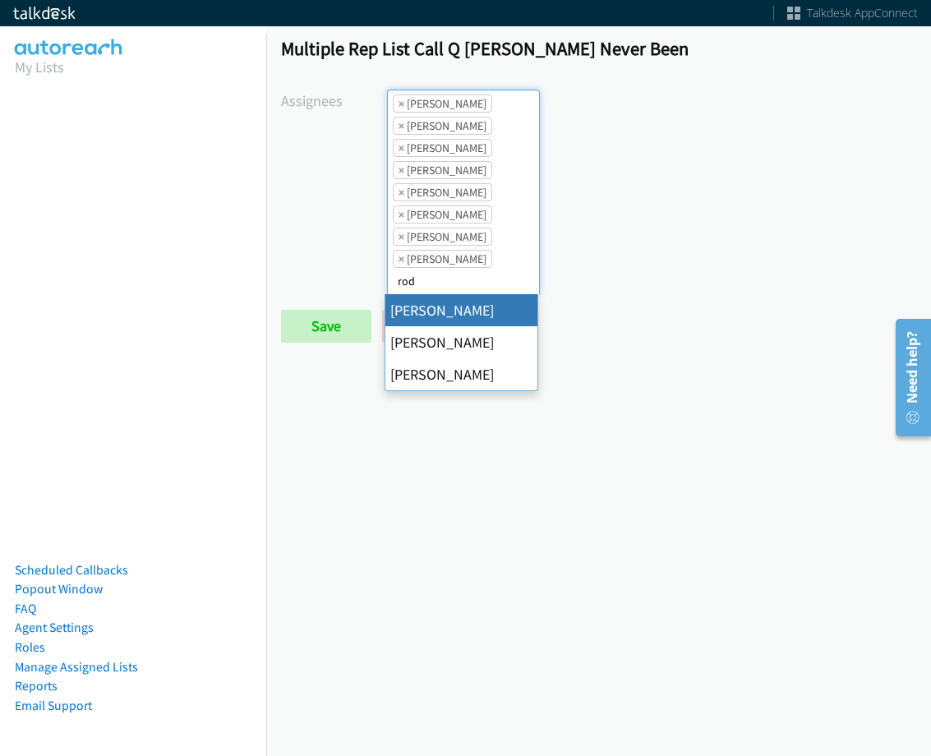
type input "rod"
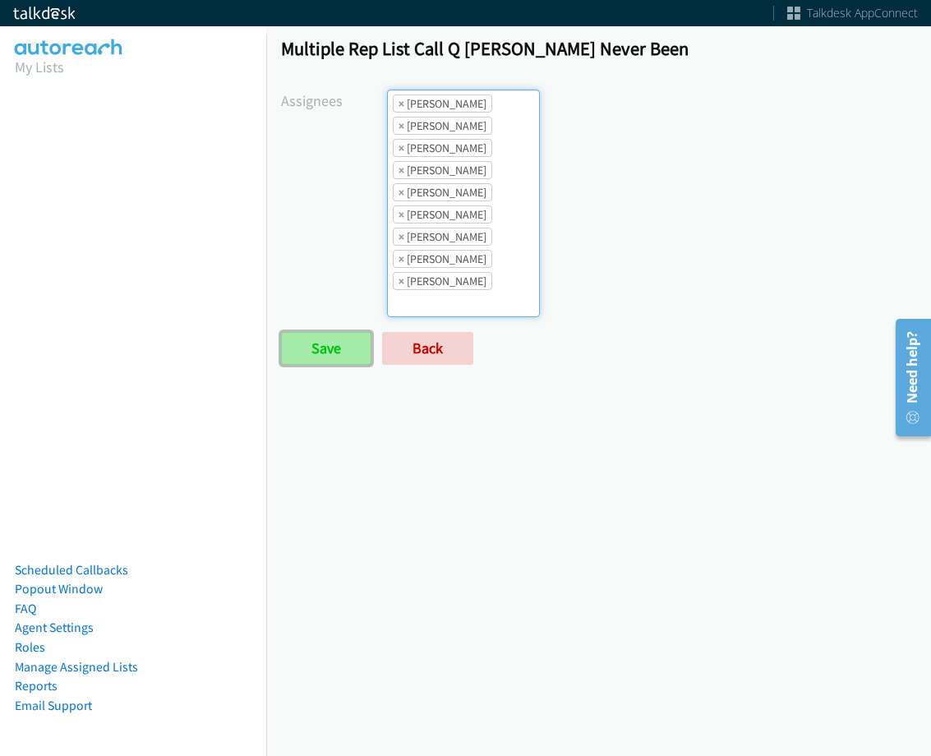
click at [348, 343] on input "Save" at bounding box center [326, 348] width 90 height 33
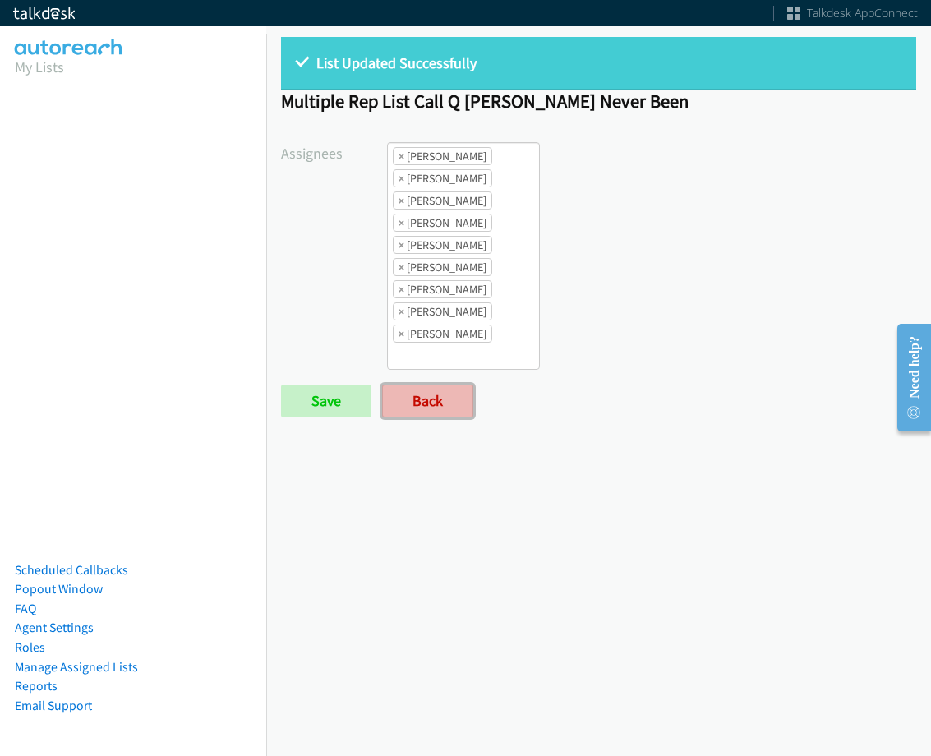
click at [467, 408] on link "Back" at bounding box center [427, 401] width 91 height 33
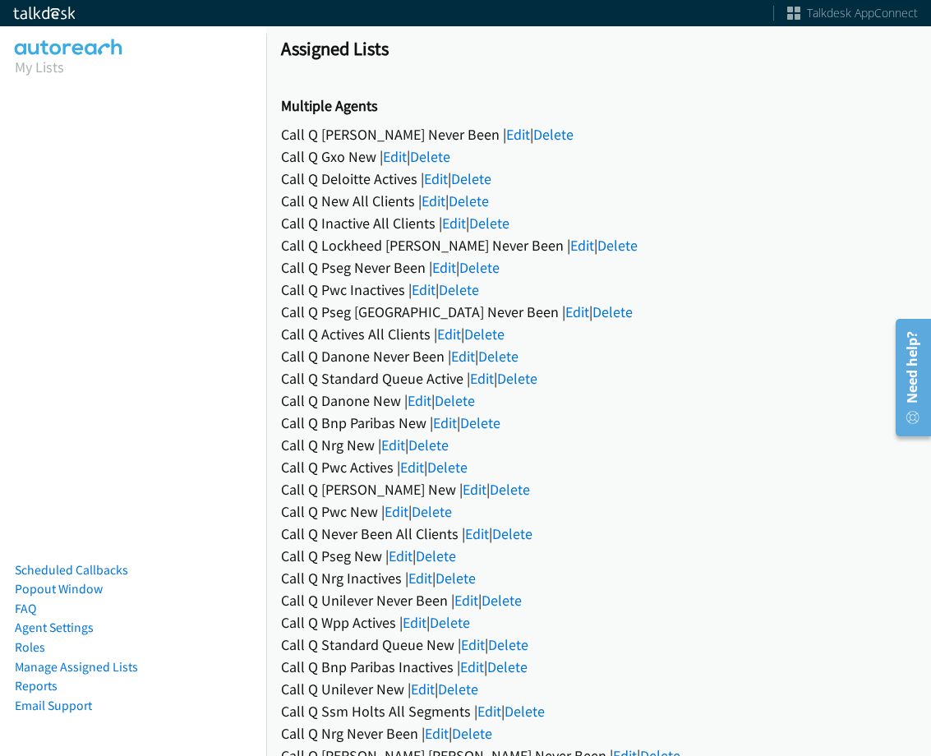
click at [431, 431] on div "Call Q Bnp Paribas New | Edit | Delete" at bounding box center [598, 423] width 635 height 22
click at [439, 429] on link "Edit" at bounding box center [445, 422] width 24 height 19
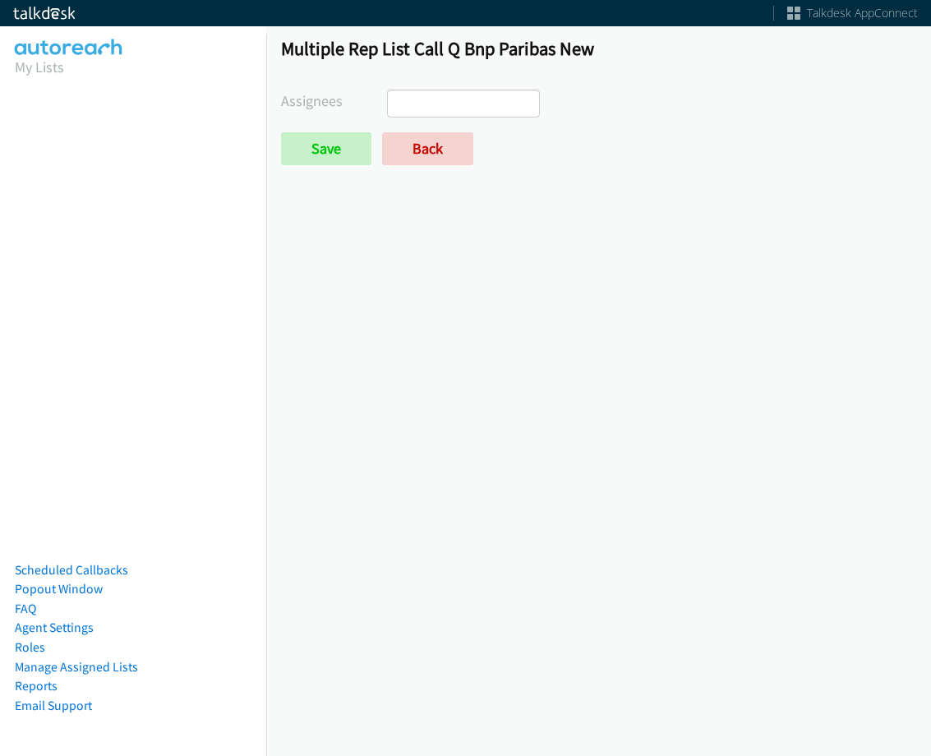
select select
click at [437, 141] on link "Back" at bounding box center [427, 148] width 91 height 33
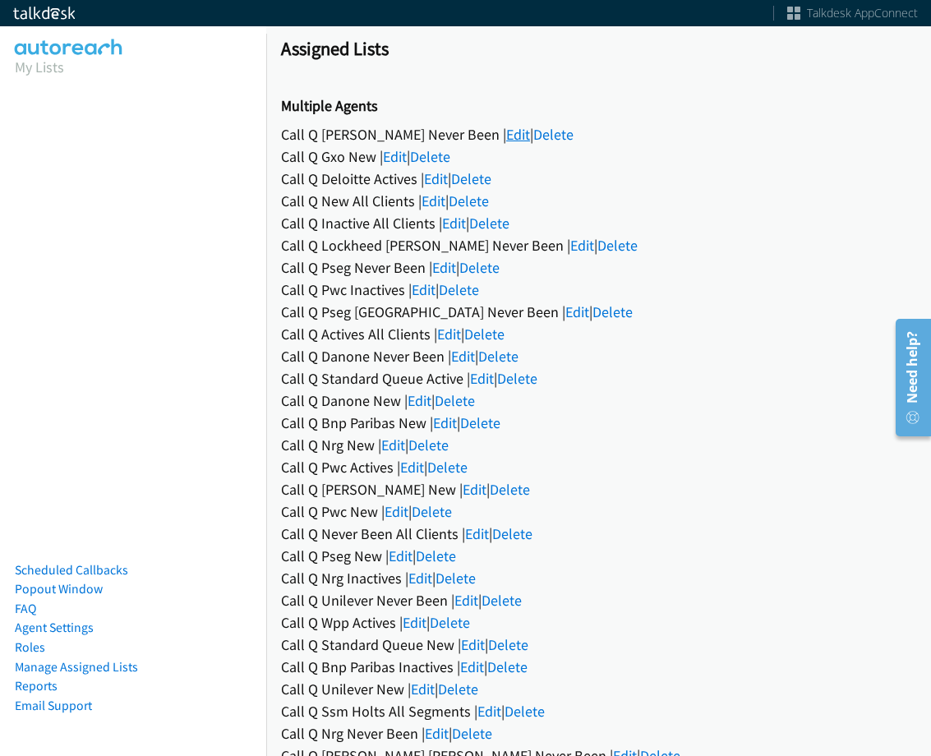
click at [506, 129] on link "Edit" at bounding box center [518, 134] width 24 height 19
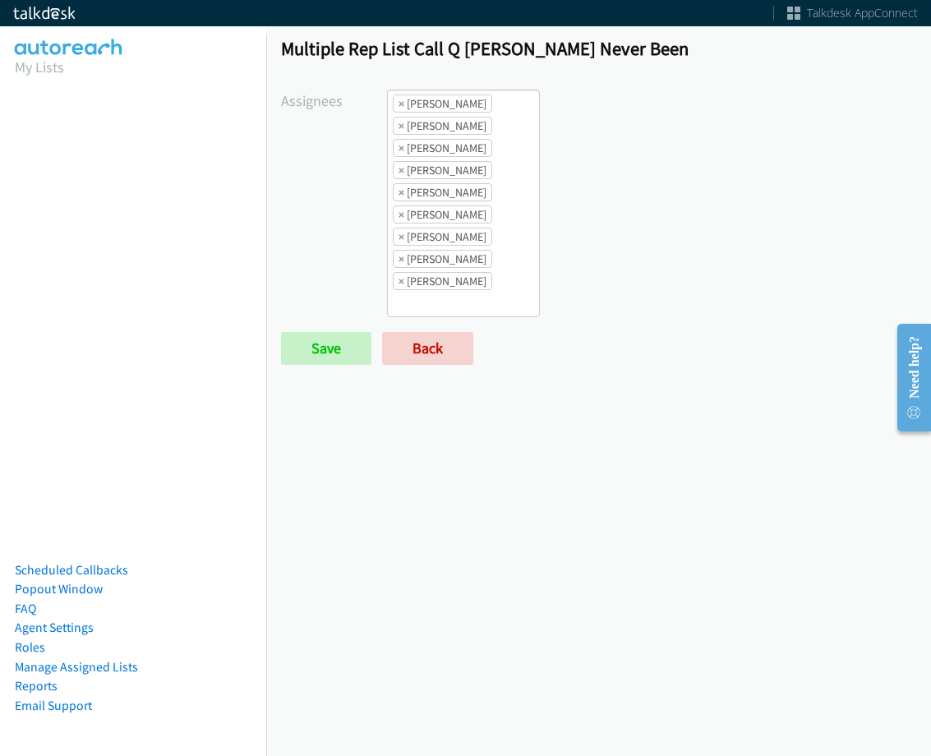
click at [477, 302] on ul "× [PERSON_NAME] × [PERSON_NAME] × [PERSON_NAME] × [PERSON_NAME] × [PERSON_NAME]…" at bounding box center [463, 203] width 151 height 226
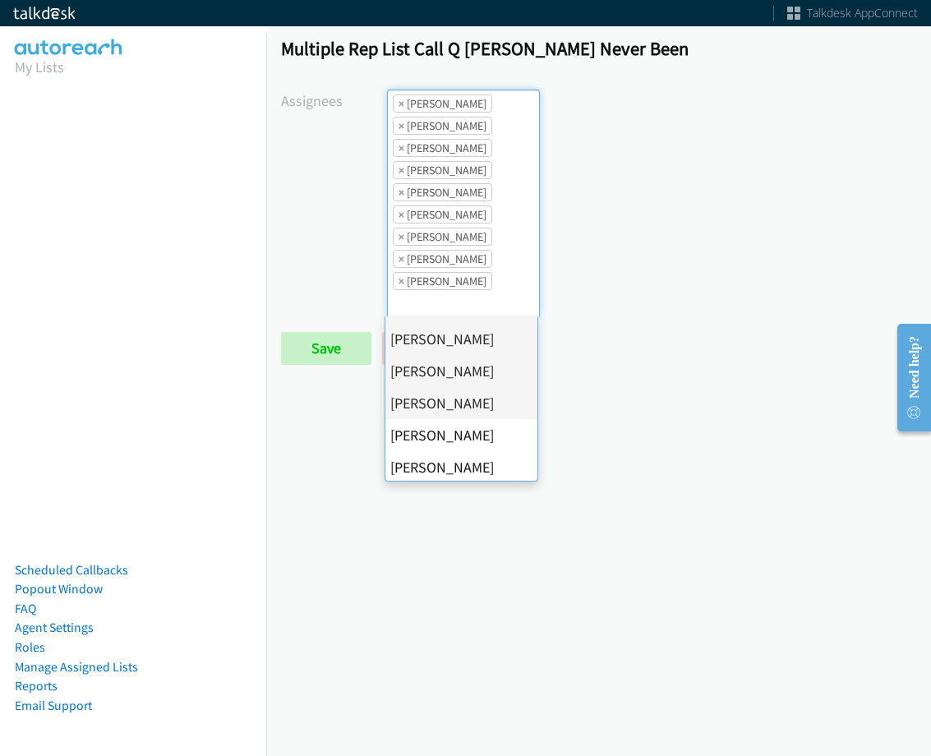
scroll to position [164, 0]
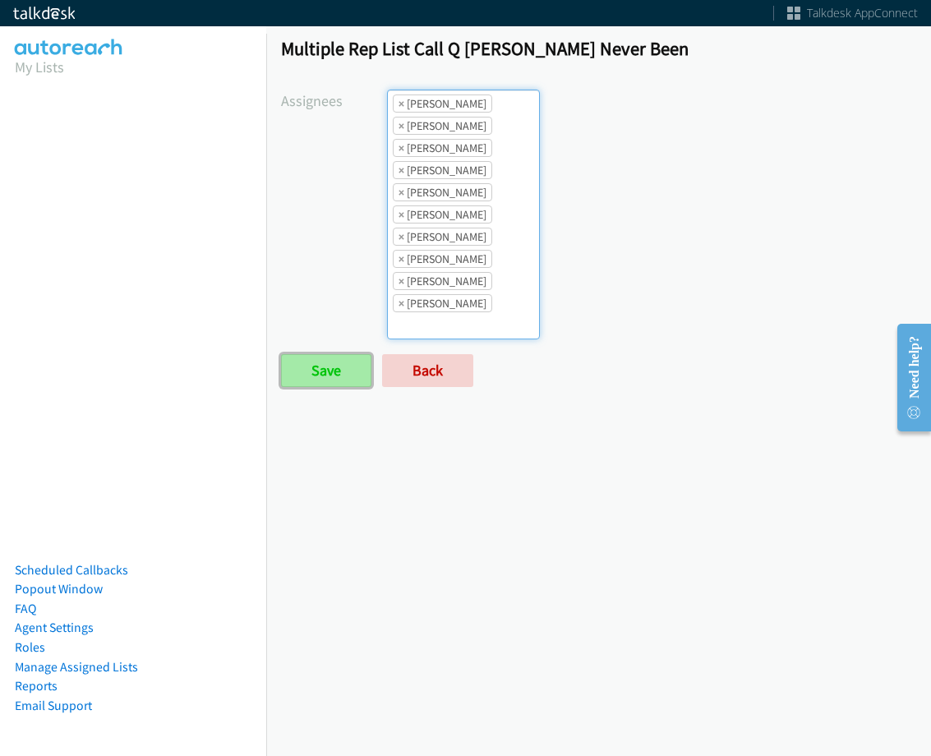
click at [348, 378] on input "Save" at bounding box center [326, 370] width 90 height 33
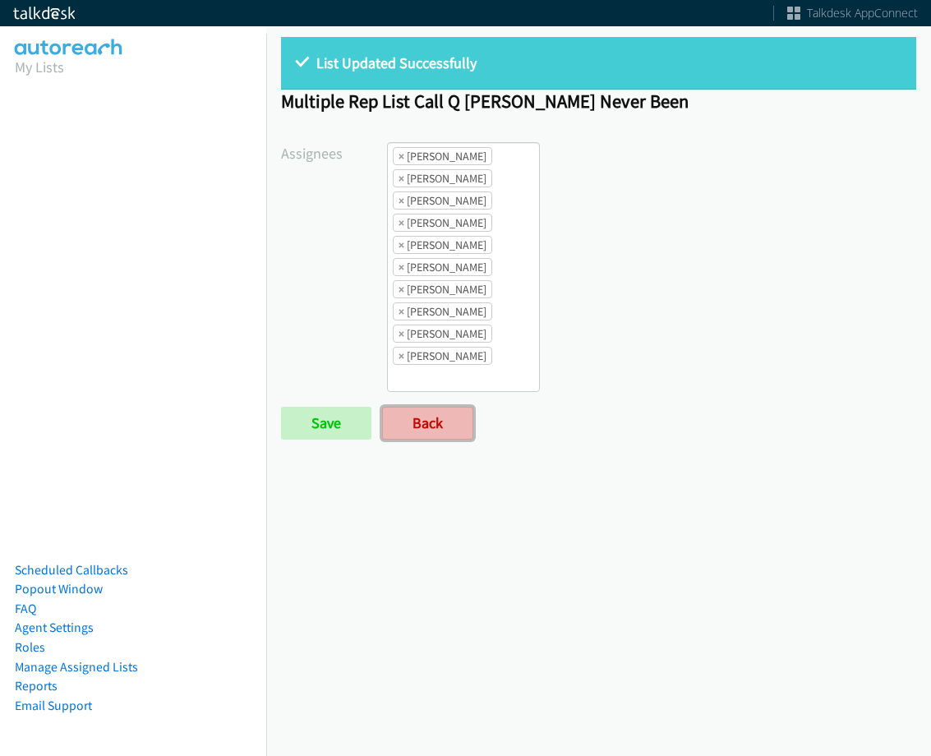
click at [441, 412] on link "Back" at bounding box center [427, 423] width 91 height 33
